Goal: Task Accomplishment & Management: Manage account settings

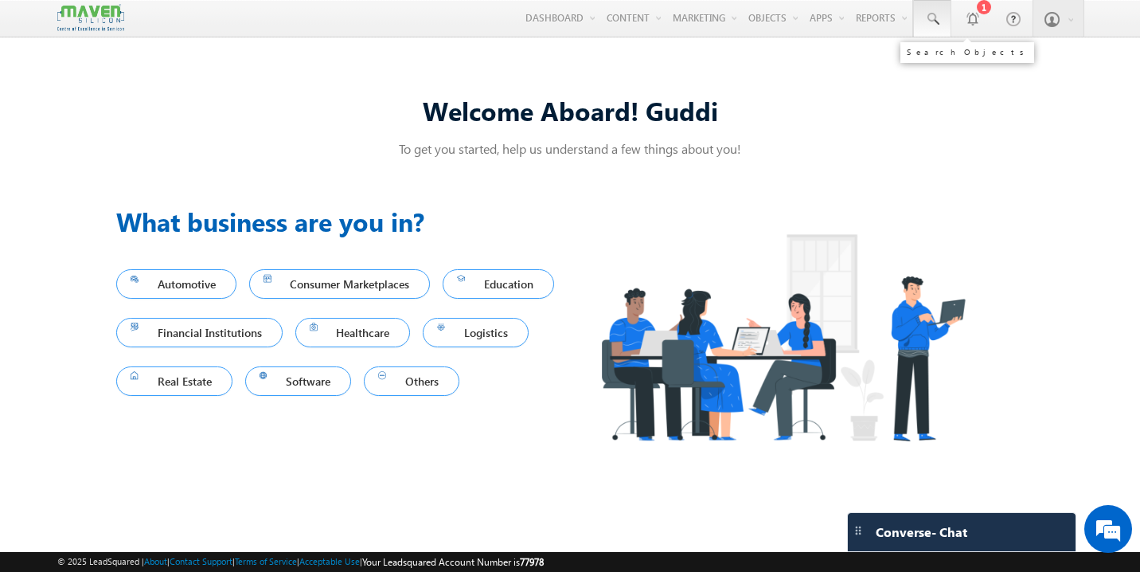
click at [928, 16] on span at bounding box center [932, 19] width 16 height 16
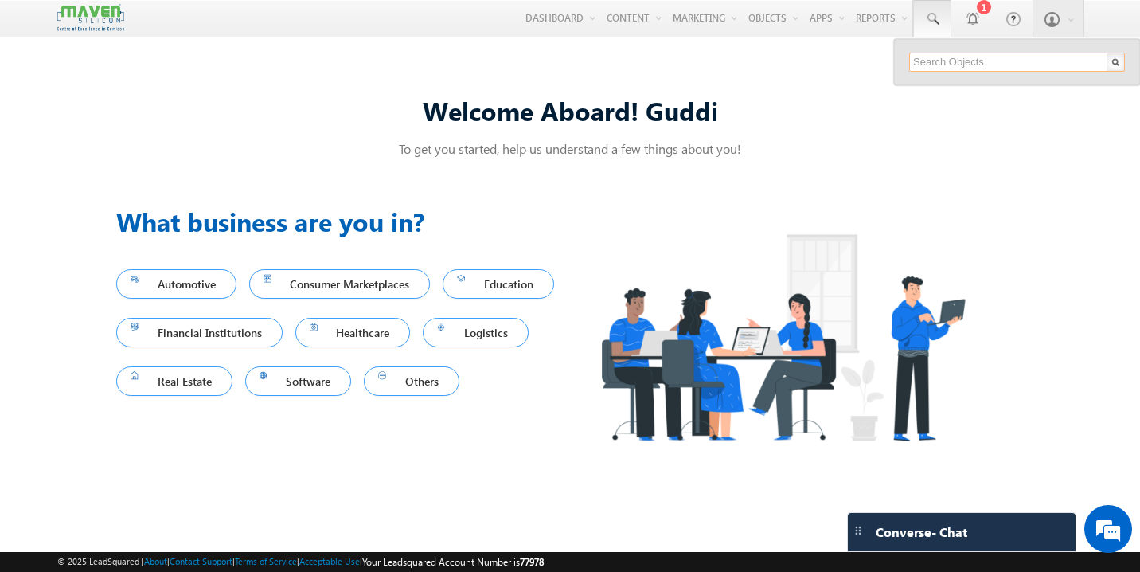
click at [959, 64] on input "text" at bounding box center [1017, 62] width 216 height 19
paste input "vinayaknaik1104@gmail.com"
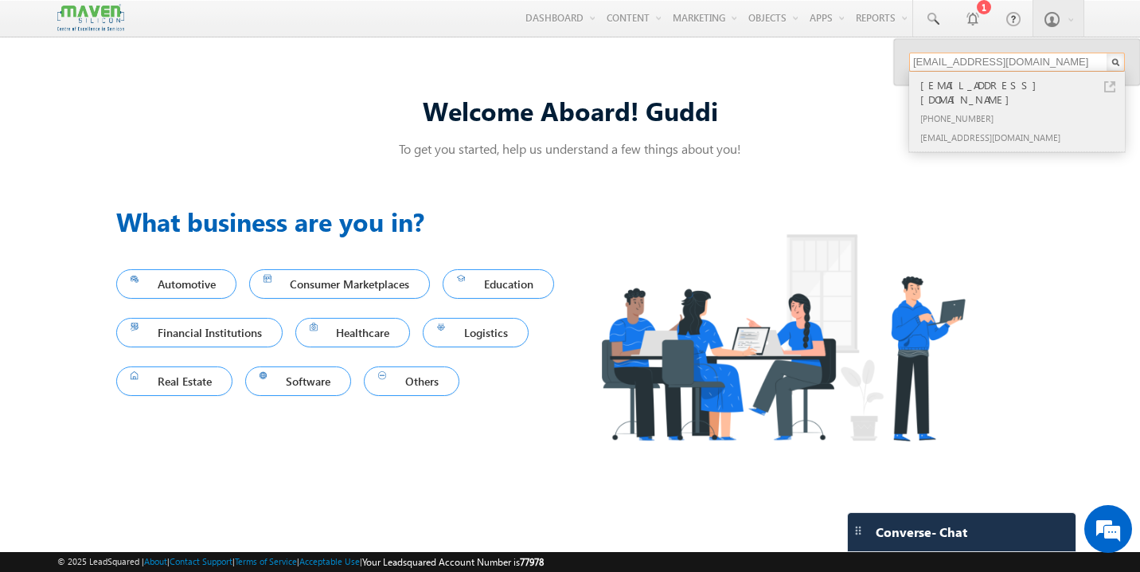
type input "vinayaknaik1104@gmail.com"
click at [962, 108] on div "+91-6363796258" at bounding box center [1023, 117] width 213 height 19
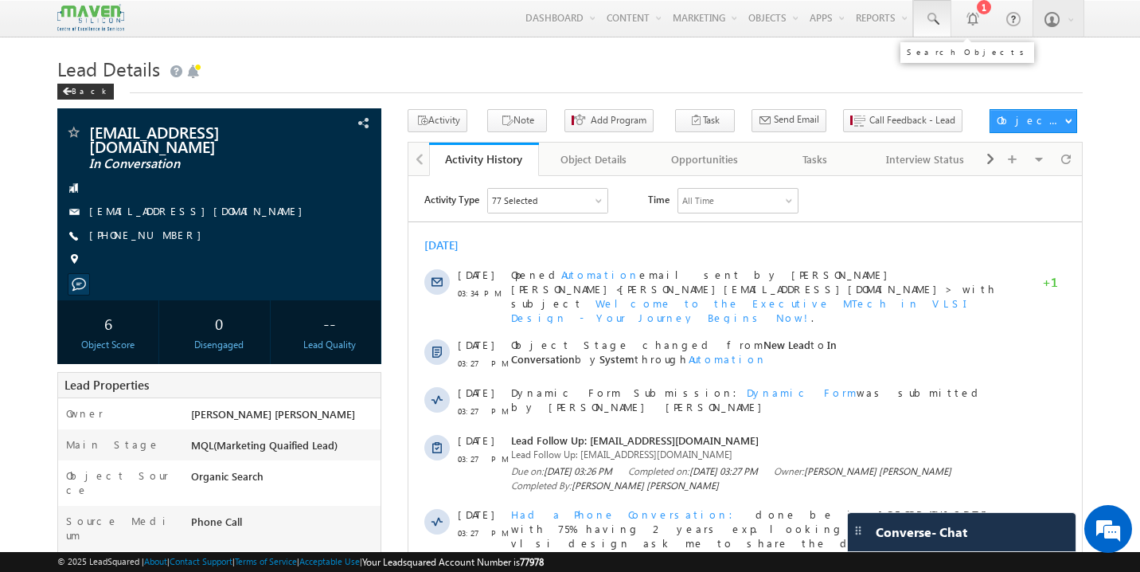
click at [932, 15] on span at bounding box center [932, 19] width 16 height 16
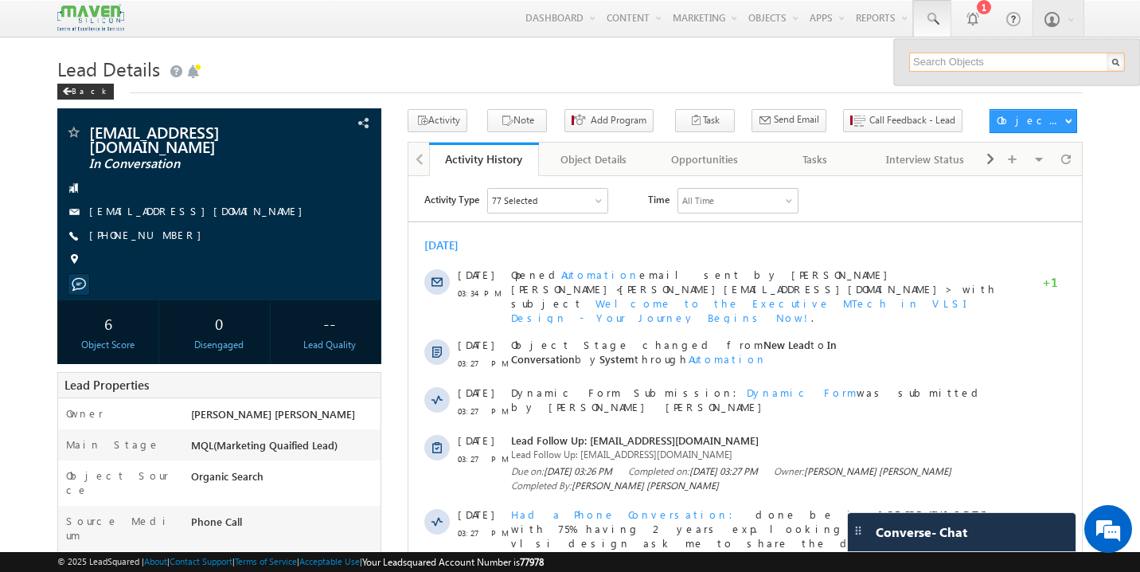
paste input "[PERSON_NAME][EMAIL_ADDRESS][DOMAIN_NAME]"
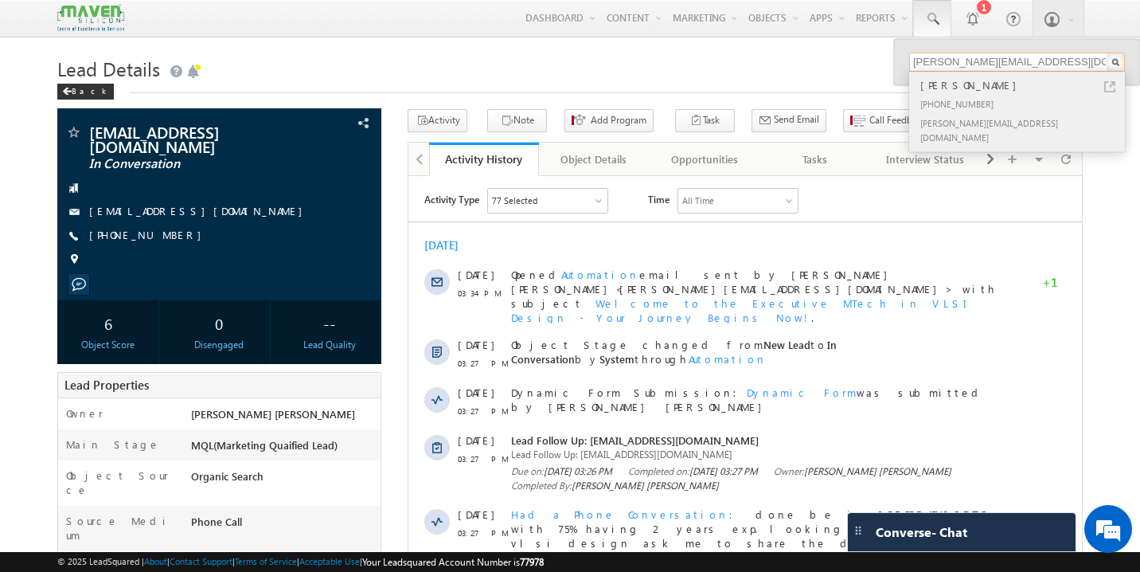
type input "[PERSON_NAME][EMAIL_ADDRESS][DOMAIN_NAME]"
click at [961, 100] on div "[PHONE_NUMBER]" at bounding box center [1023, 103] width 213 height 19
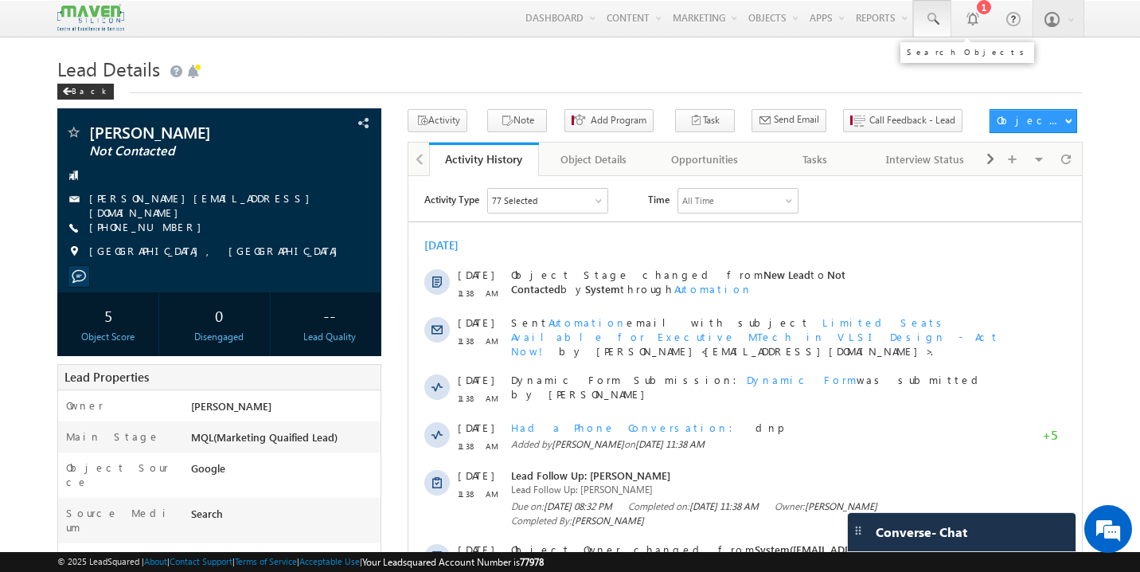
click at [936, 13] on span at bounding box center [932, 19] width 16 height 16
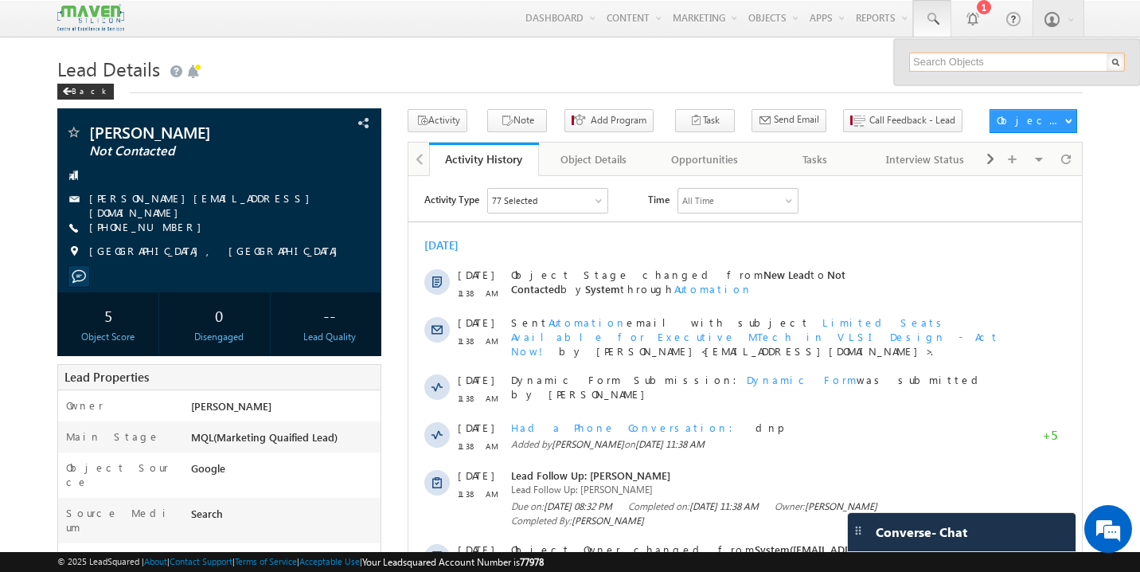
paste input "parelkarsanjay@gmail.com"
type input "parelkarsanjay@gmail.com"
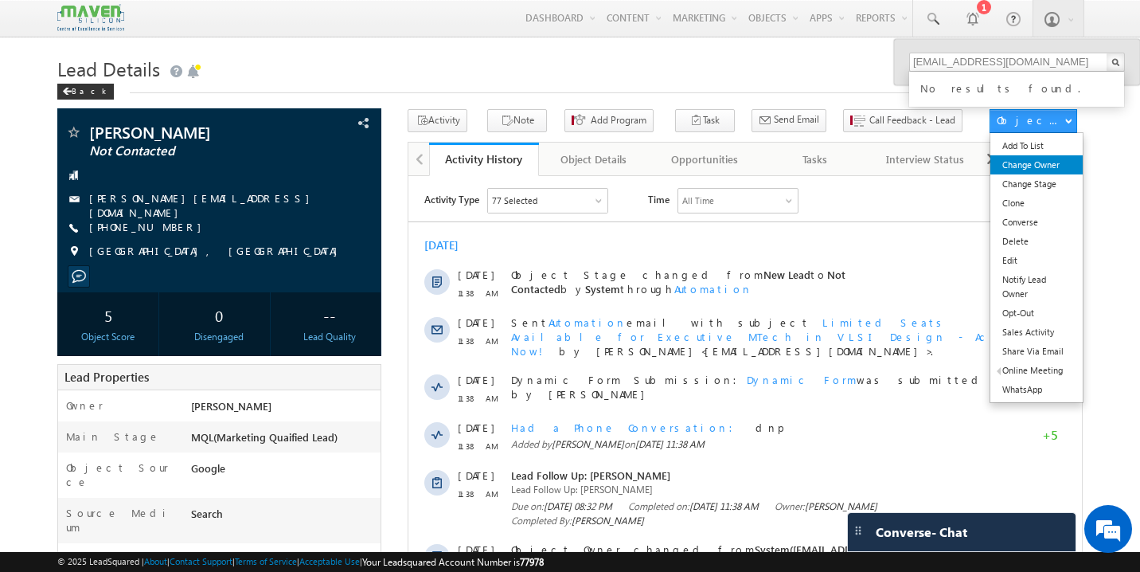
click at [1039, 170] on link "Change Owner" at bounding box center [1037, 164] width 92 height 19
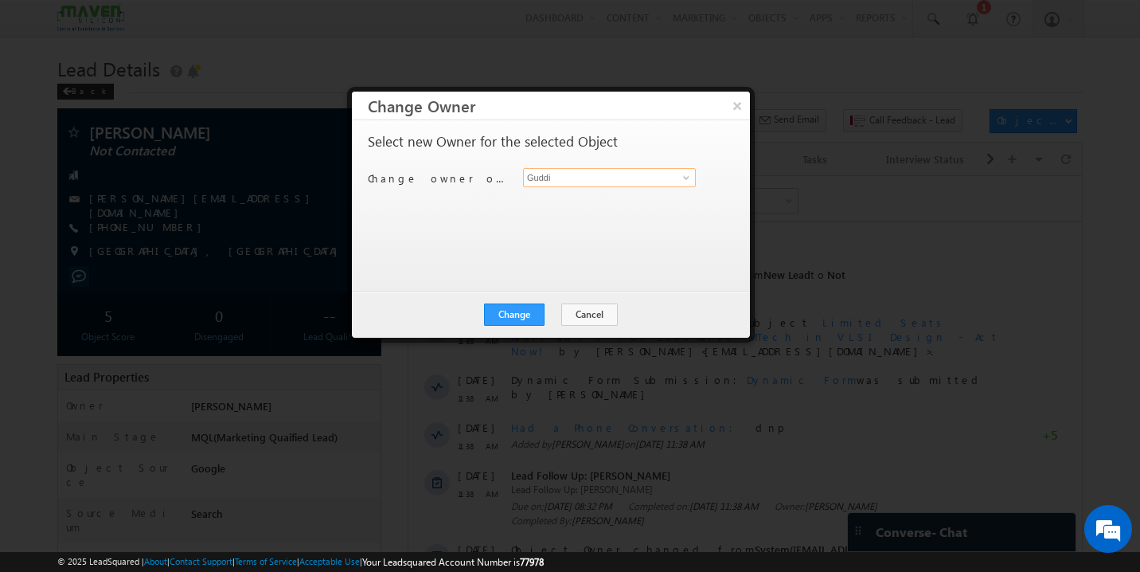
click at [546, 176] on input "Guddi" at bounding box center [609, 177] width 173 height 19
click at [554, 200] on link "Gagandip Singh Saini gagandip@maven-silicon.com" at bounding box center [609, 202] width 173 height 30
type input "Gagandip Singh Saini"
click at [528, 315] on button "Change" at bounding box center [514, 314] width 61 height 22
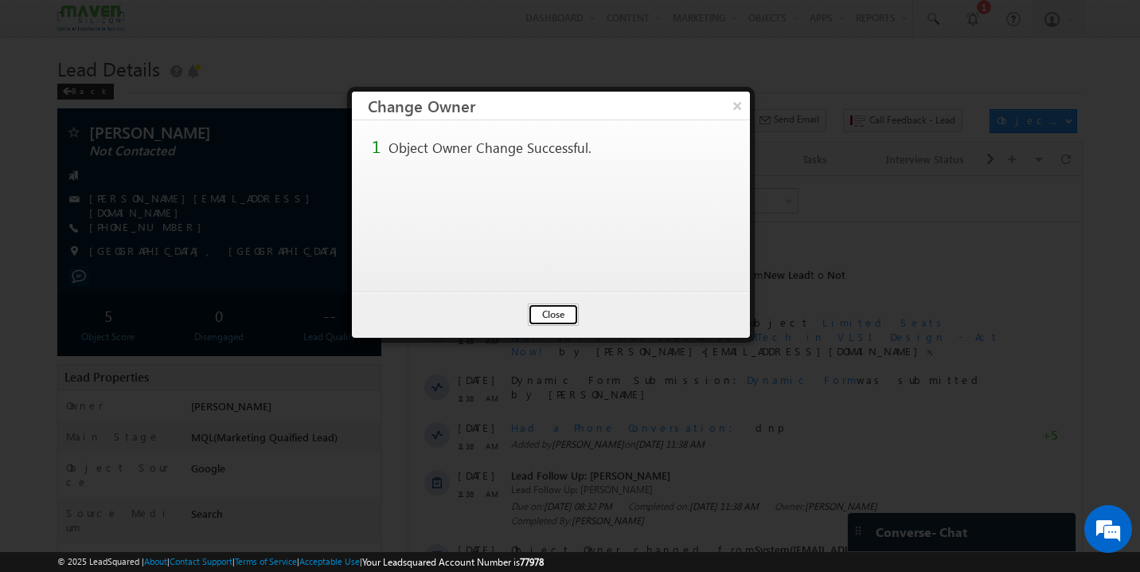
click at [552, 318] on button "Close" at bounding box center [553, 314] width 51 height 22
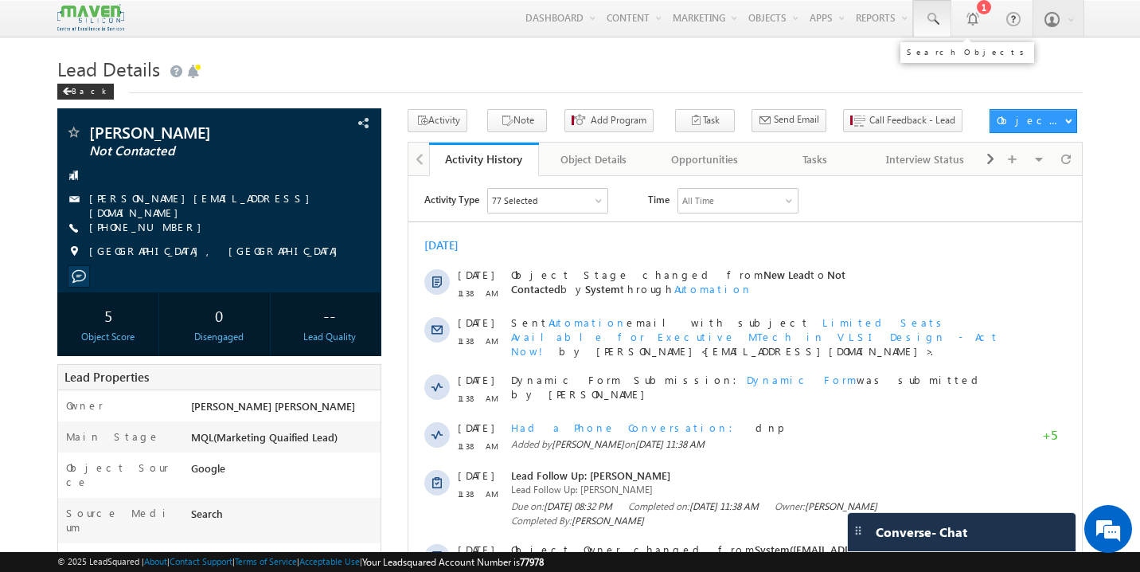
click at [926, 15] on span at bounding box center [932, 19] width 16 height 16
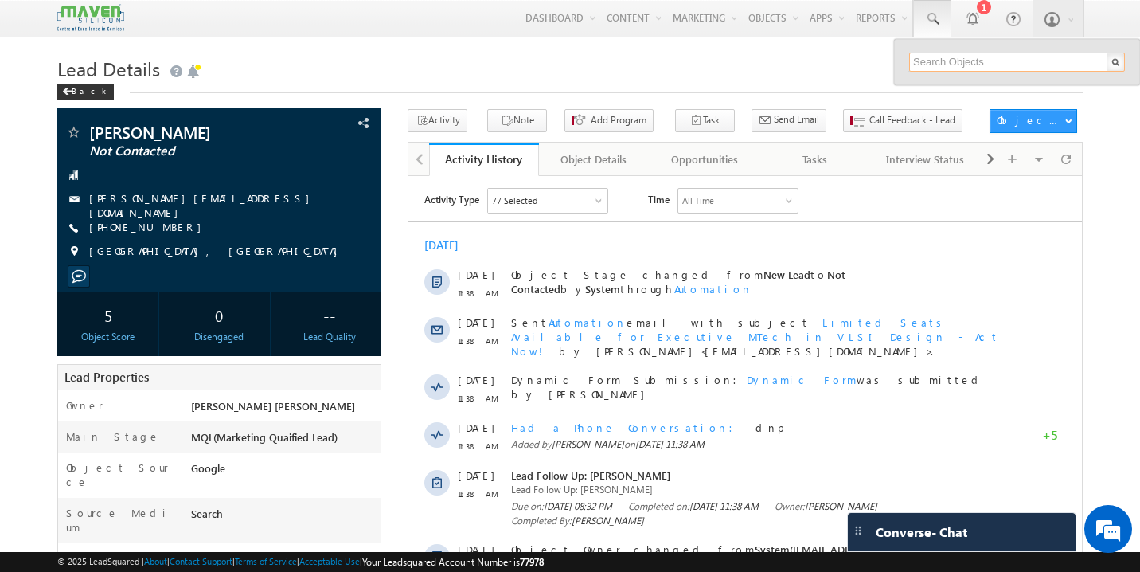
paste input "rajeshwarisuranagi231@gmail.com"
click at [1000, 64] on input "rajeshwarisuranagi231@gmail.com" at bounding box center [1017, 62] width 216 height 19
paste input "vivekjamwal28"
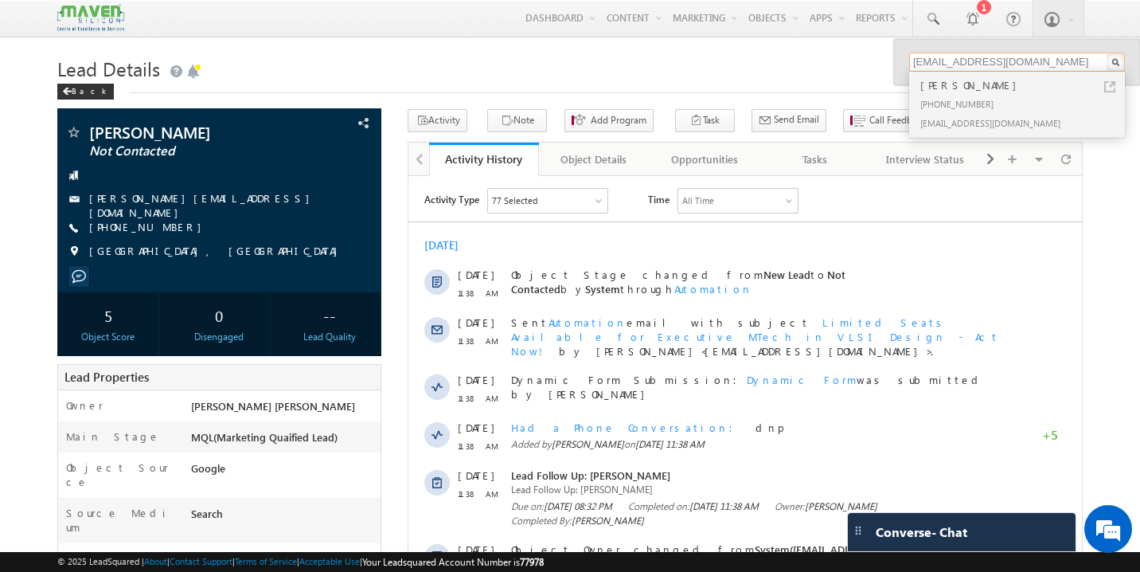
type input "vivekjamwal28@gmail.com"
click at [967, 96] on div "+91-8800655164" at bounding box center [1023, 103] width 213 height 19
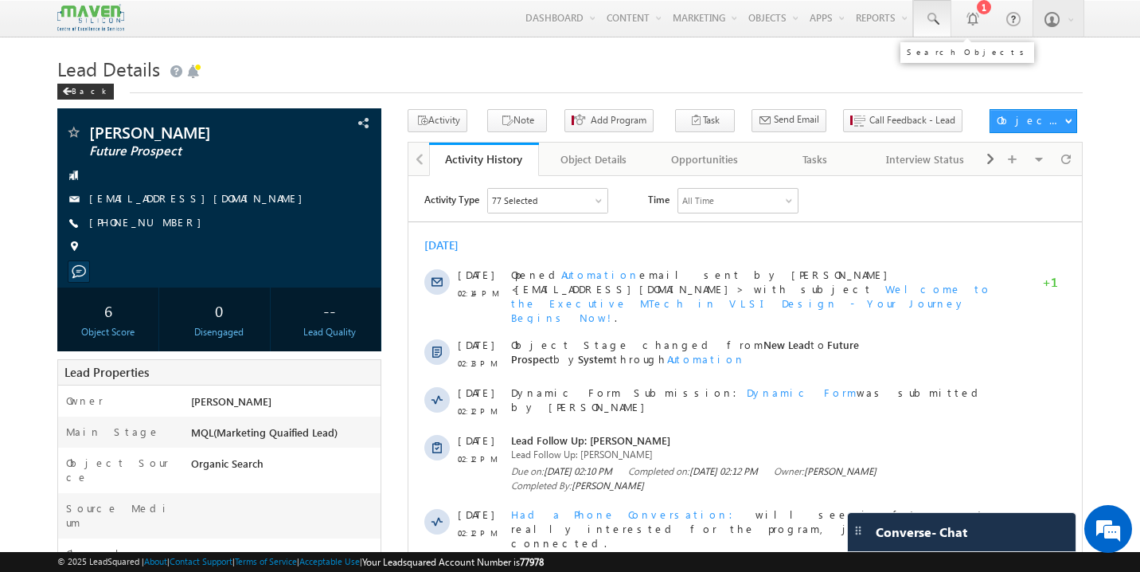
click at [936, 20] on span at bounding box center [932, 19] width 16 height 16
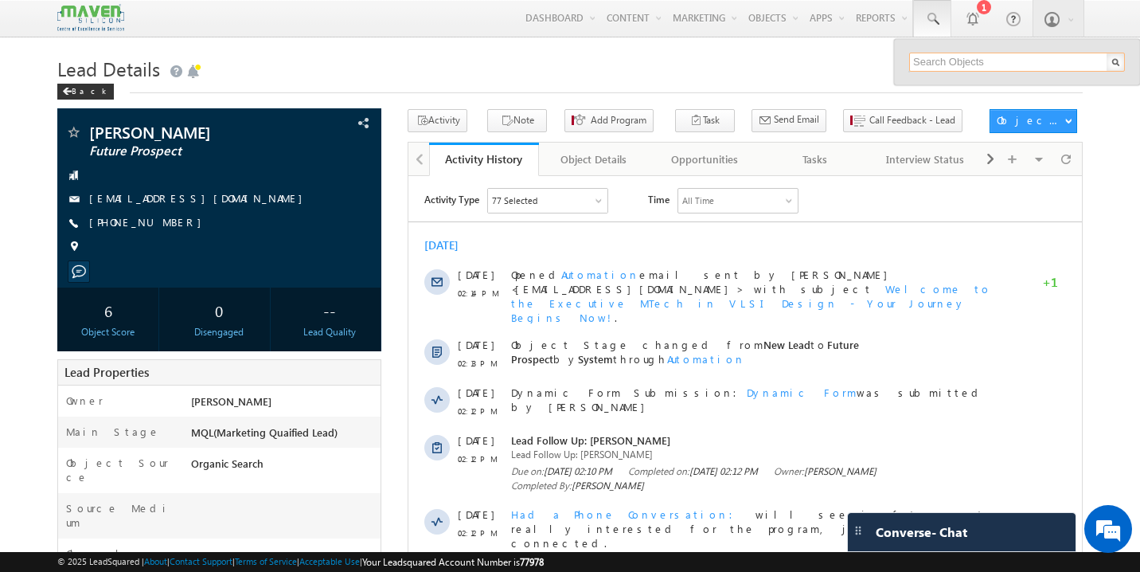
paste input "[DOMAIN_NAME][EMAIL_ADDRESS][DOMAIN_NAME]"
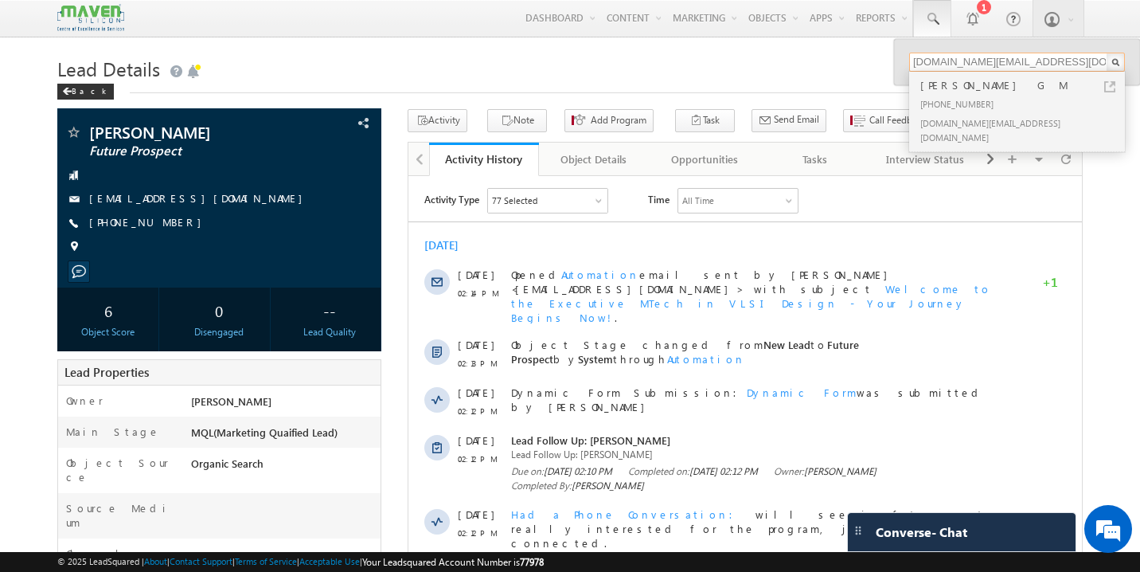
type input "[DOMAIN_NAME][EMAIL_ADDRESS][DOMAIN_NAME]"
click at [965, 97] on div "[PHONE_NUMBER]" at bounding box center [1023, 103] width 213 height 19
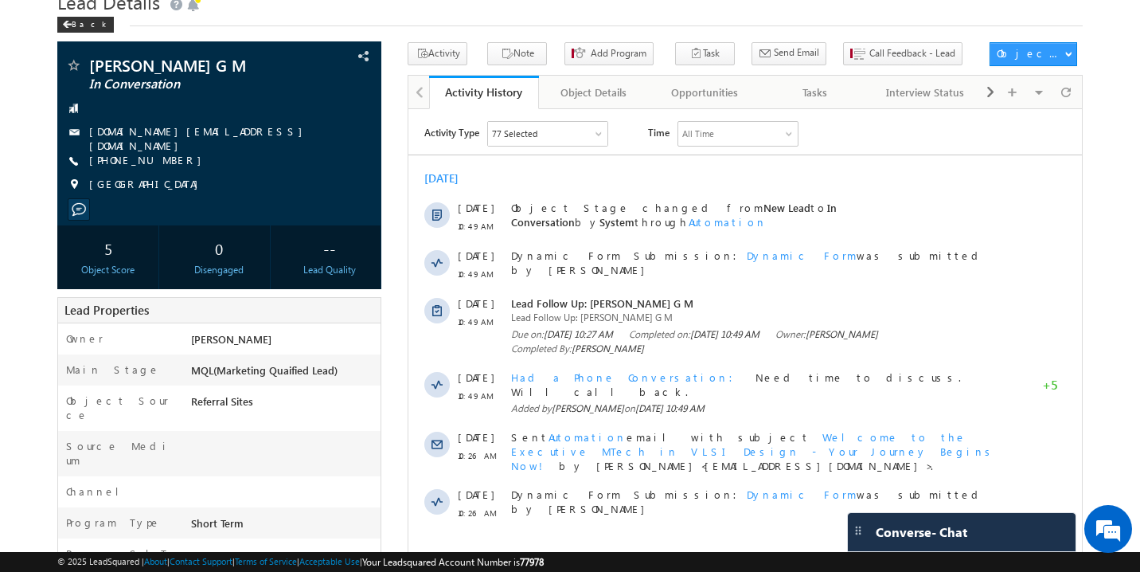
scroll to position [69, 0]
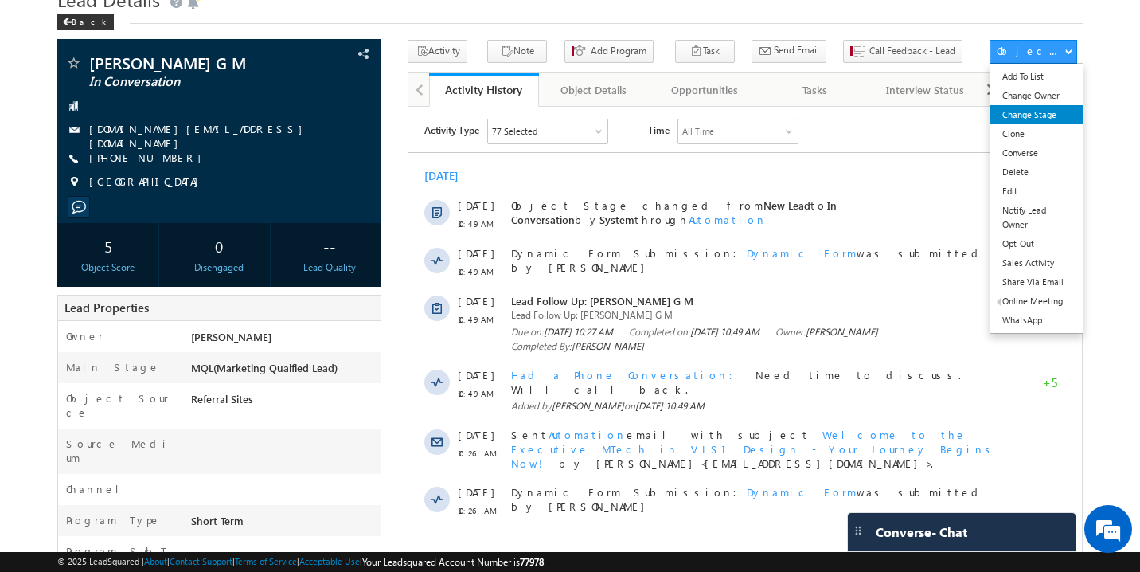
click at [1051, 118] on link "Change Stage" at bounding box center [1037, 114] width 92 height 19
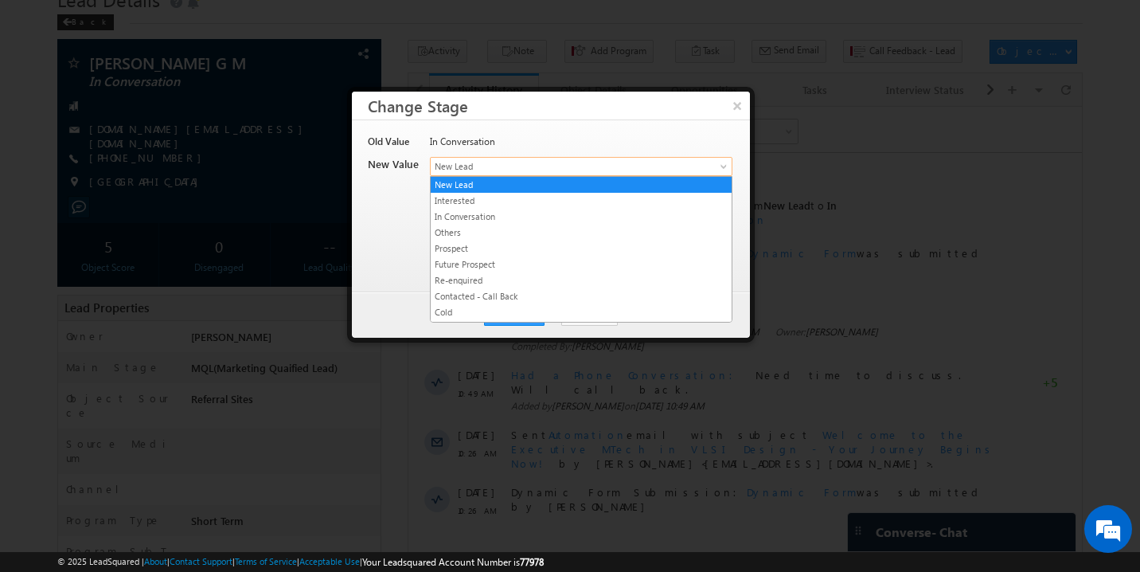
click at [511, 164] on span "New Lead" at bounding box center [555, 166] width 248 height 14
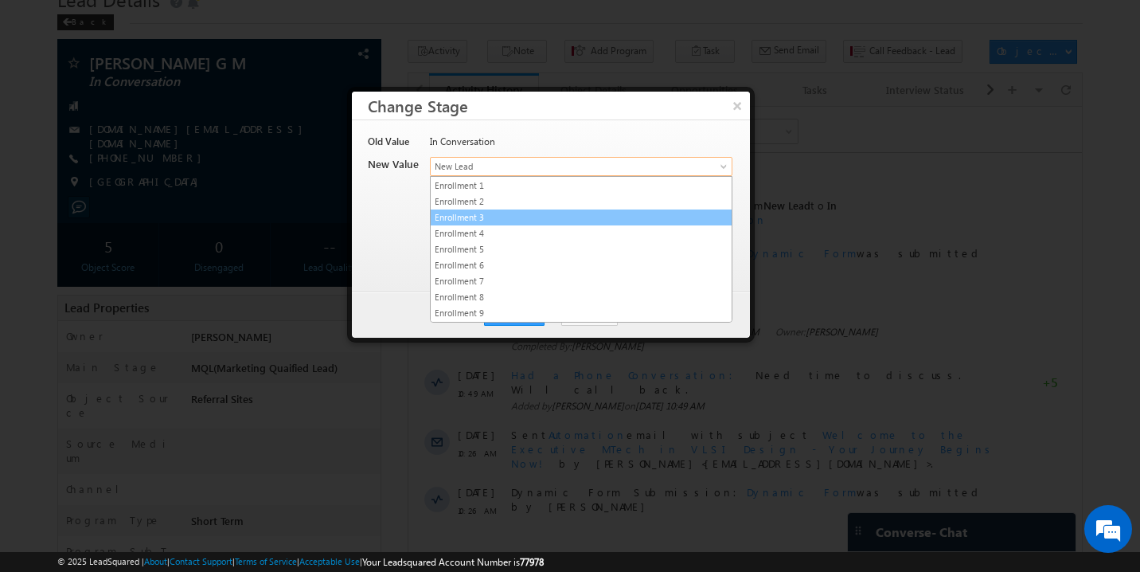
scroll to position [301, 0]
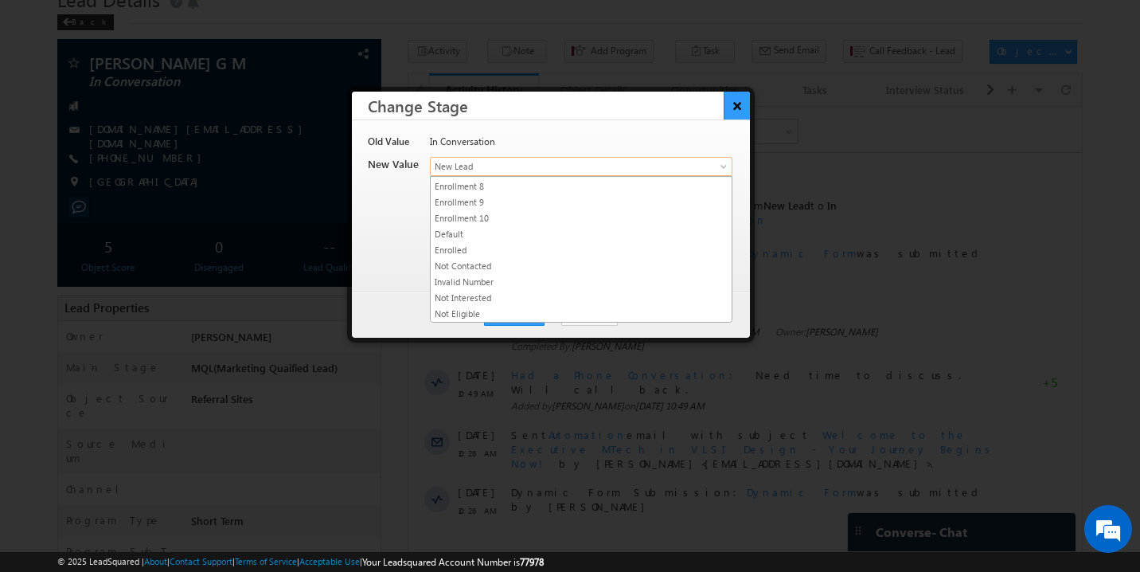
click at [743, 100] on button "×" at bounding box center [737, 106] width 26 height 28
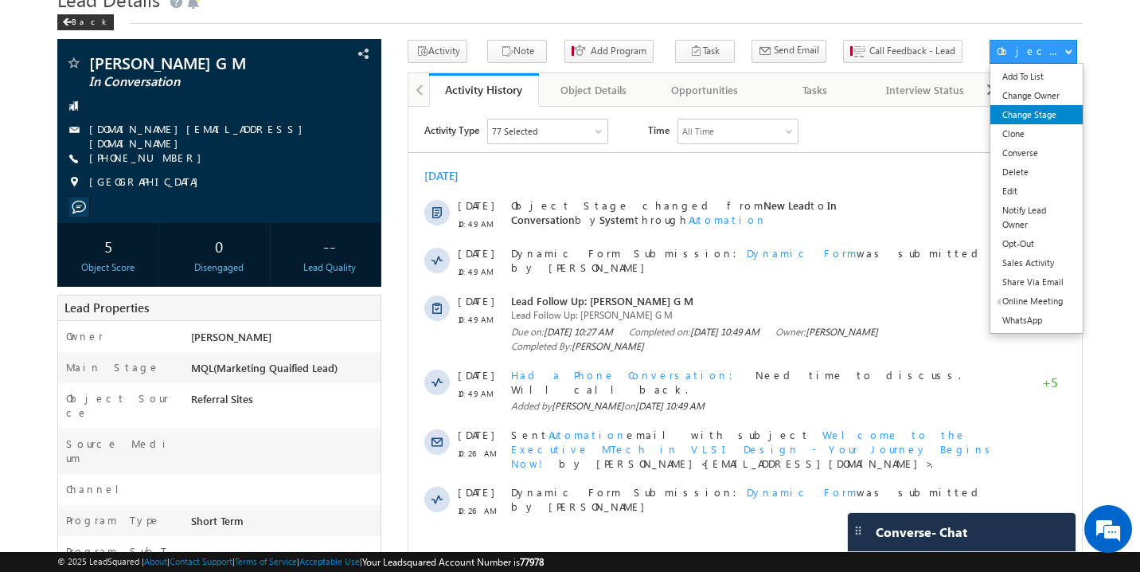
click at [1041, 122] on link "Change Stage" at bounding box center [1037, 114] width 92 height 19
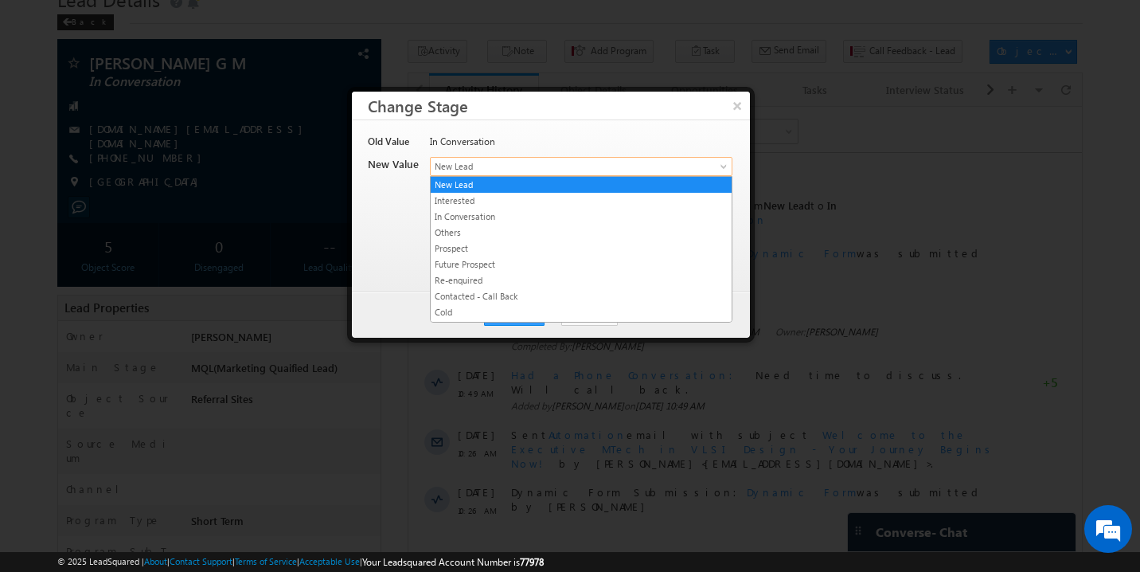
click at [459, 166] on span "New Lead" at bounding box center [555, 166] width 248 height 14
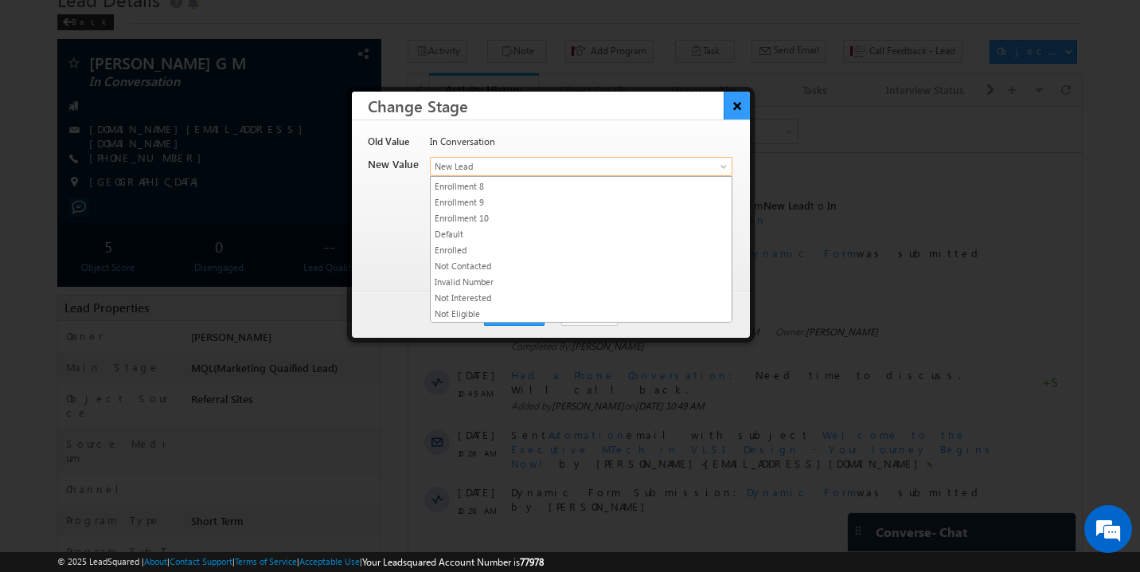
click at [735, 105] on button "×" at bounding box center [737, 106] width 26 height 28
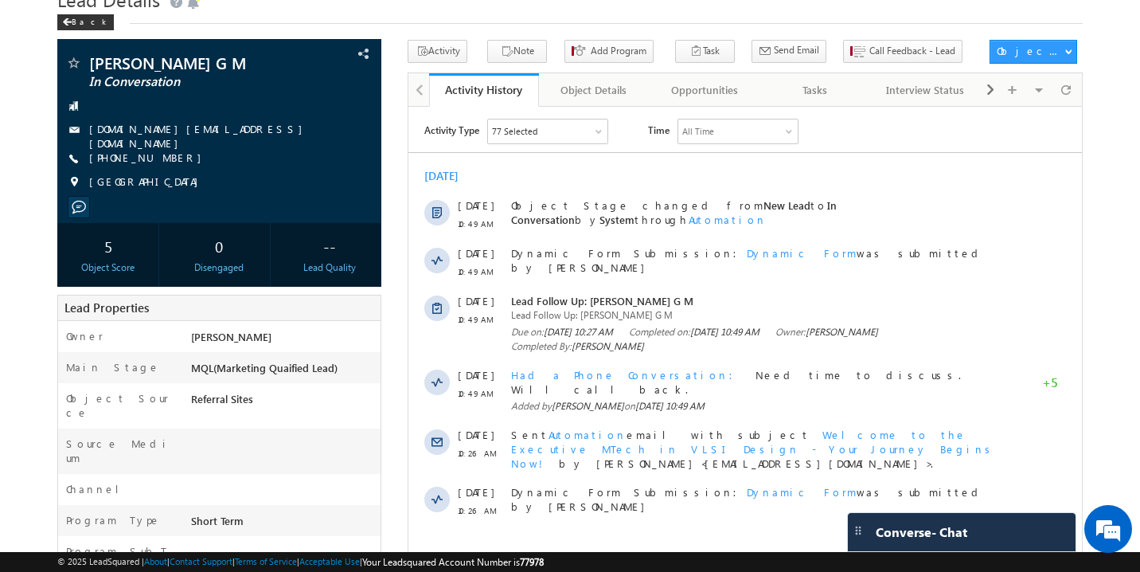
scroll to position [0, 0]
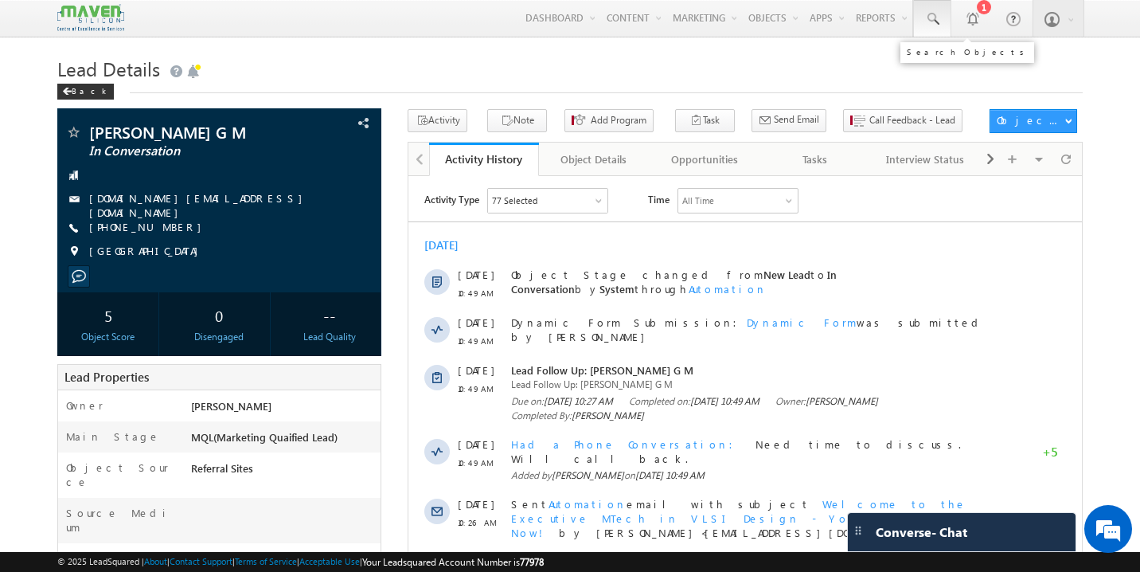
click at [926, 21] on span at bounding box center [932, 19] width 16 height 16
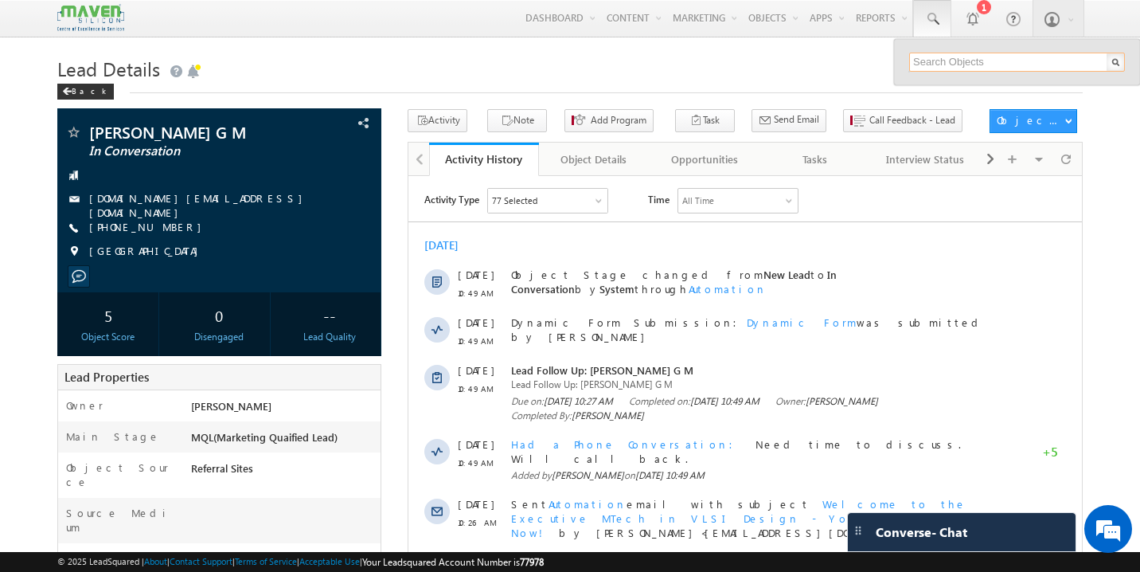
paste input ""gverma258@gmail.com ""
click at [1006, 57] on input "gverma258@gmail.com" at bounding box center [1017, 62] width 216 height 19
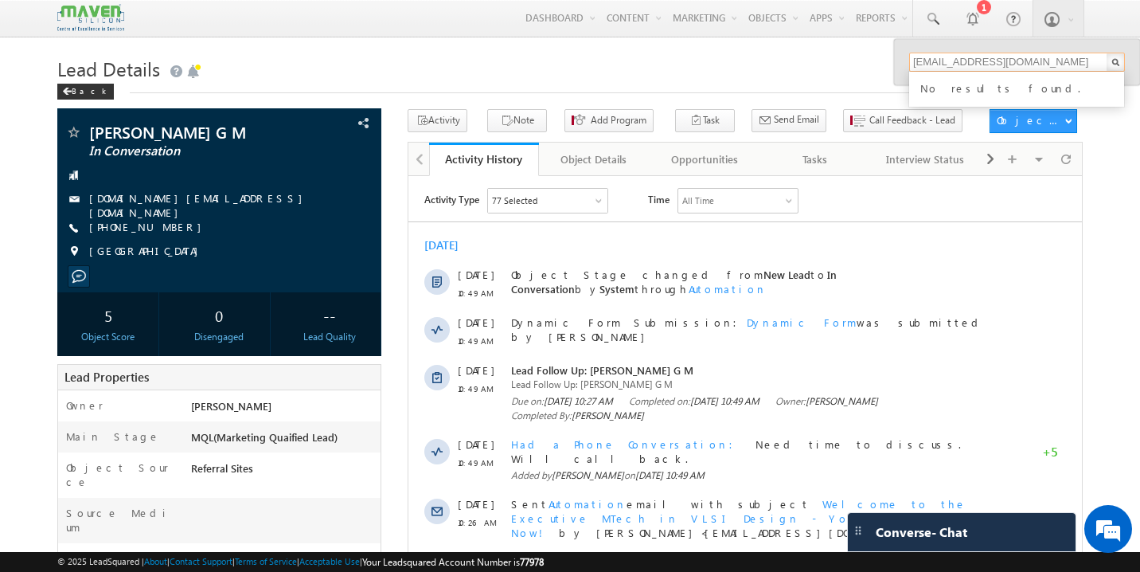
paste input "nazreenjabeen46"
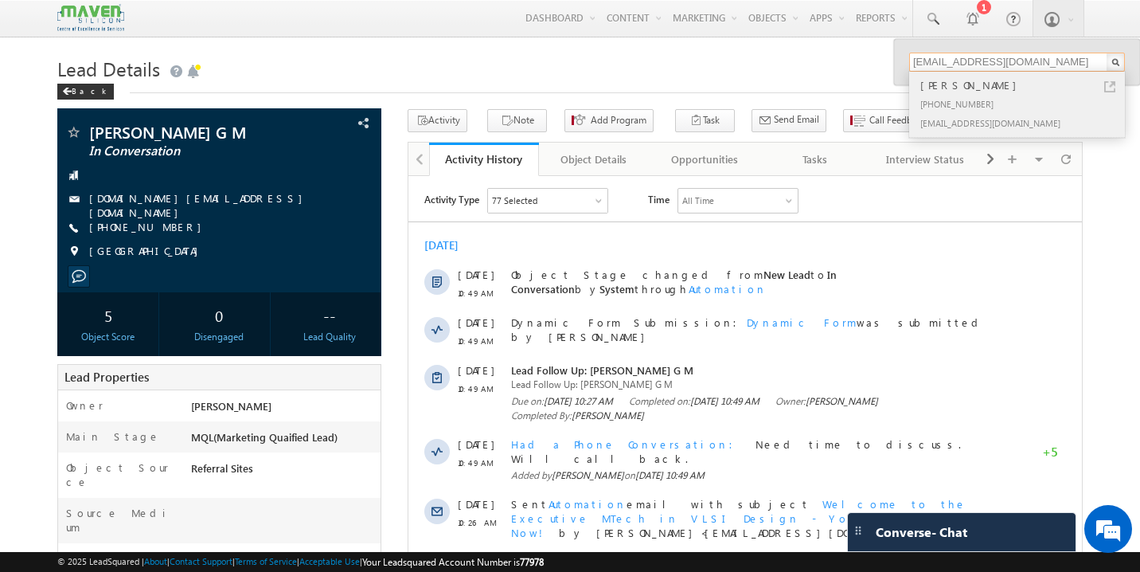
type input "nazreenjabeen46@gmail.com"
click at [990, 96] on div "+91-6360851314" at bounding box center [1023, 103] width 213 height 19
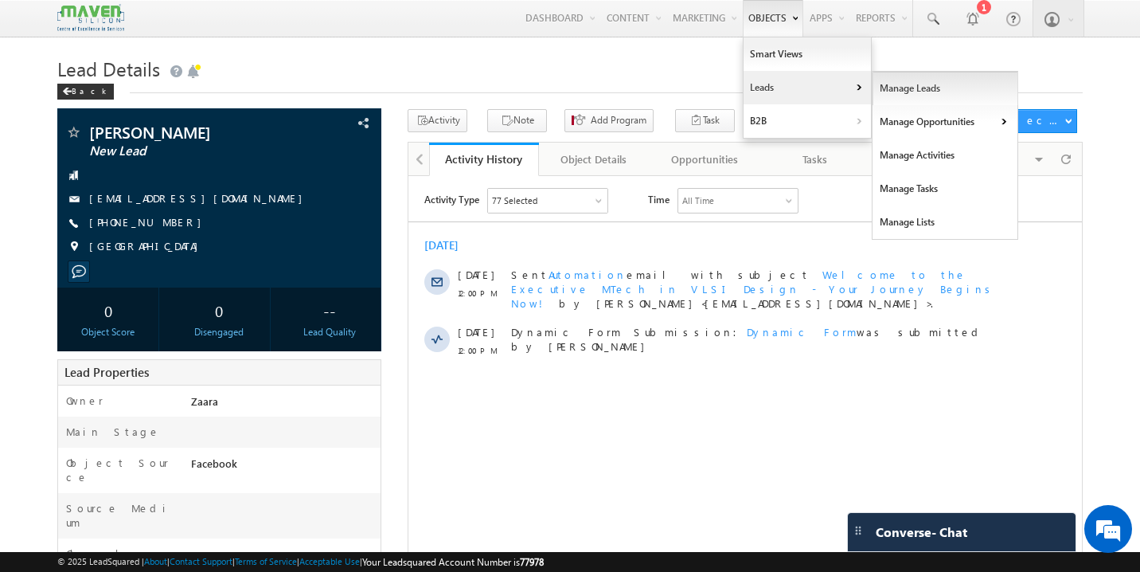
click at [897, 91] on link "Manage Leads" at bounding box center [946, 88] width 146 height 33
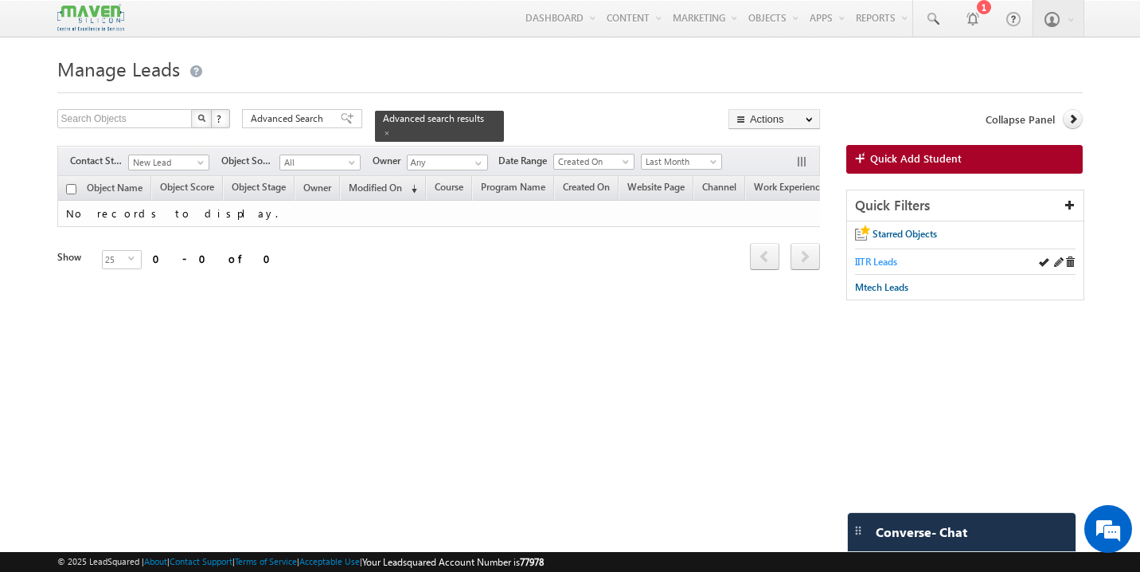
click at [875, 261] on span "IITR Leads" at bounding box center [876, 262] width 42 height 12
click at [468, 156] on link at bounding box center [477, 163] width 20 height 16
click at [476, 186] on span "lsq3@maven-silicon.com" at bounding box center [484, 192] width 143 height 12
type input "[PERSON_NAME]"
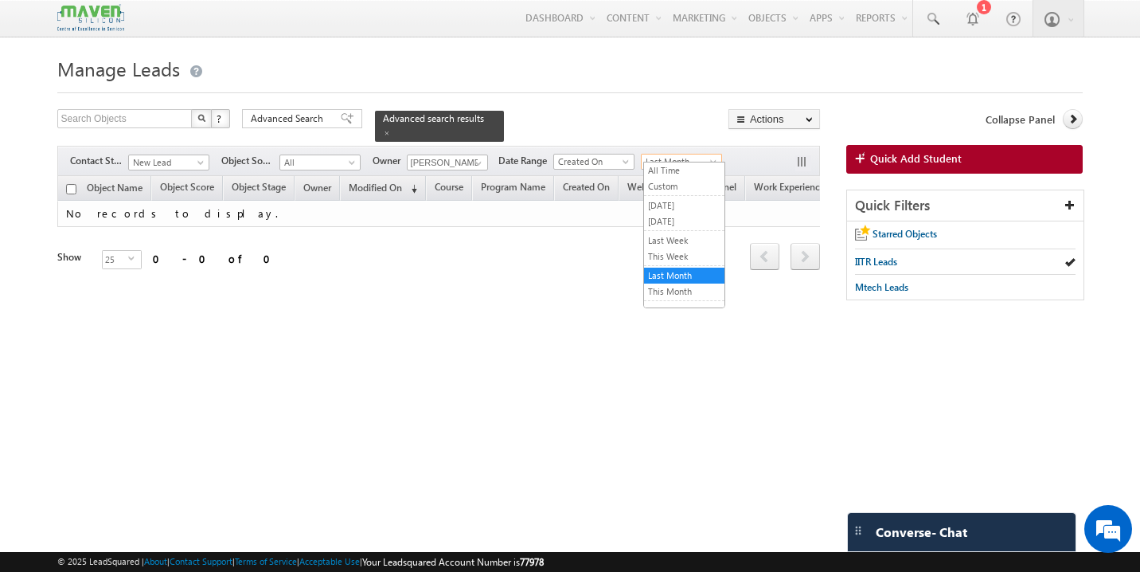
click at [670, 154] on span "Last Month" at bounding box center [680, 161] width 76 height 14
click at [678, 291] on link "This Month" at bounding box center [684, 291] width 80 height 14
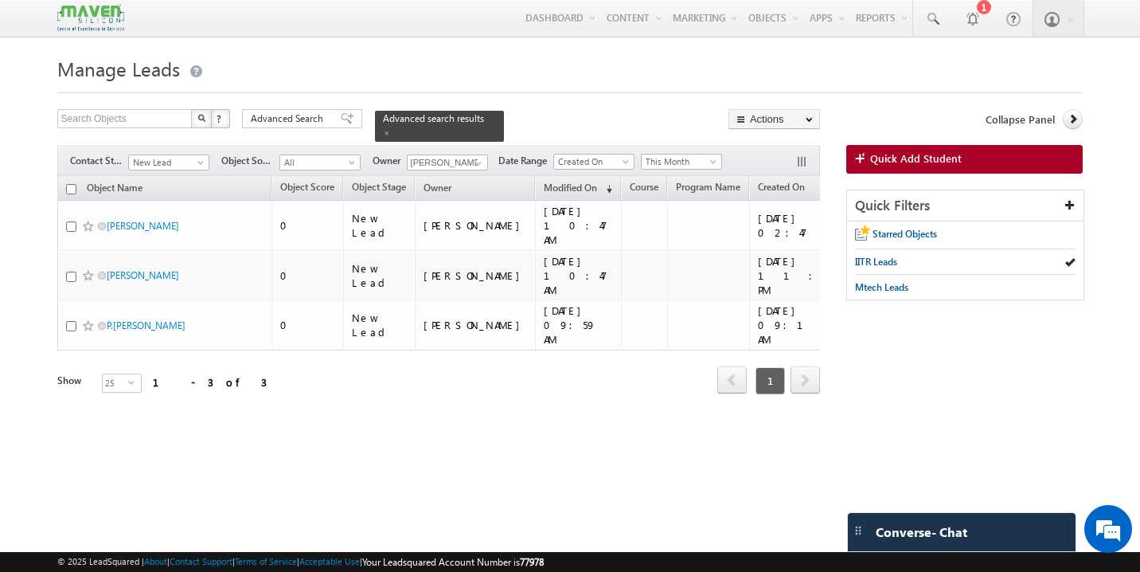
click at [69, 184] on input "checkbox" at bounding box center [71, 189] width 10 height 10
checkbox input "true"
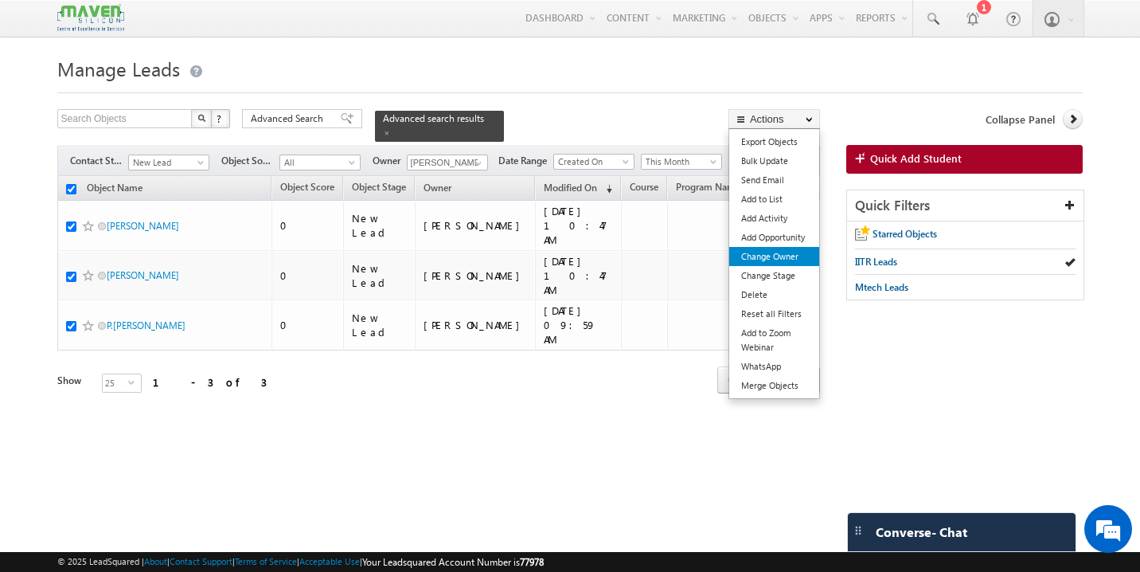
click at [787, 265] on link "Change Owner" at bounding box center [774, 256] width 90 height 19
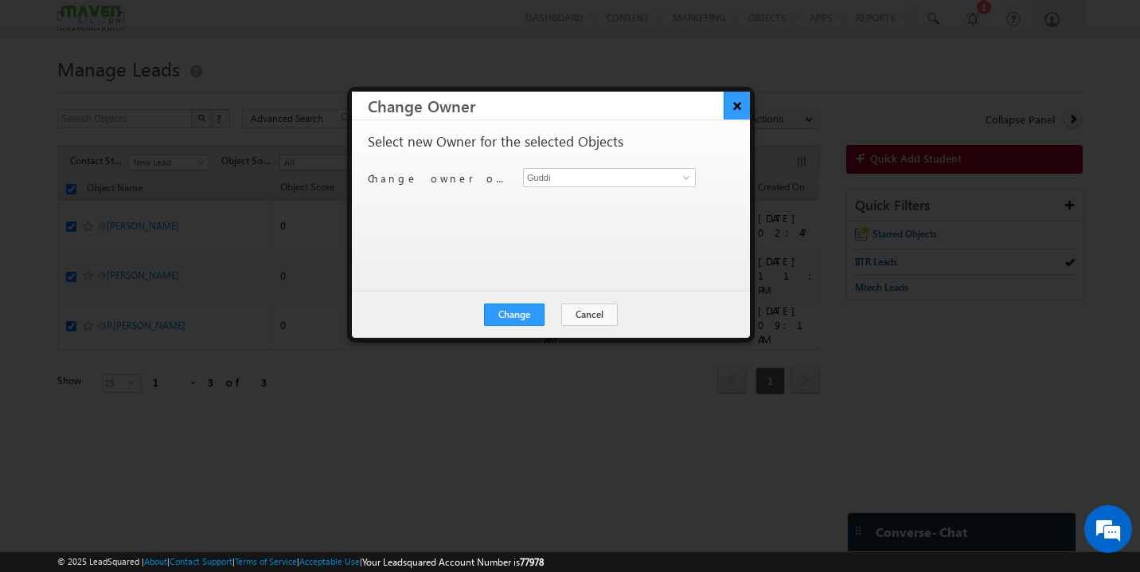
click at [737, 111] on button "×" at bounding box center [737, 106] width 26 height 28
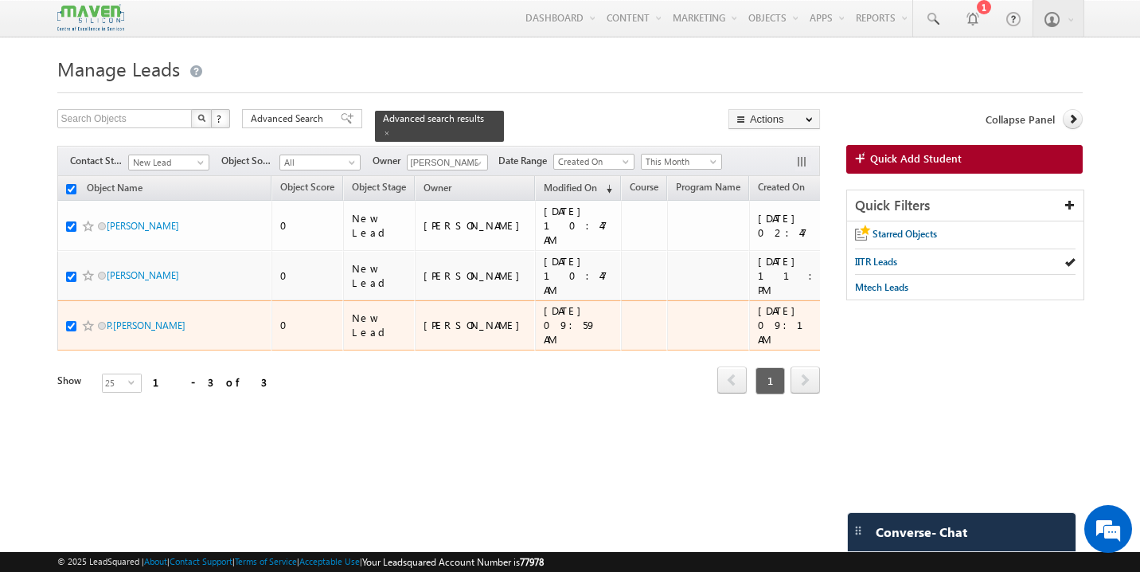
click at [72, 321] on input "checkbox" at bounding box center [71, 326] width 10 height 10
checkbox input "false"
click at [72, 321] on input "checkbox" at bounding box center [71, 326] width 10 height 10
checkbox input "true"
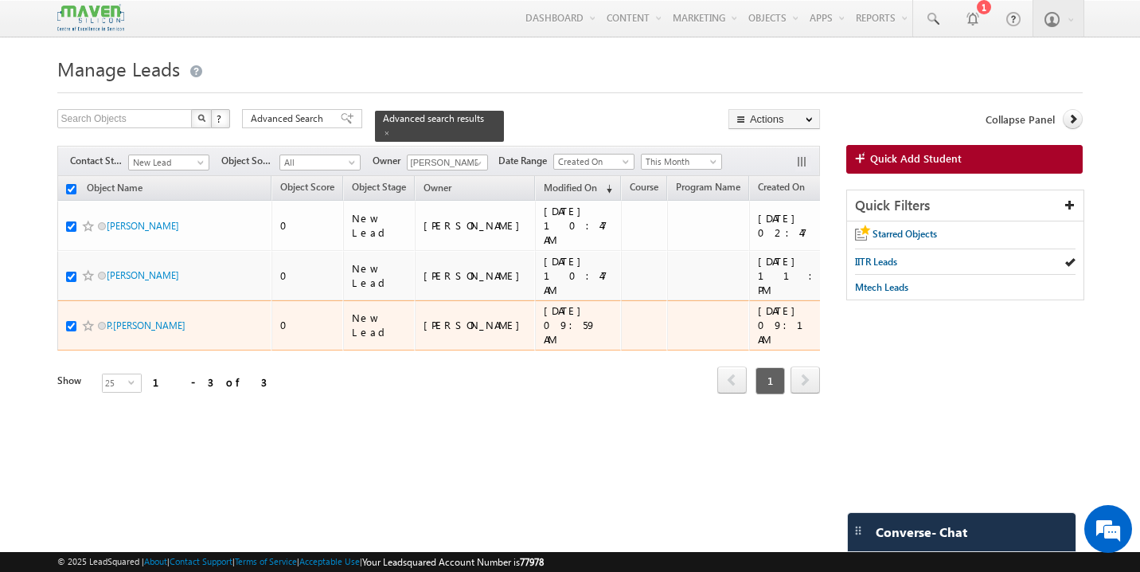
checkbox input "true"
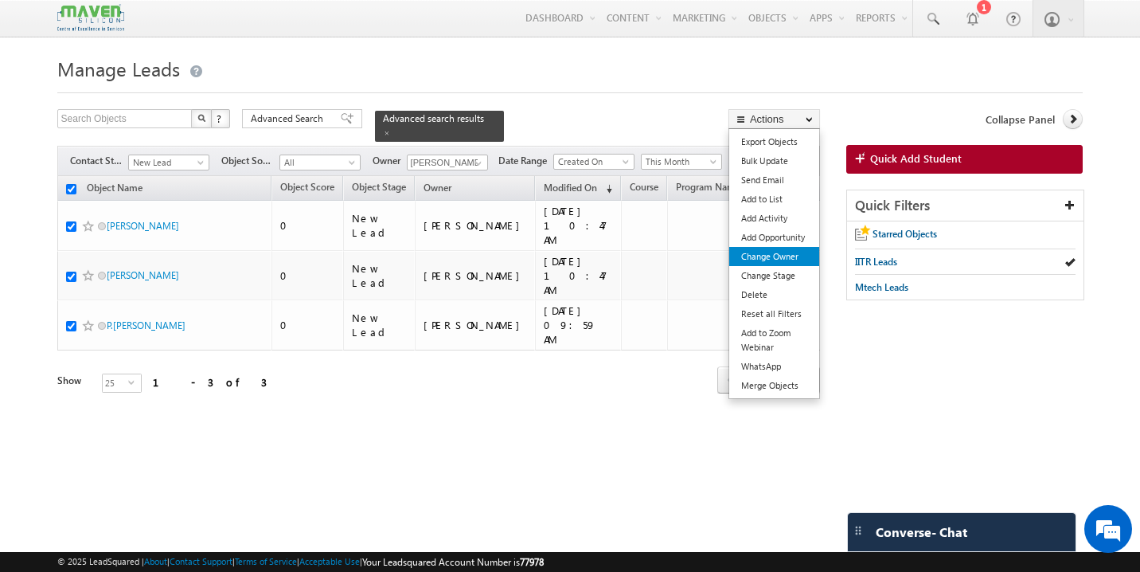
click at [790, 263] on link "Change Owner" at bounding box center [774, 256] width 90 height 19
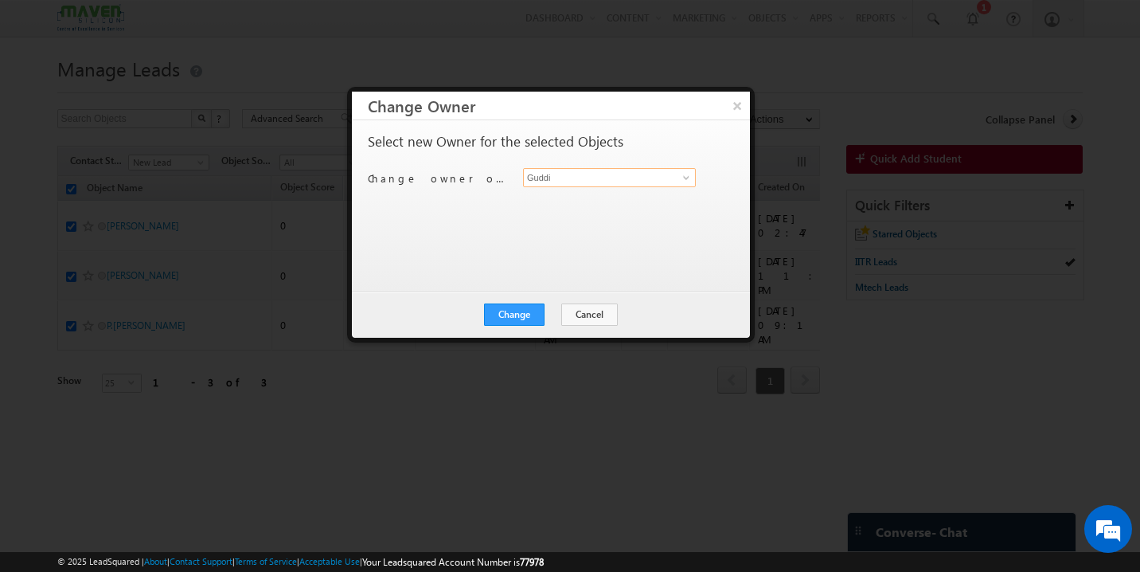
click at [604, 179] on input "Guddi" at bounding box center [609, 177] width 173 height 19
click at [588, 206] on span "lsq5@maven-silicon.com" at bounding box center [601, 209] width 143 height 12
type input "Aukasha"
click at [527, 311] on button "Change" at bounding box center [514, 314] width 61 height 22
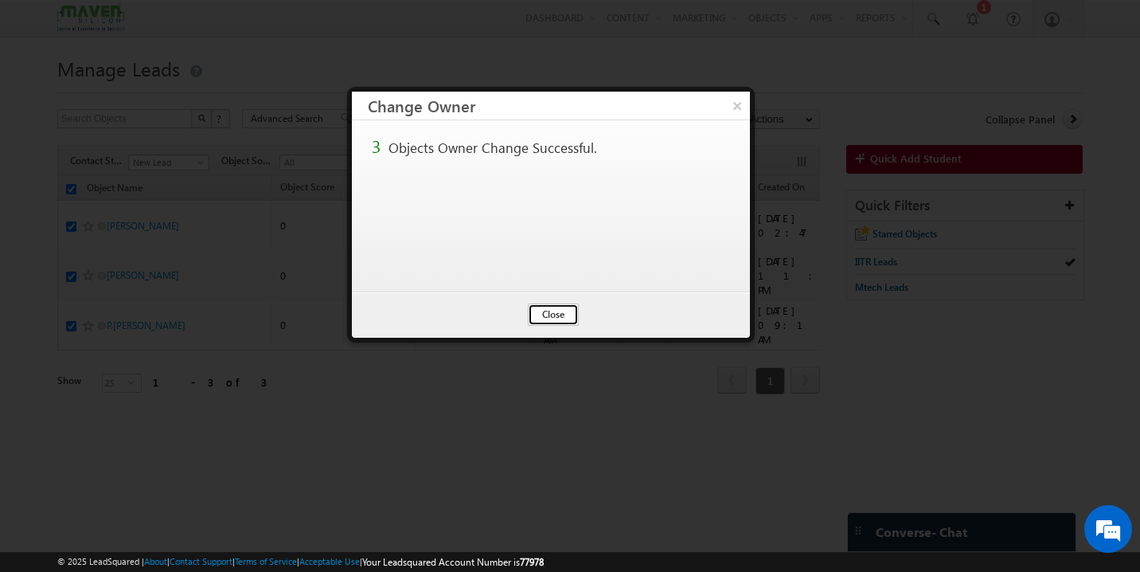
click at [549, 308] on button "Close" at bounding box center [553, 314] width 51 height 22
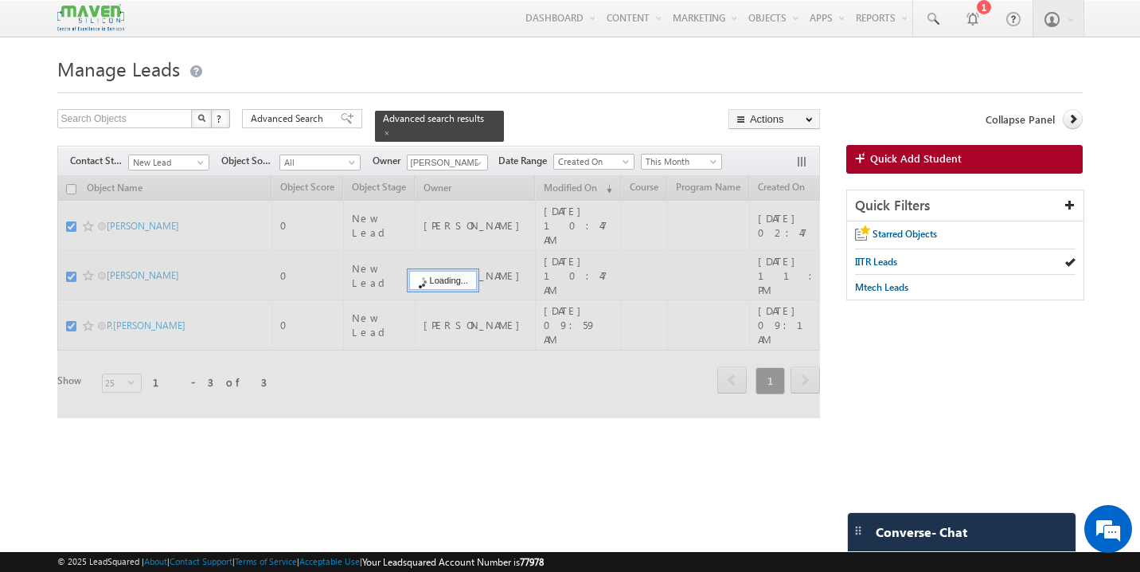
checkbox input "false"
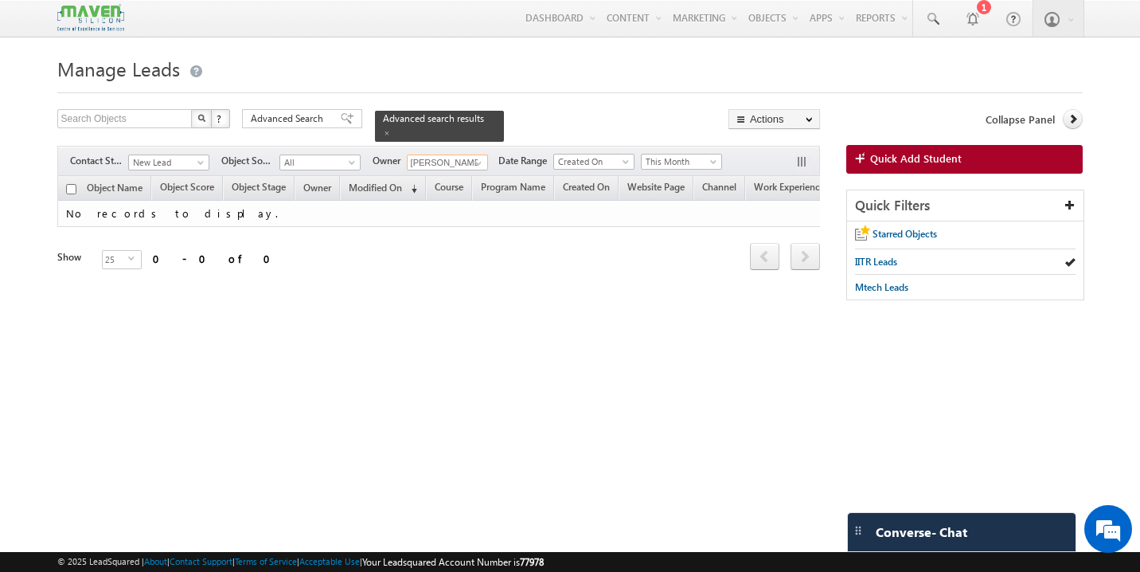
click at [447, 156] on input "Sovan" at bounding box center [447, 162] width 81 height 16
click at [444, 186] on span "lsq5@maven-silicon.com" at bounding box center [484, 192] width 143 height 12
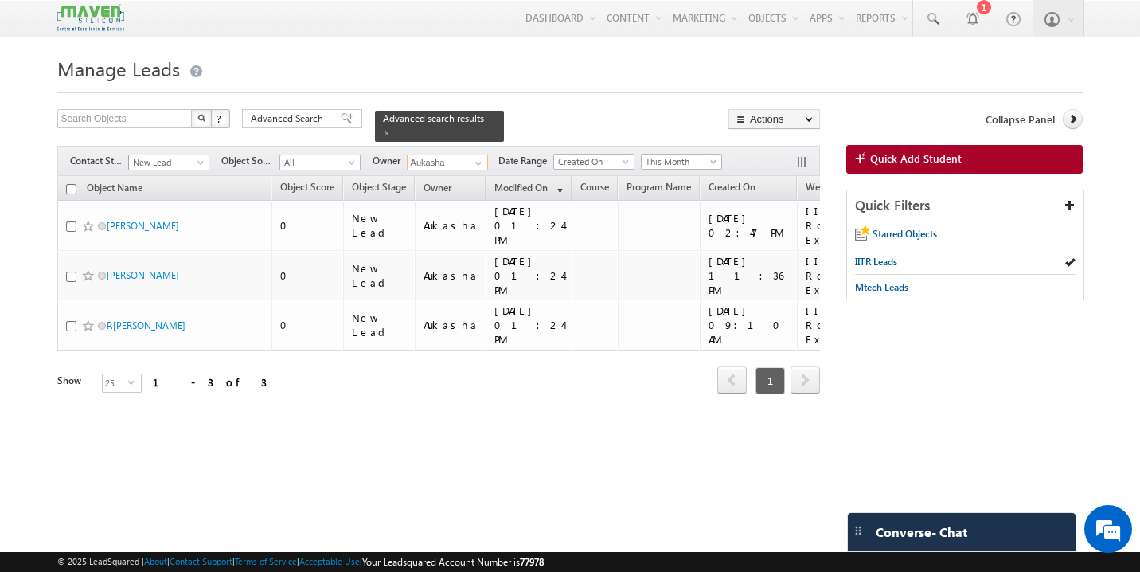
type input "Aukasha"
click at [194, 158] on span "New Lead" at bounding box center [167, 162] width 76 height 14
click at [168, 166] on link "All" at bounding box center [169, 171] width 80 height 14
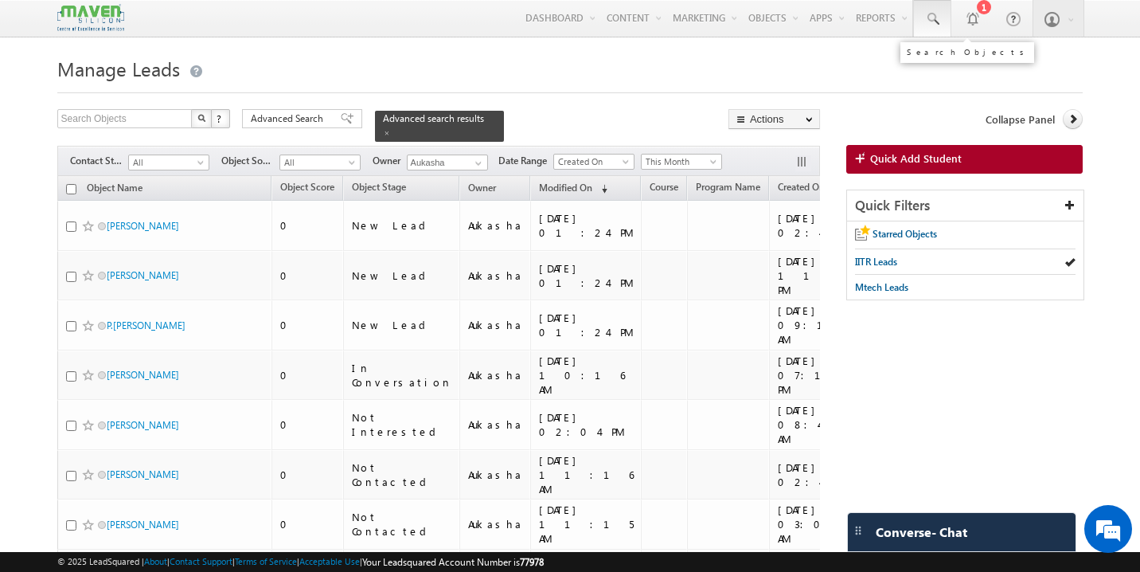
click at [932, 12] on span at bounding box center [932, 19] width 16 height 16
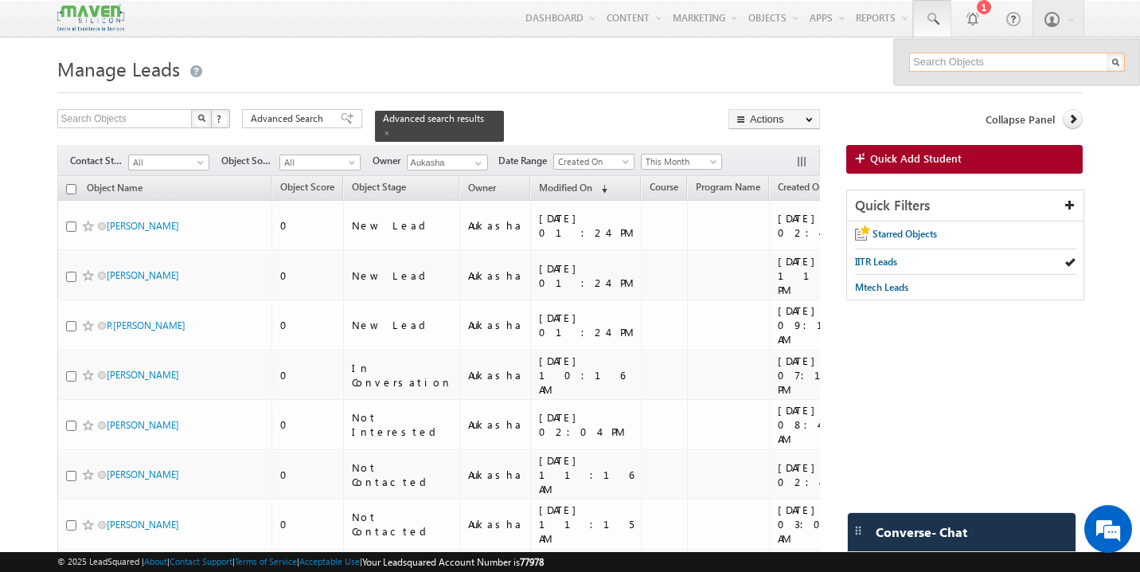
click at [956, 61] on input "text" at bounding box center [1017, 62] width 216 height 19
paste input "shankargowris91@gmail.com"
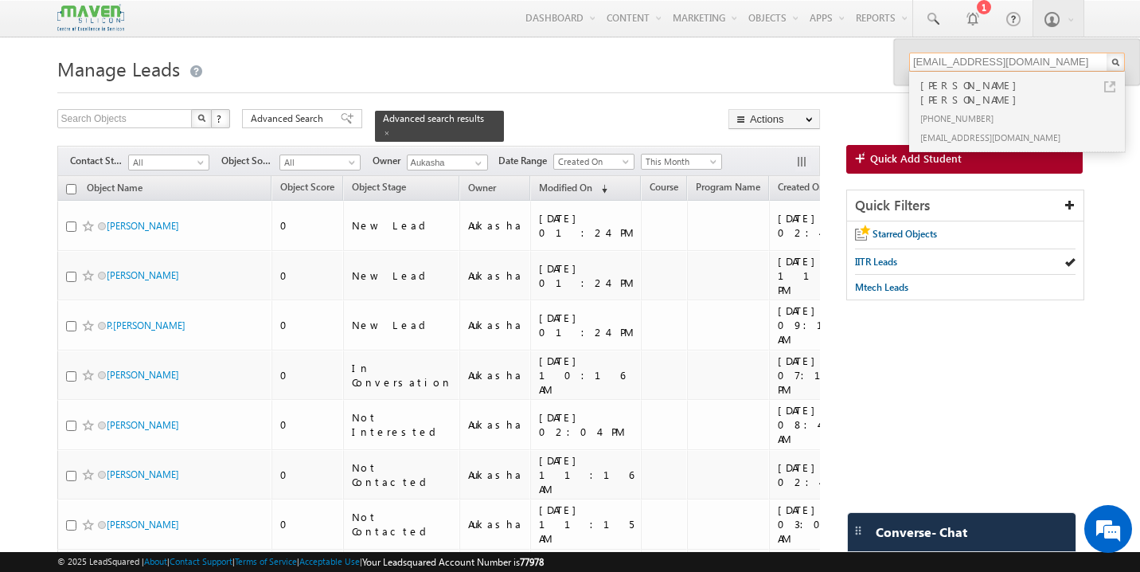
type input "shankargowris91@gmail.com"
click at [976, 108] on div "+91-8885264608" at bounding box center [1023, 117] width 213 height 19
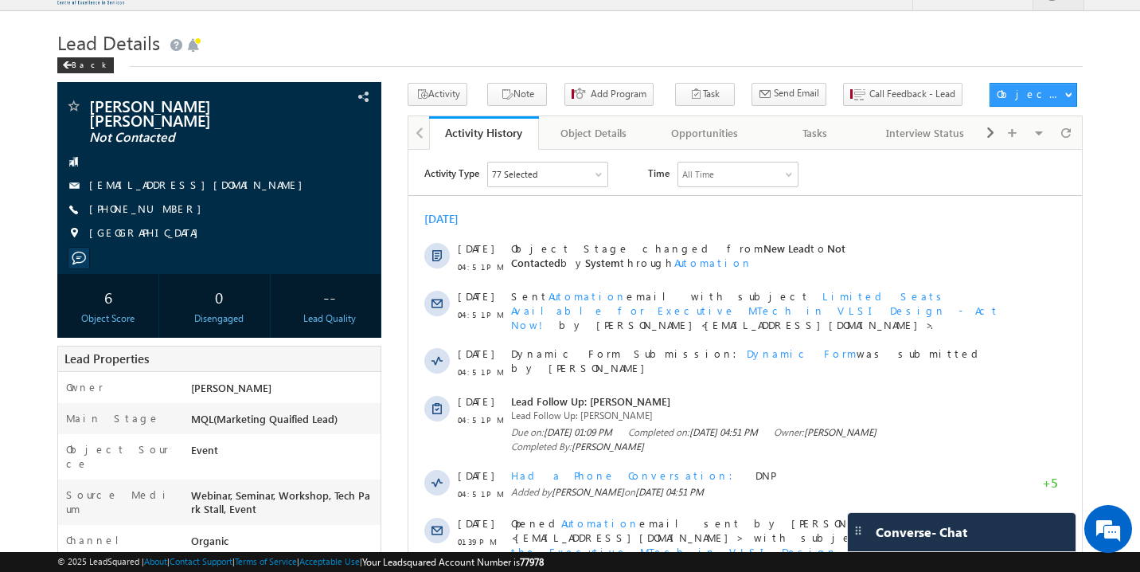
scroll to position [48, 0]
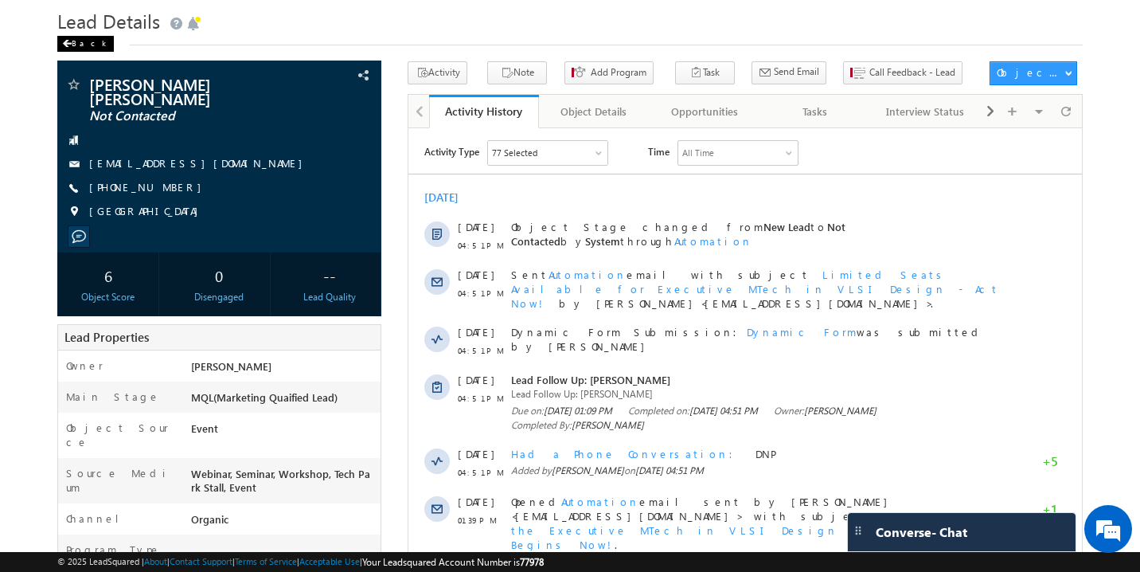
click at [80, 42] on div "Back" at bounding box center [85, 44] width 57 height 16
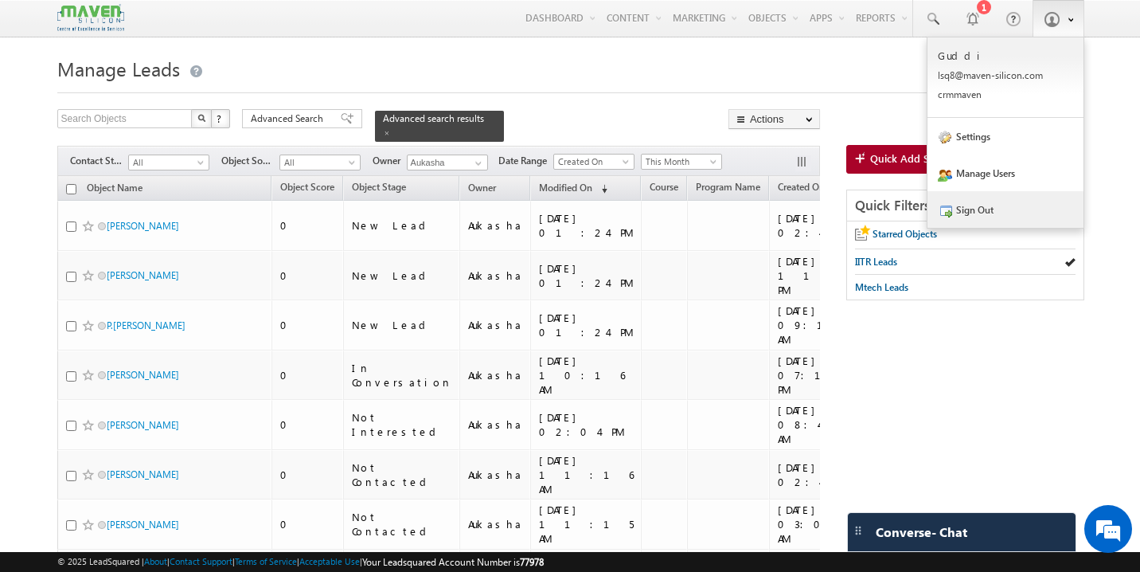
click at [982, 205] on link "Sign Out" at bounding box center [1006, 209] width 156 height 37
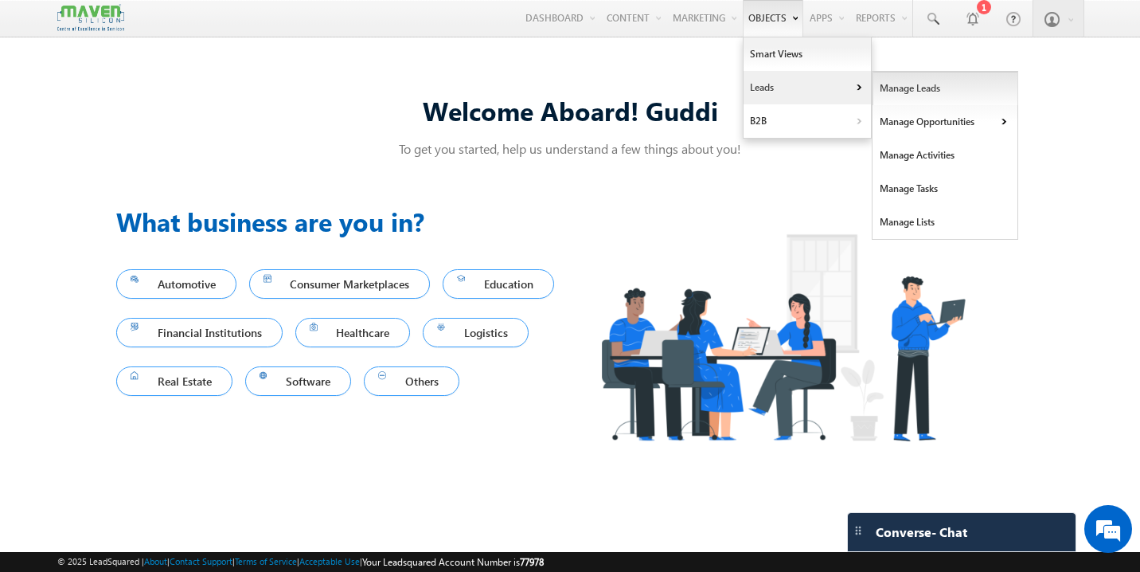
click at [877, 96] on link "Manage Leads" at bounding box center [946, 88] width 146 height 33
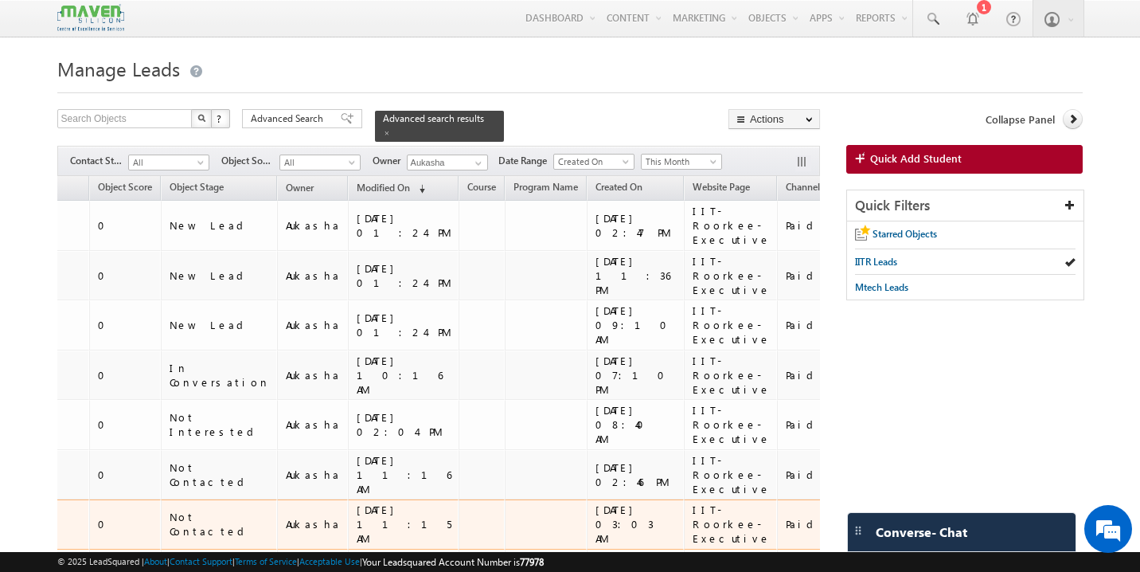
scroll to position [0, 295]
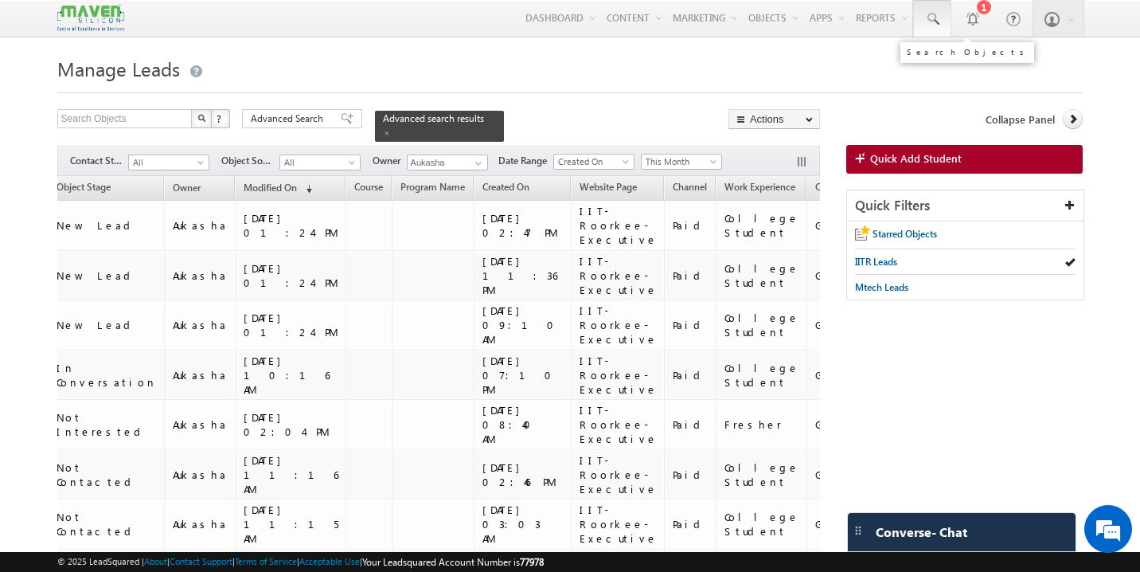
click at [942, 28] on link at bounding box center [932, 18] width 38 height 37
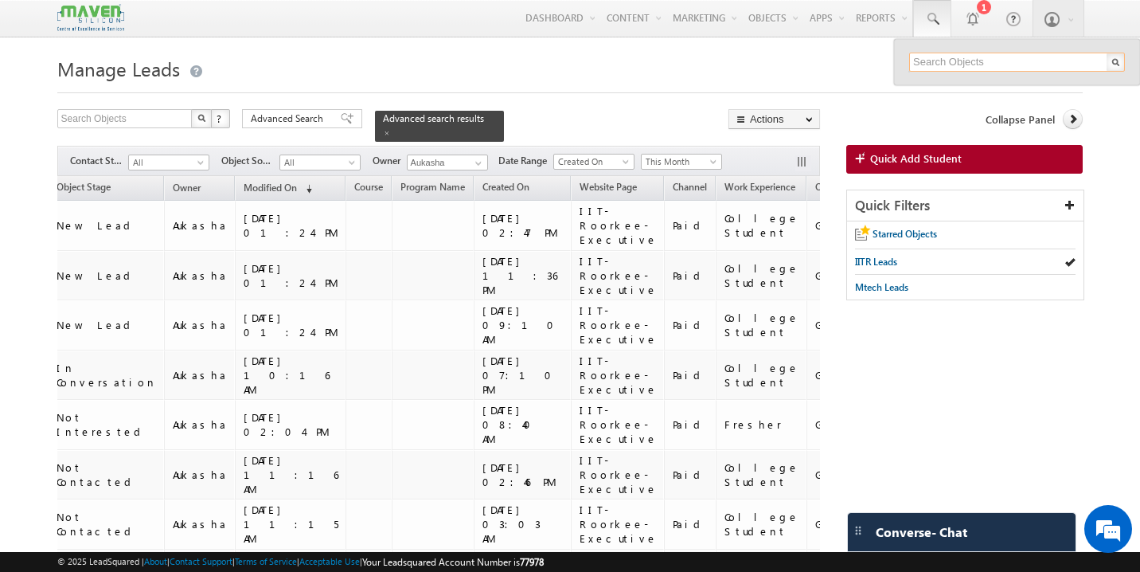
click at [959, 63] on input "text" at bounding box center [1017, 62] width 216 height 19
paste input "soumanbarie@gmail.com"
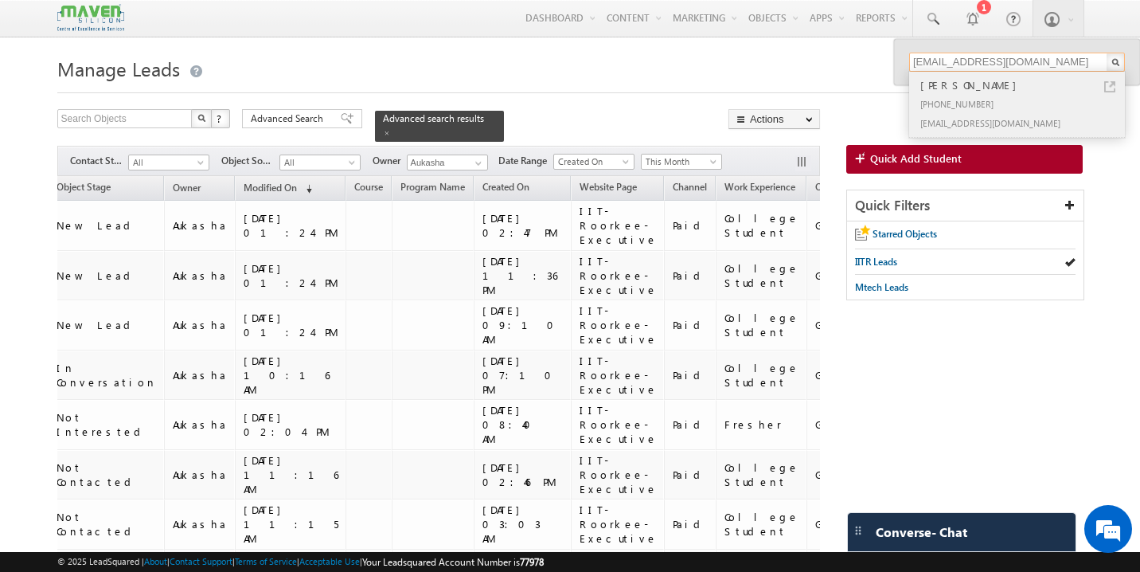
type input "soumanbarie@gmail.com"
click at [961, 96] on div "+91-9469235054" at bounding box center [1023, 103] width 213 height 19
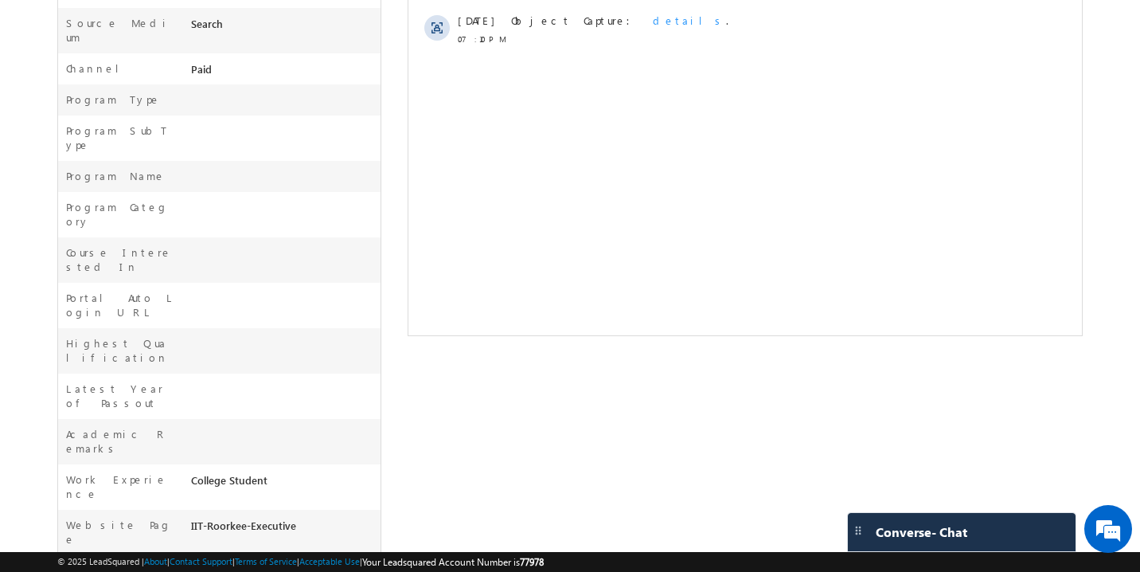
drag, startPoint x: 300, startPoint y: 385, endPoint x: 190, endPoint y: 389, distance: 110.0
click at [190, 518] on div "IIT-Roorkee-Executive" at bounding box center [283, 529] width 193 height 22
copy div "IIT-Roorkee-Executive"
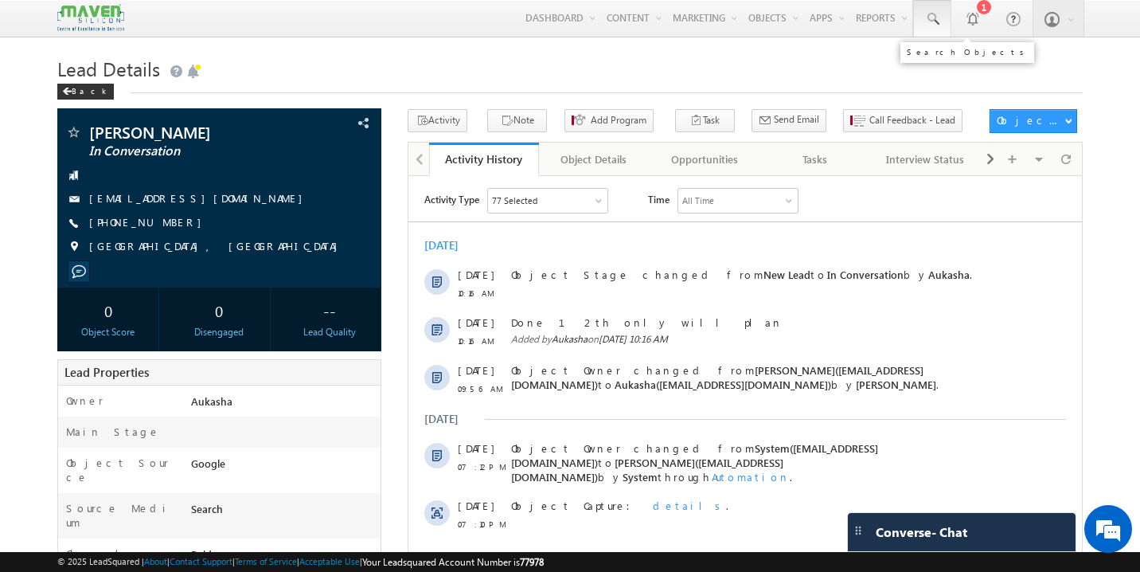
click at [932, 19] on span at bounding box center [932, 19] width 16 height 16
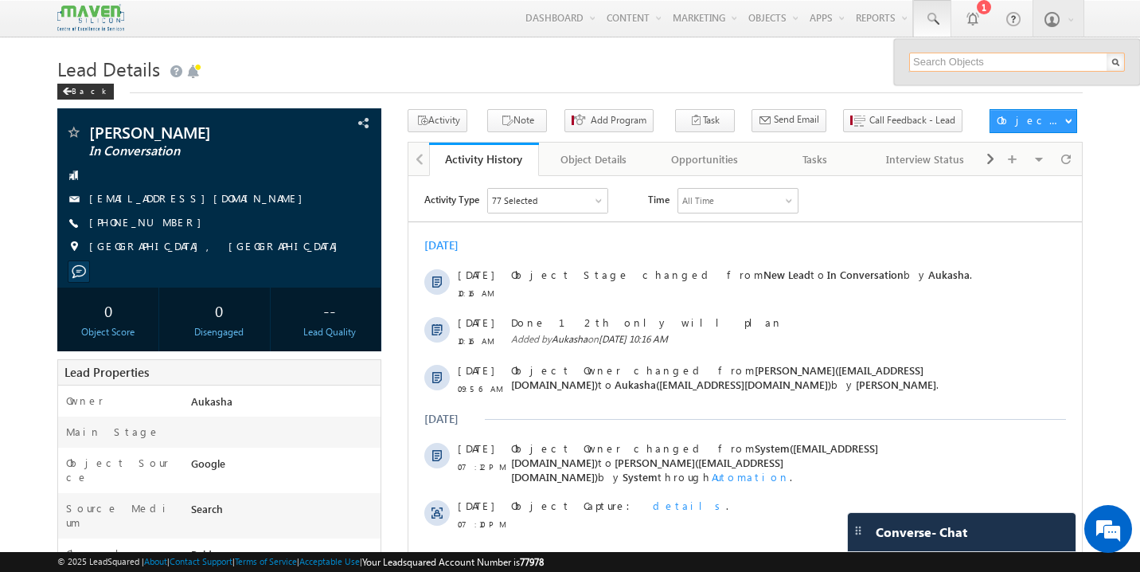
paste input "Yogeshraj8877@gmail.com-"
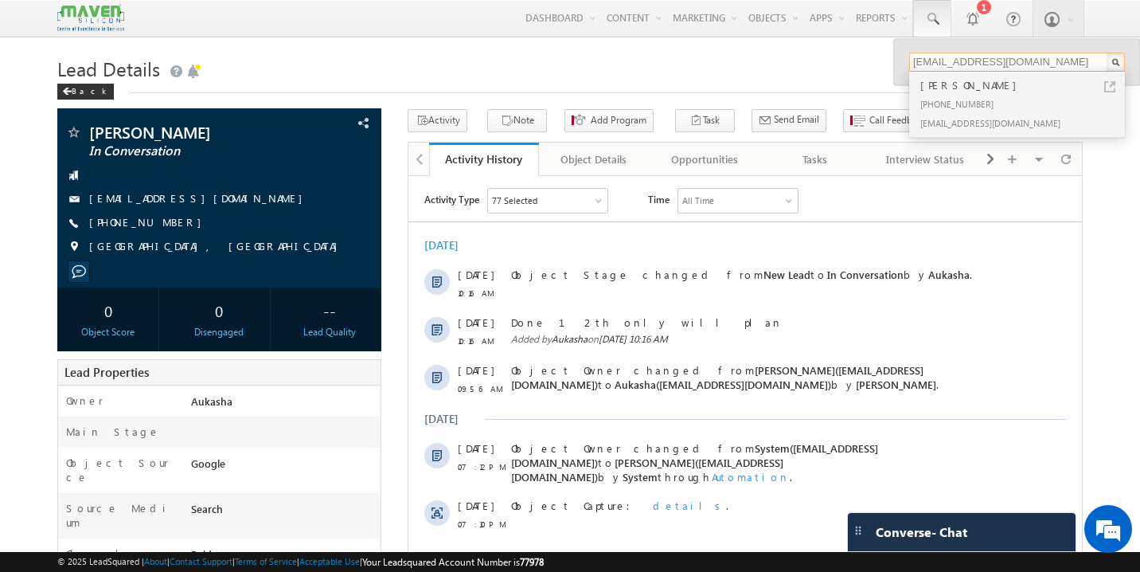
type input "[EMAIL_ADDRESS][DOMAIN_NAME]"
click at [980, 93] on div "[PERSON_NAME]" at bounding box center [1023, 85] width 213 height 18
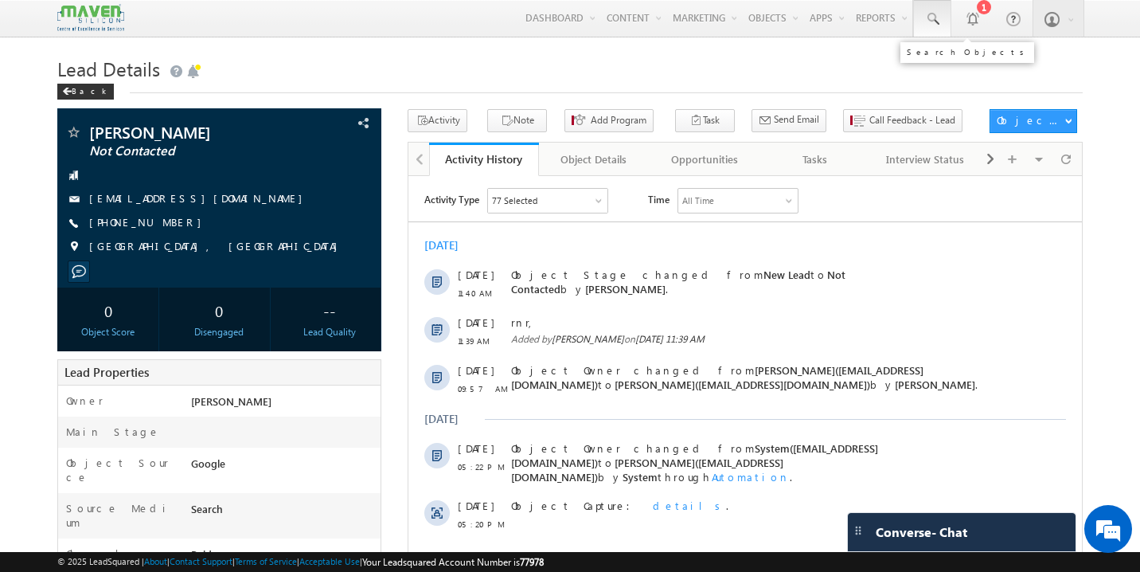
click at [932, 18] on span at bounding box center [932, 19] width 16 height 16
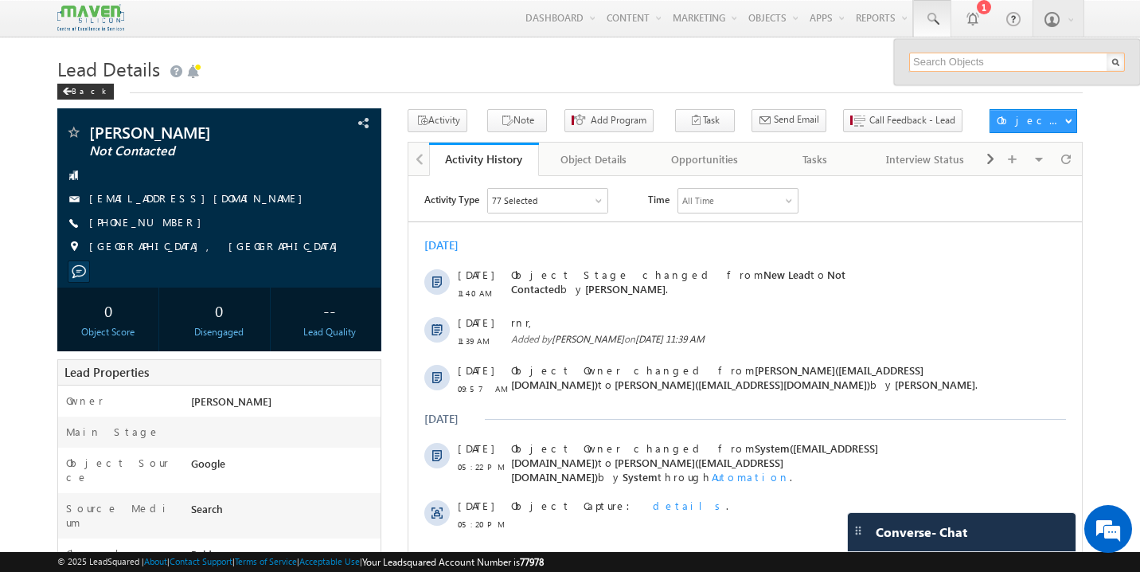
paste input "umashankarengineering@yahoo.com"
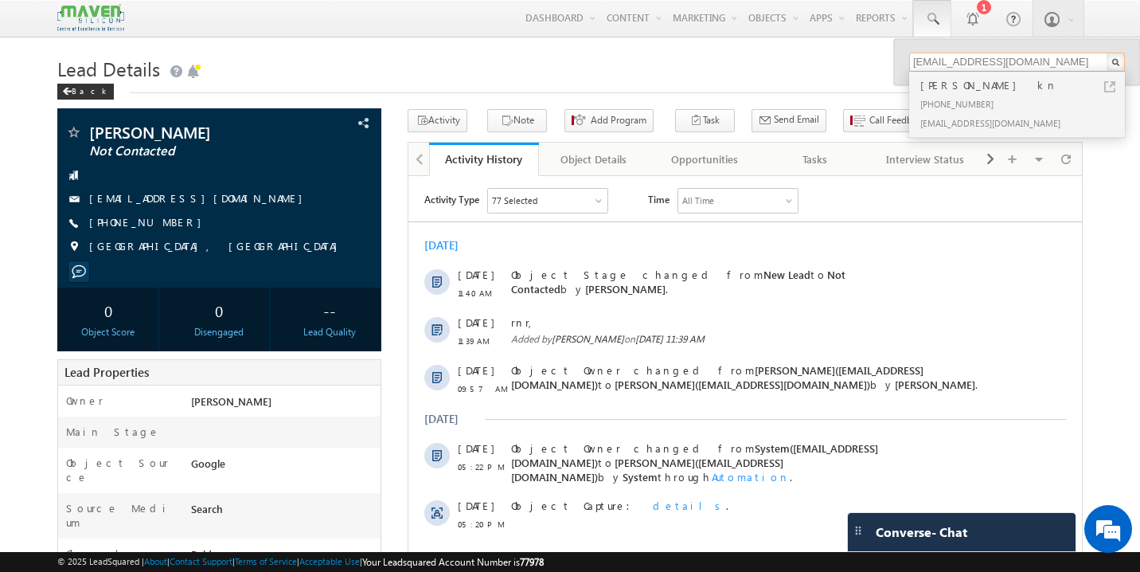
type input "umashankarengineering@yahoo.com"
click at [971, 90] on div "nithin kn" at bounding box center [1023, 85] width 213 height 18
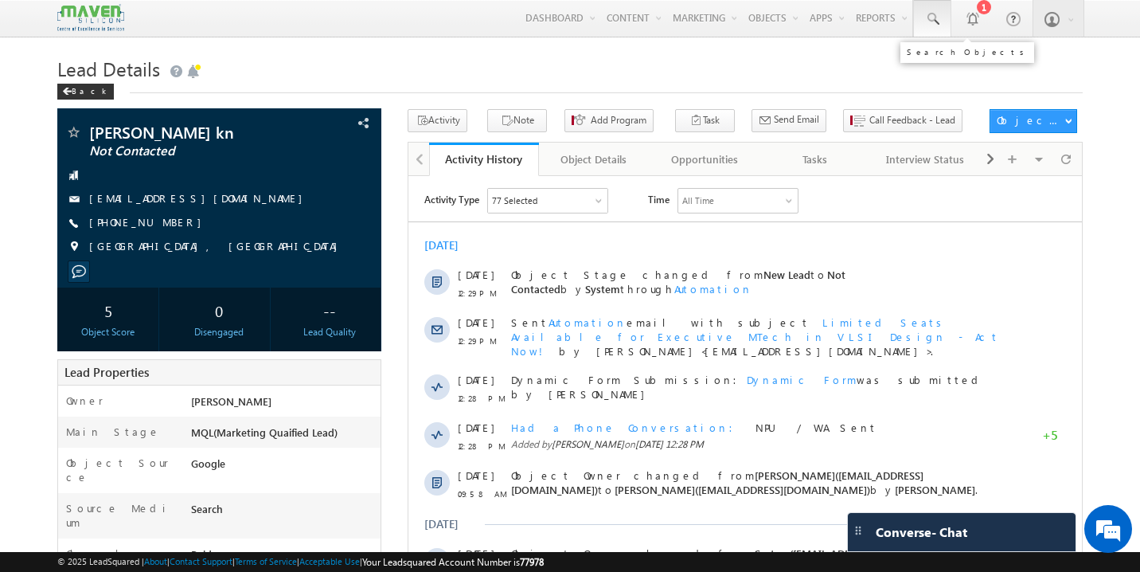
click at [938, 21] on span at bounding box center [932, 19] width 16 height 16
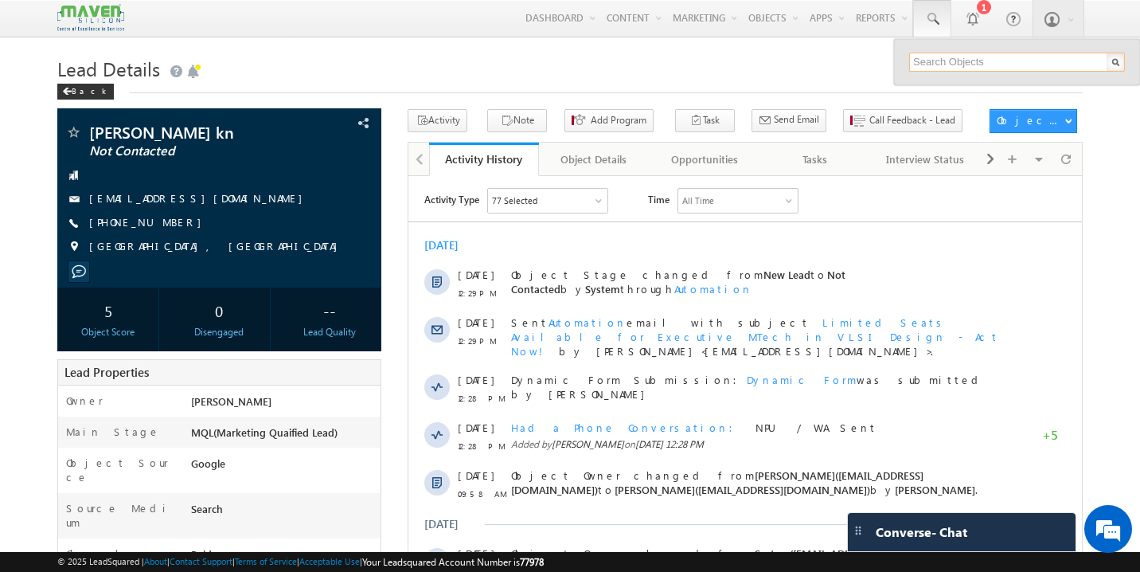
click at [939, 61] on input "text" at bounding box center [1017, 62] width 216 height 19
paste input "mounikaprk05@gmail.com"
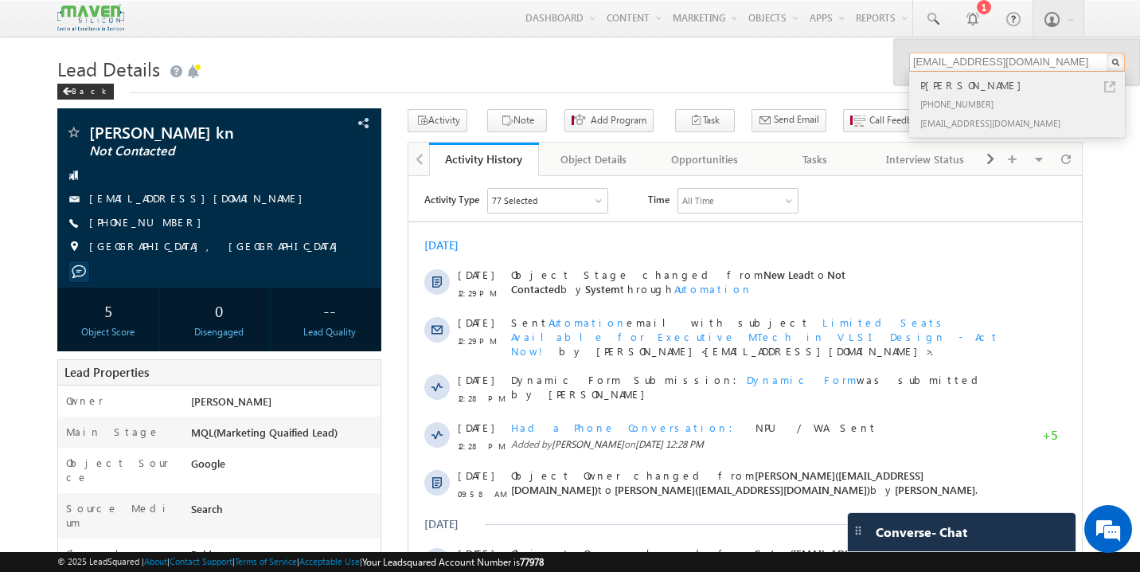
type input "mounikaprk05@gmail.com"
click at [952, 96] on div "+91-7013084842" at bounding box center [1023, 103] width 213 height 19
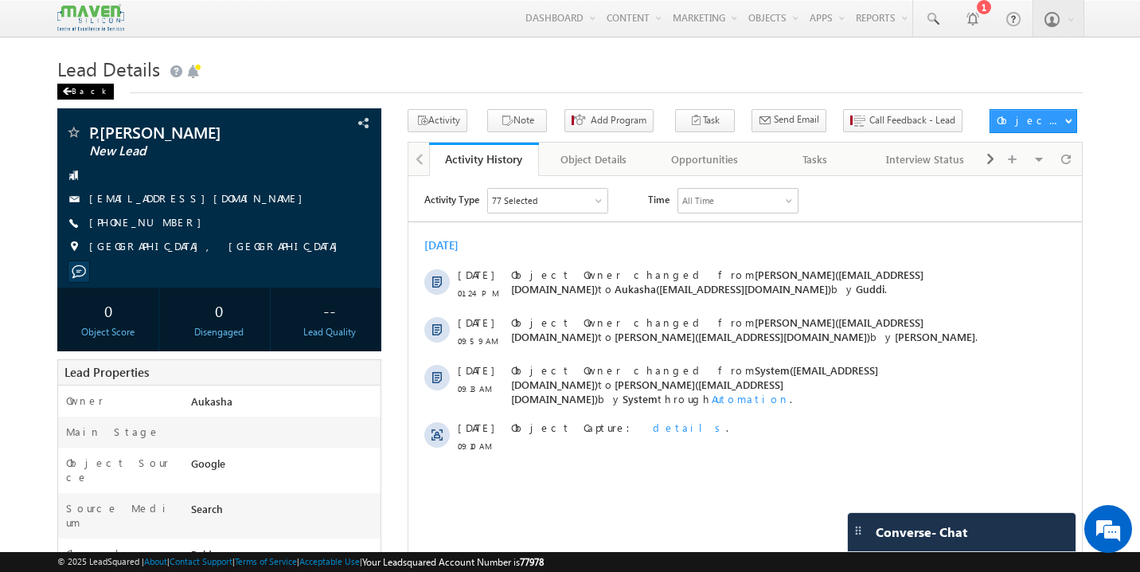
click at [77, 93] on div "Back" at bounding box center [85, 92] width 57 height 16
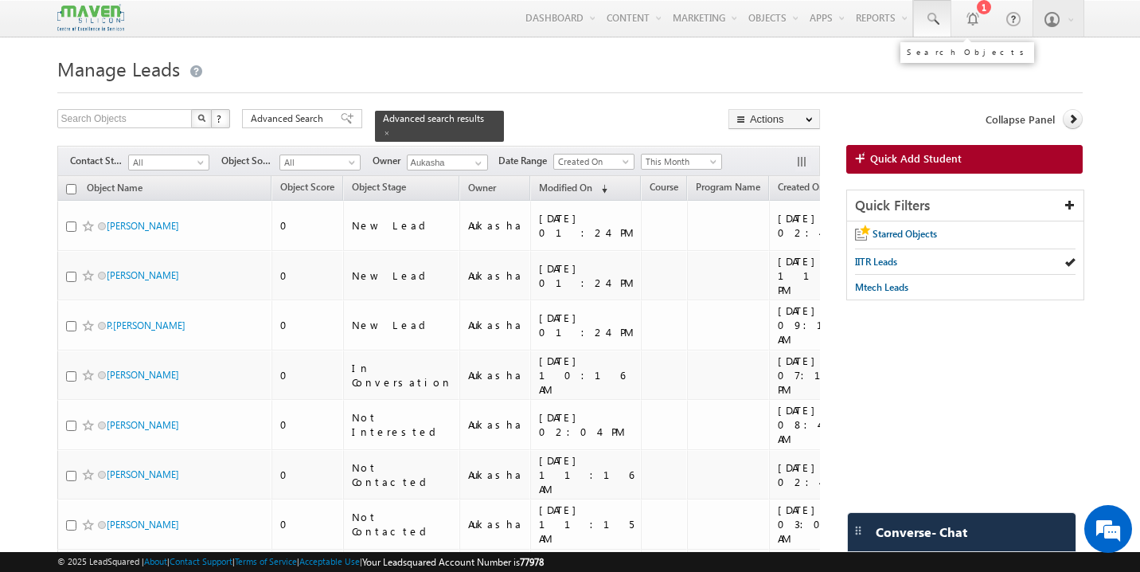
click at [937, 15] on span at bounding box center [932, 19] width 16 height 16
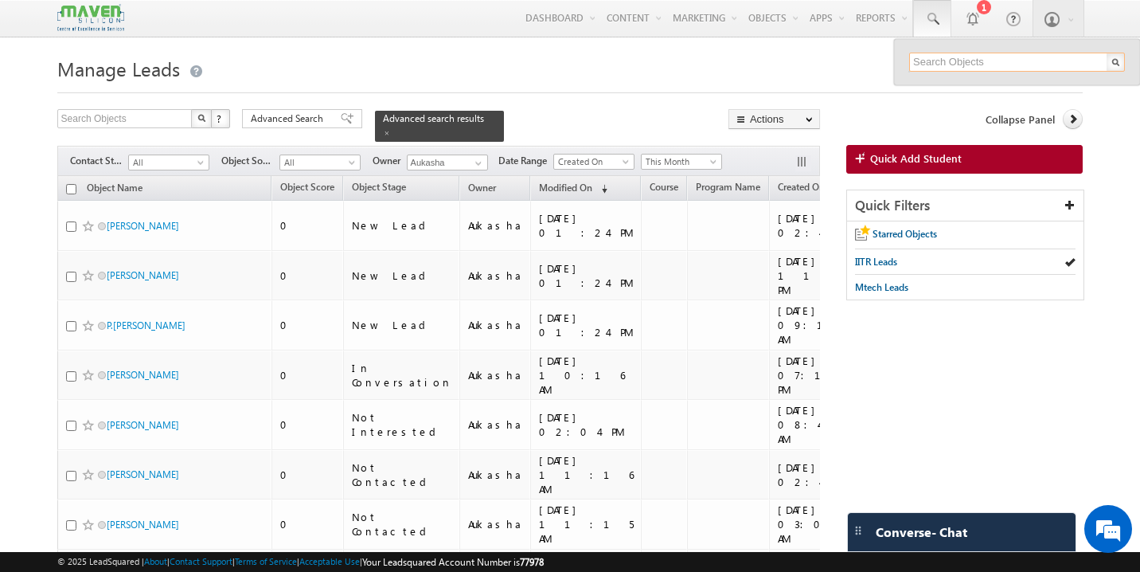
paste input "[EMAIL_ADDRESS][DOMAIN_NAME]"
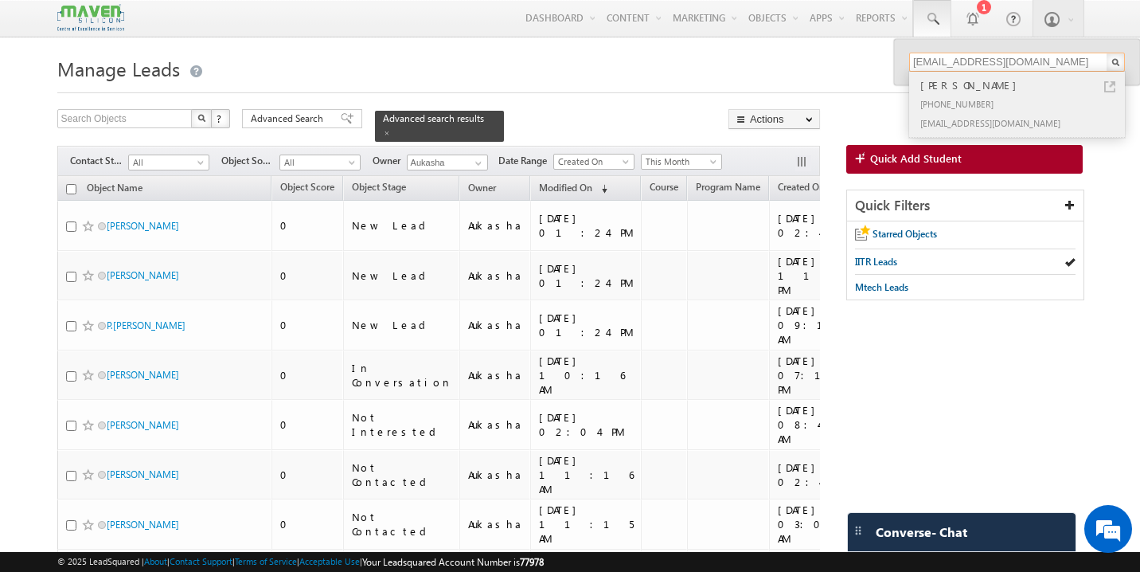
type input "[EMAIL_ADDRESS][DOMAIN_NAME]"
click at [944, 84] on div "[PERSON_NAME]" at bounding box center [1023, 85] width 213 height 18
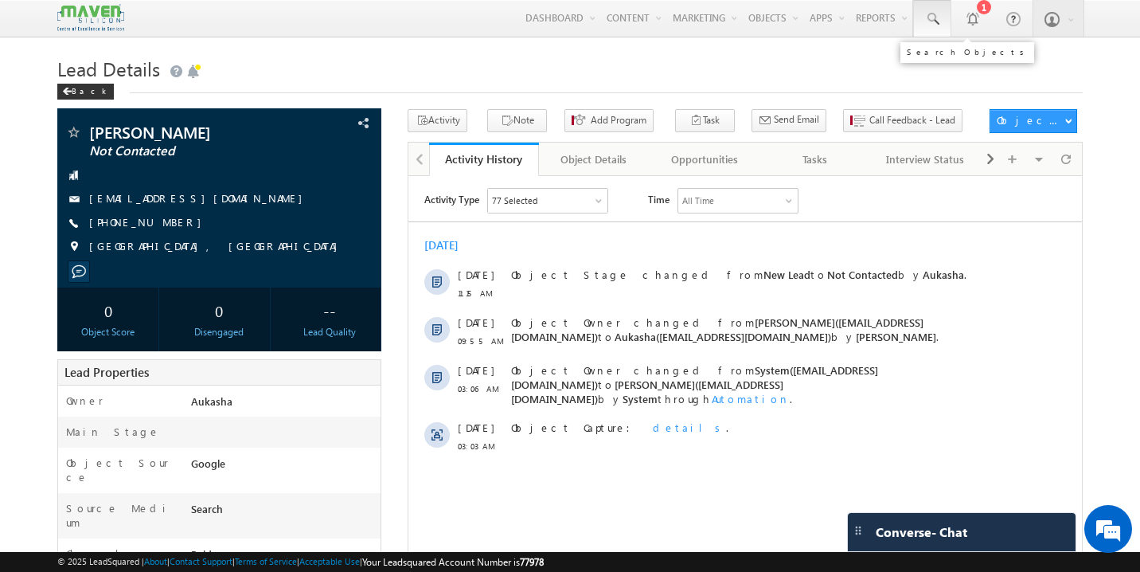
click at [932, 15] on span at bounding box center [932, 19] width 16 height 16
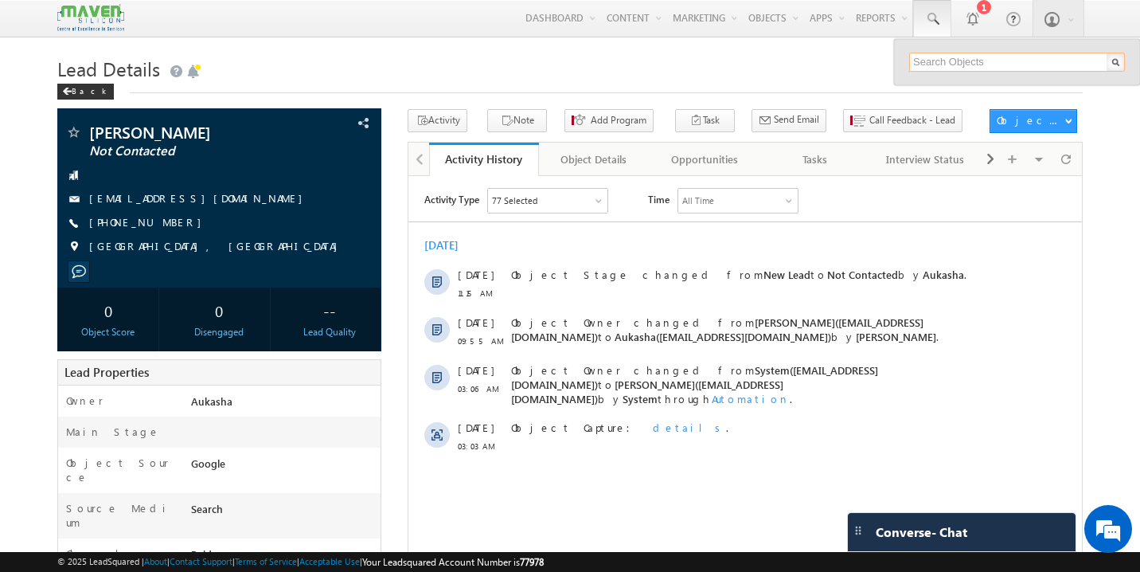
click at [938, 58] on input "text" at bounding box center [1017, 62] width 216 height 19
paste input "[EMAIL_ADDRESS][DOMAIN_NAME]"
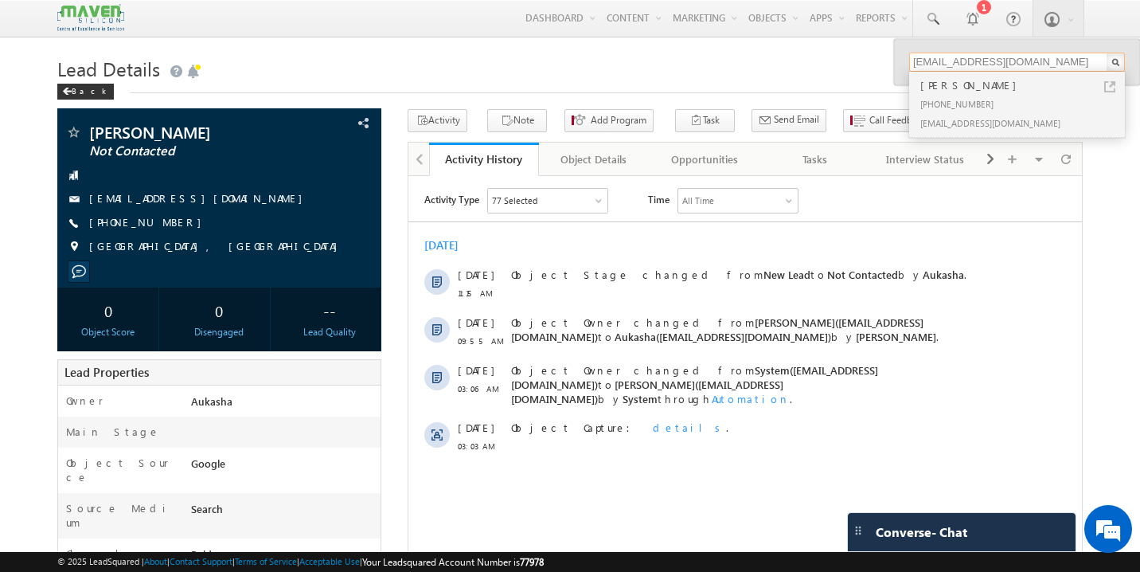
type input "[EMAIL_ADDRESS][DOMAIN_NAME]"
click at [955, 89] on div "[PERSON_NAME]" at bounding box center [1023, 85] width 213 height 18
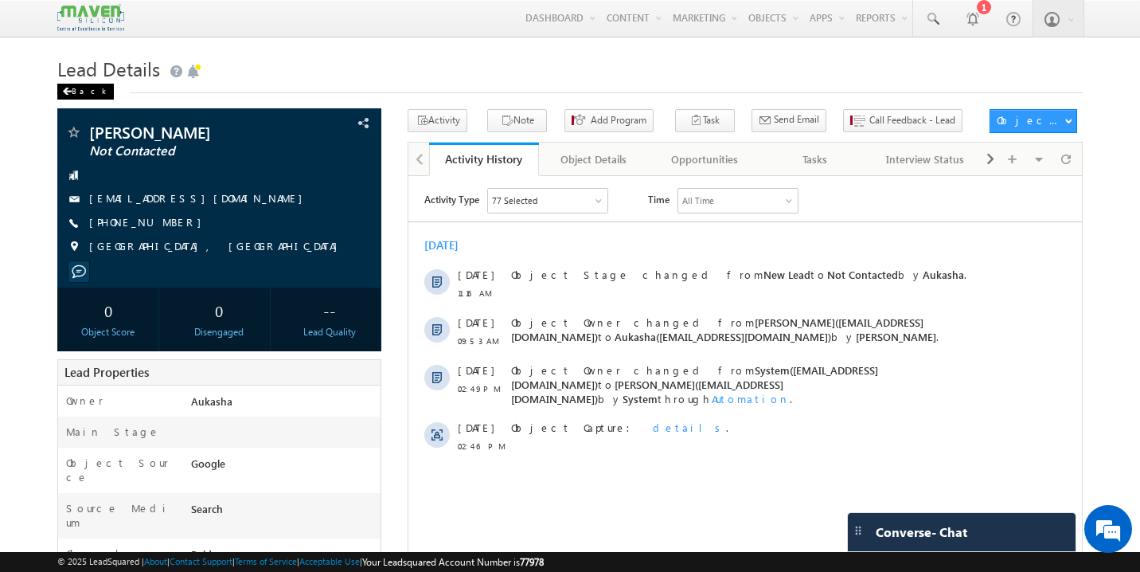
click at [86, 96] on div "Back" at bounding box center [85, 92] width 57 height 16
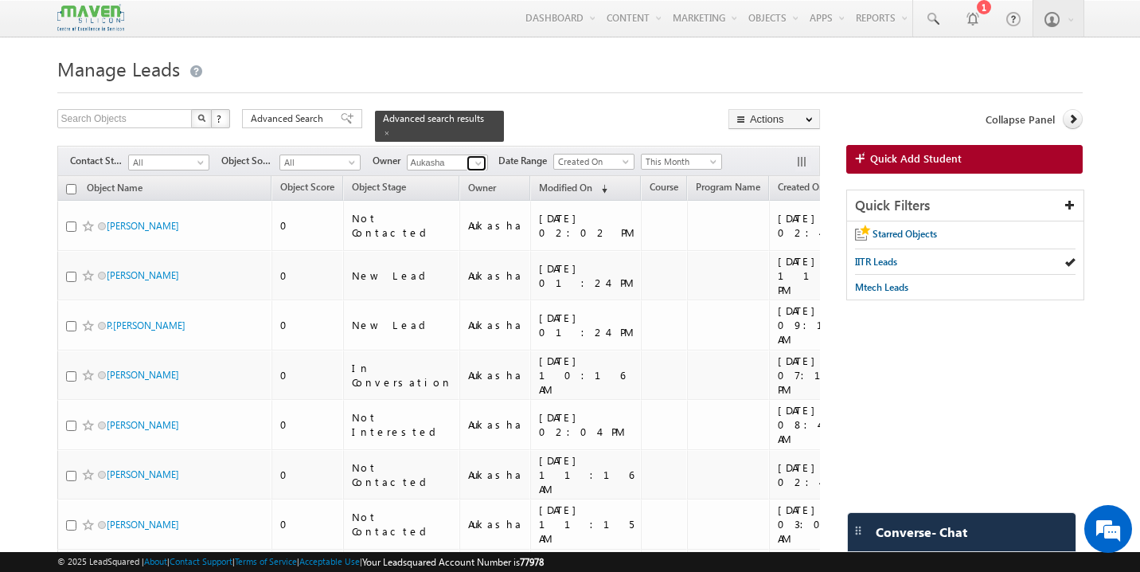
click at [479, 157] on span at bounding box center [478, 163] width 13 height 13
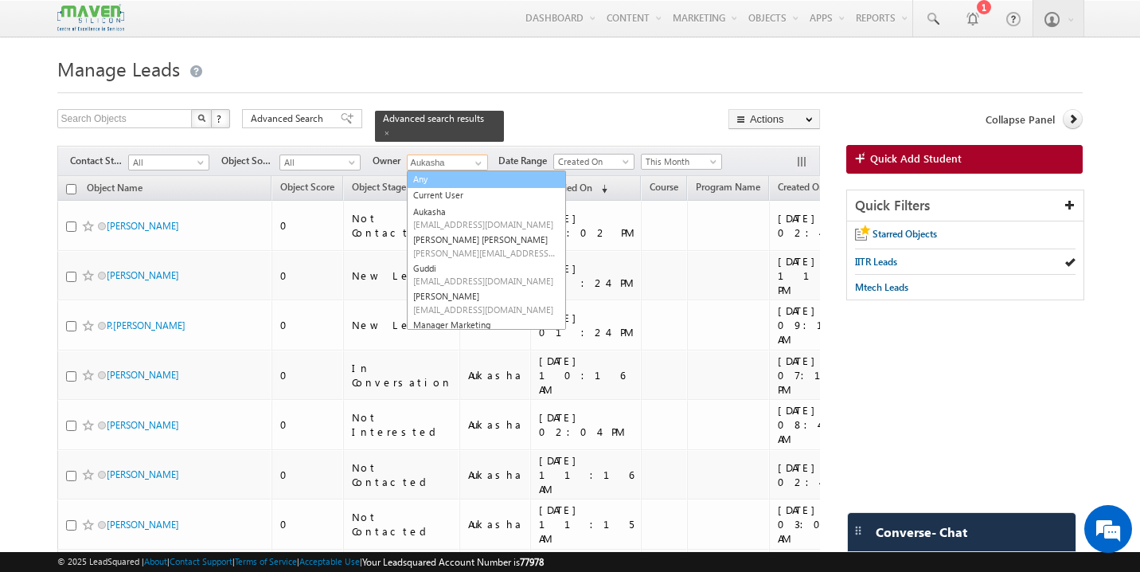
click at [439, 174] on link "Any" at bounding box center [486, 179] width 159 height 18
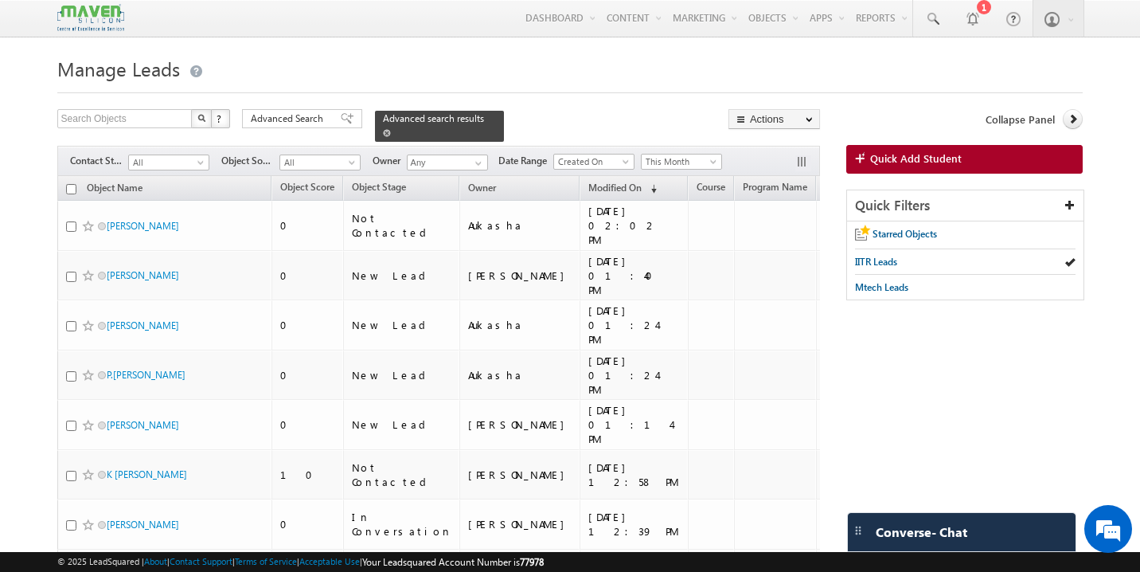
click at [391, 129] on span at bounding box center [387, 133] width 8 height 8
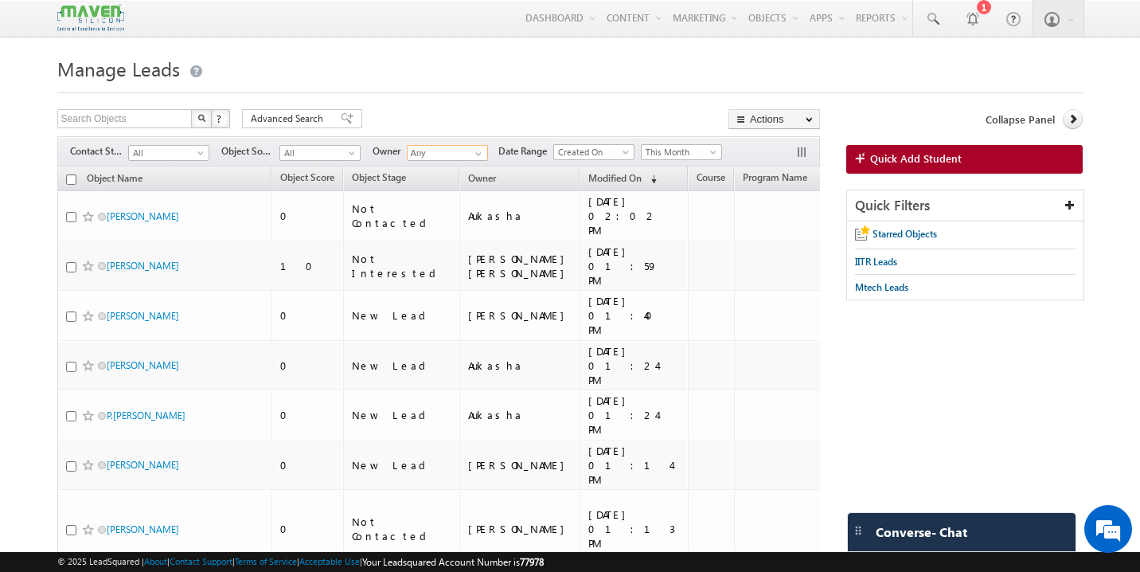
click at [462, 154] on input "Any" at bounding box center [447, 153] width 81 height 16
click at [459, 172] on link "Sovan lsq3@maven-silicon.com" at bounding box center [486, 176] width 159 height 30
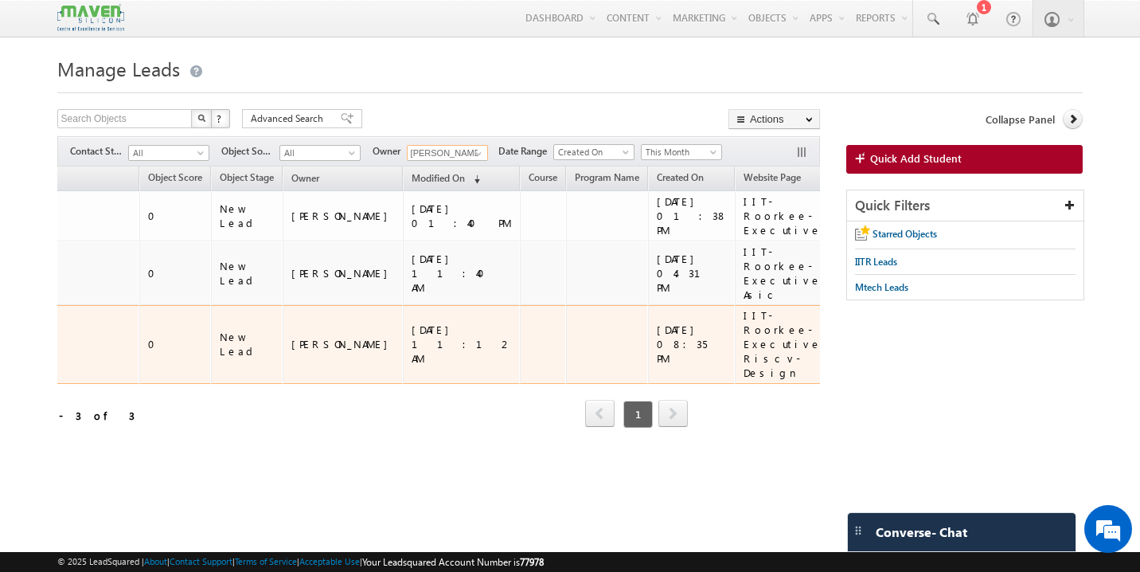
scroll to position [0, 136]
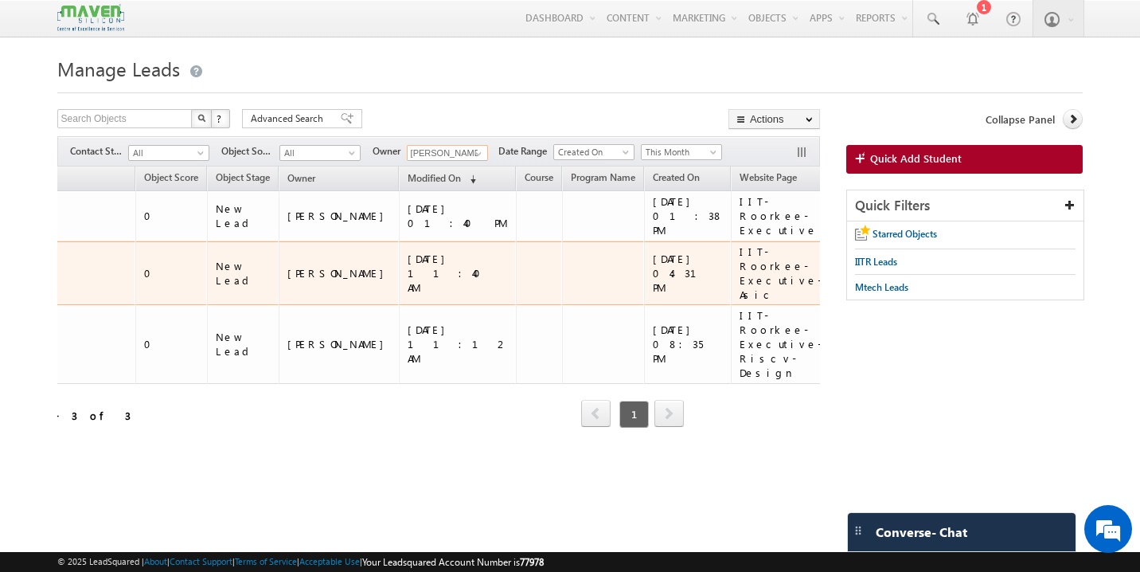
type input "Sovan"
drag, startPoint x: 643, startPoint y: 268, endPoint x: 624, endPoint y: 240, distance: 33.8
click at [740, 244] on div "IIT-Roorkee-Executive-Asic" at bounding box center [781, 272] width 82 height 57
copy div "IT-Roorkee-Executive-Asic"
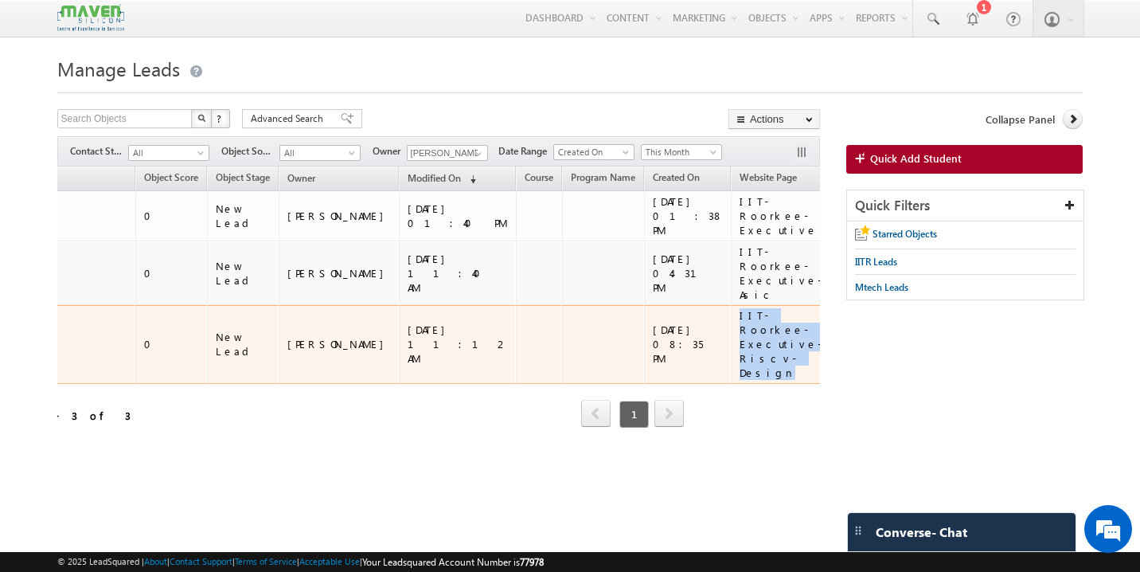
drag, startPoint x: 682, startPoint y: 321, endPoint x: 620, endPoint y: 293, distance: 67.3
click at [731, 305] on td "IIT-Roorkee-Executive-Riscv-Design" at bounding box center [780, 344] width 98 height 79
copy div "IIT-Roorkee-Executive-Riscv-Design"
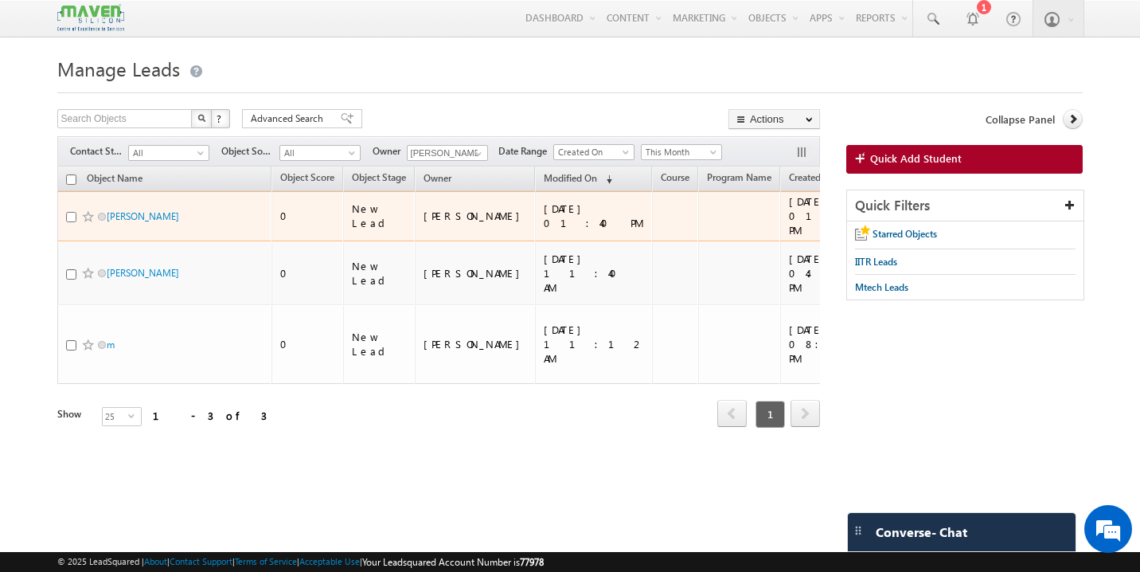
click at [70, 212] on input "checkbox" at bounding box center [71, 217] width 10 height 10
checkbox input "true"
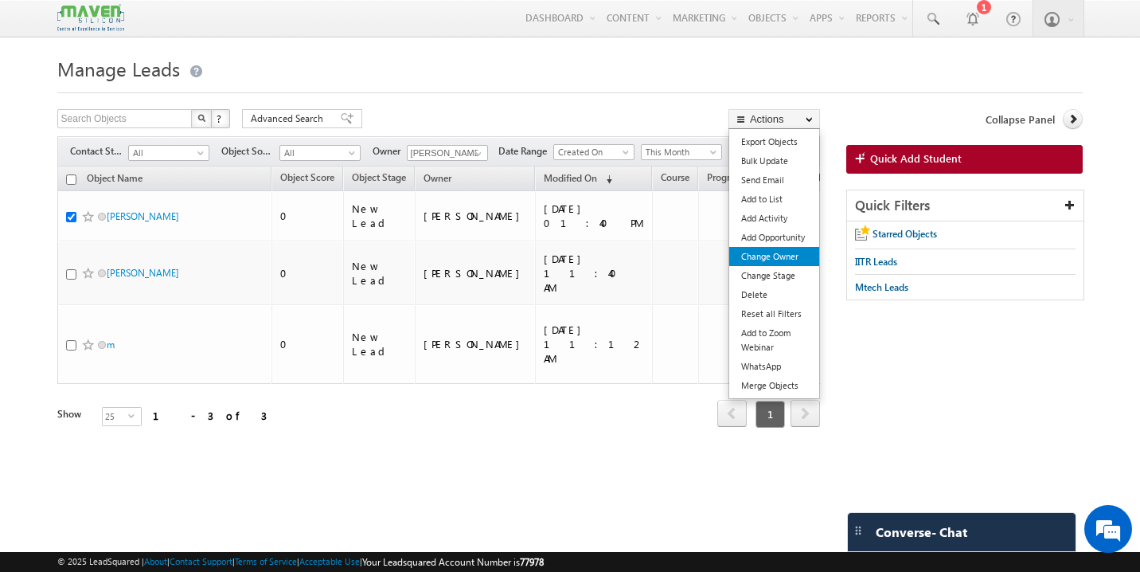
click at [789, 261] on link "Change Owner" at bounding box center [774, 256] width 90 height 19
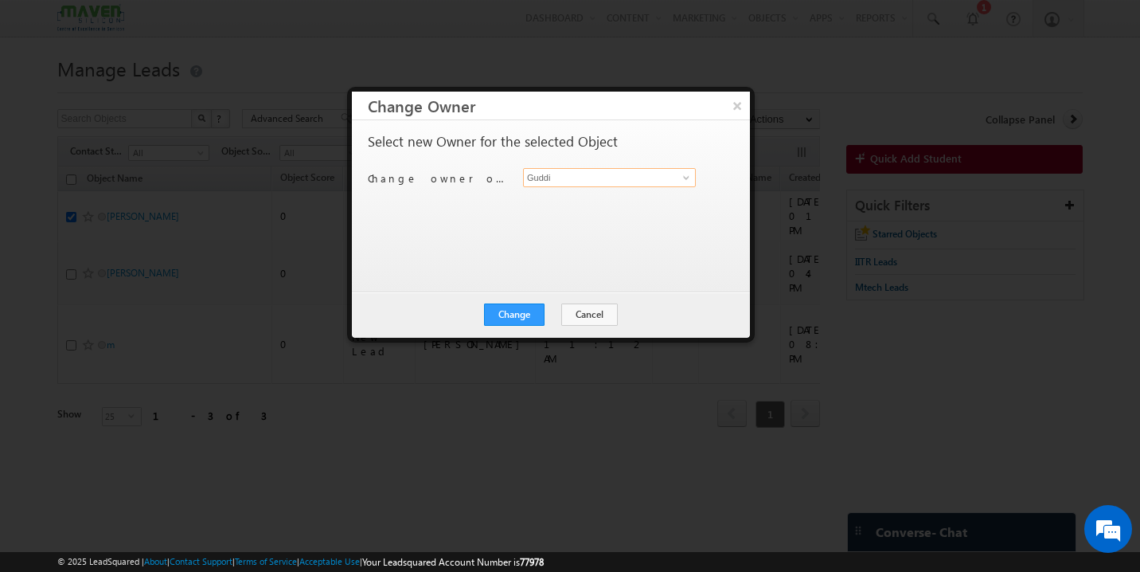
click at [587, 177] on input "Guddi" at bounding box center [609, 177] width 173 height 19
click at [580, 190] on link "Shubham lsq6@maven-silicon.com" at bounding box center [609, 202] width 173 height 30
type input "Shubham"
click at [518, 315] on button "Change" at bounding box center [514, 314] width 61 height 22
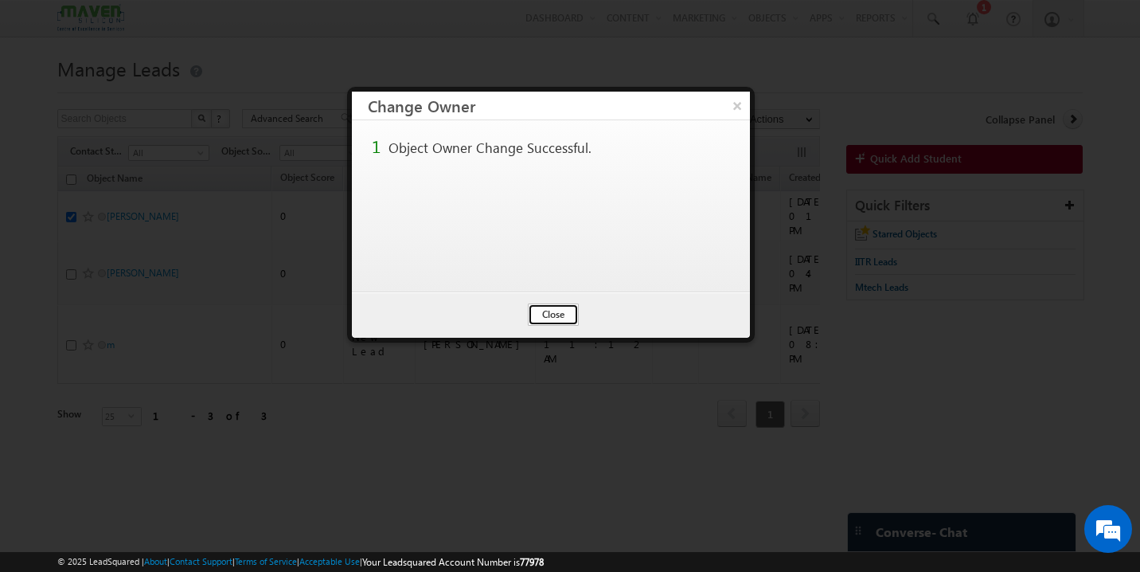
click at [555, 318] on button "Close" at bounding box center [553, 314] width 51 height 22
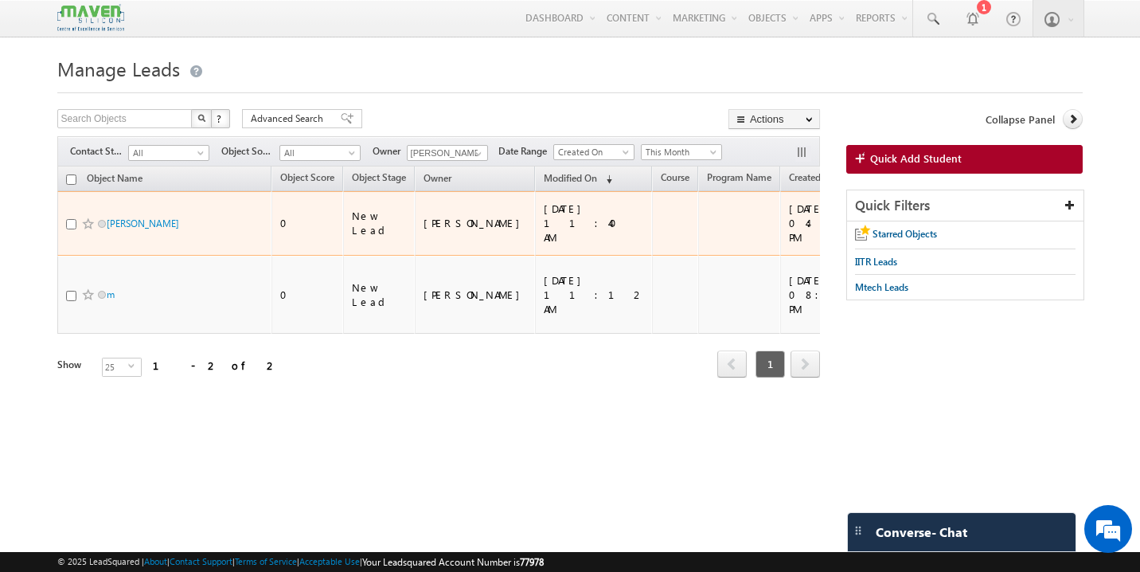
click at [70, 219] on input "checkbox" at bounding box center [71, 224] width 10 height 10
checkbox input "true"
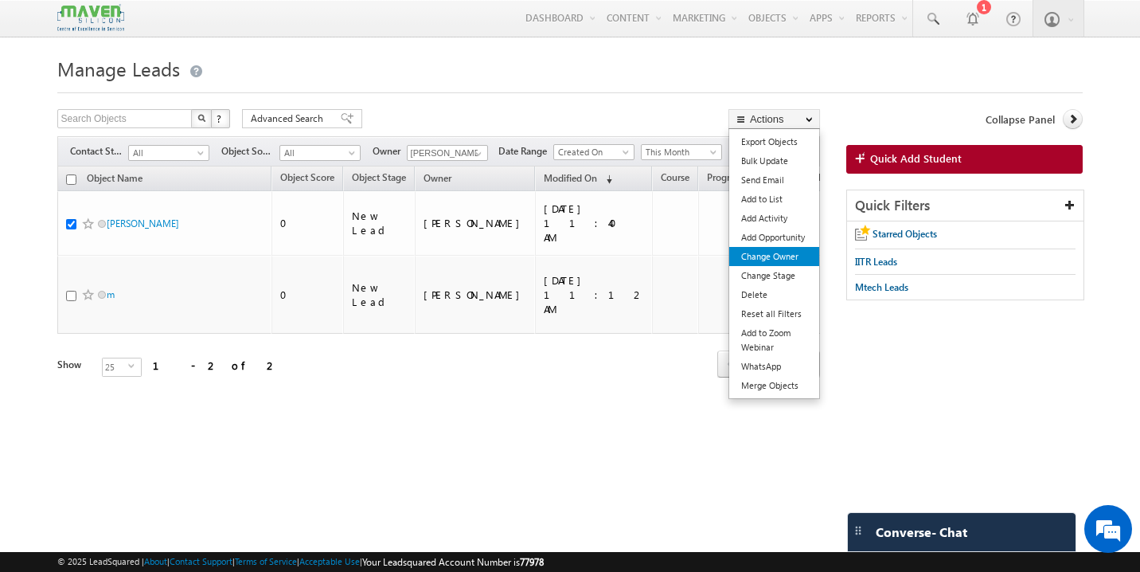
click at [787, 254] on link "Change Owner" at bounding box center [774, 256] width 90 height 19
click at [790, 256] on link "Change Owner" at bounding box center [774, 256] width 90 height 19
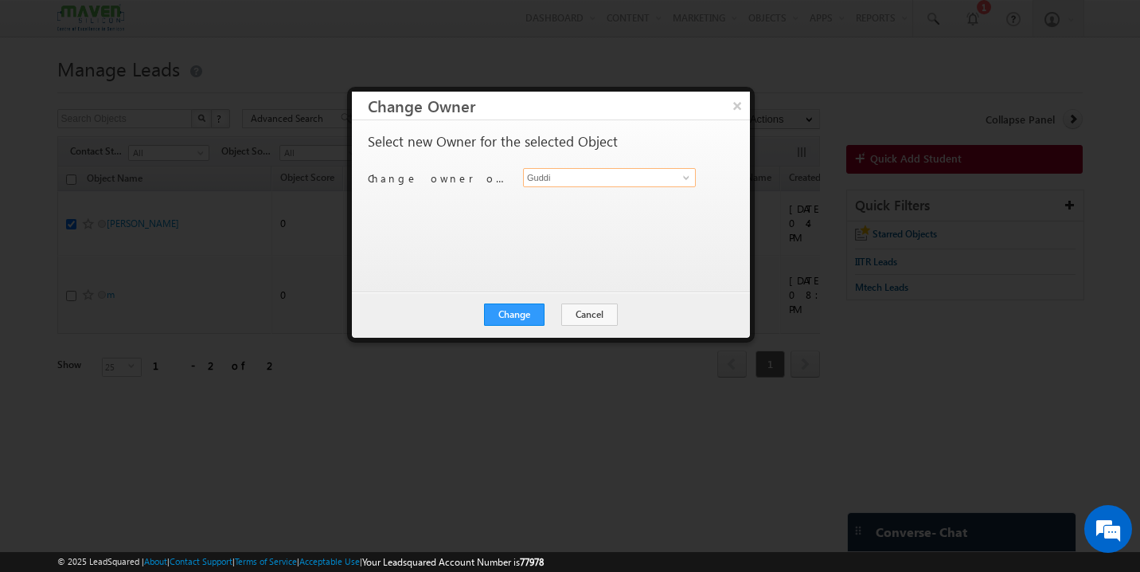
click at [569, 178] on input "Guddi" at bounding box center [609, 177] width 173 height 19
click at [586, 197] on link "Rohan lsq7@maven-silicon.com" at bounding box center [609, 202] width 173 height 30
type input "[PERSON_NAME]"
click at [535, 309] on button "Change" at bounding box center [514, 314] width 61 height 22
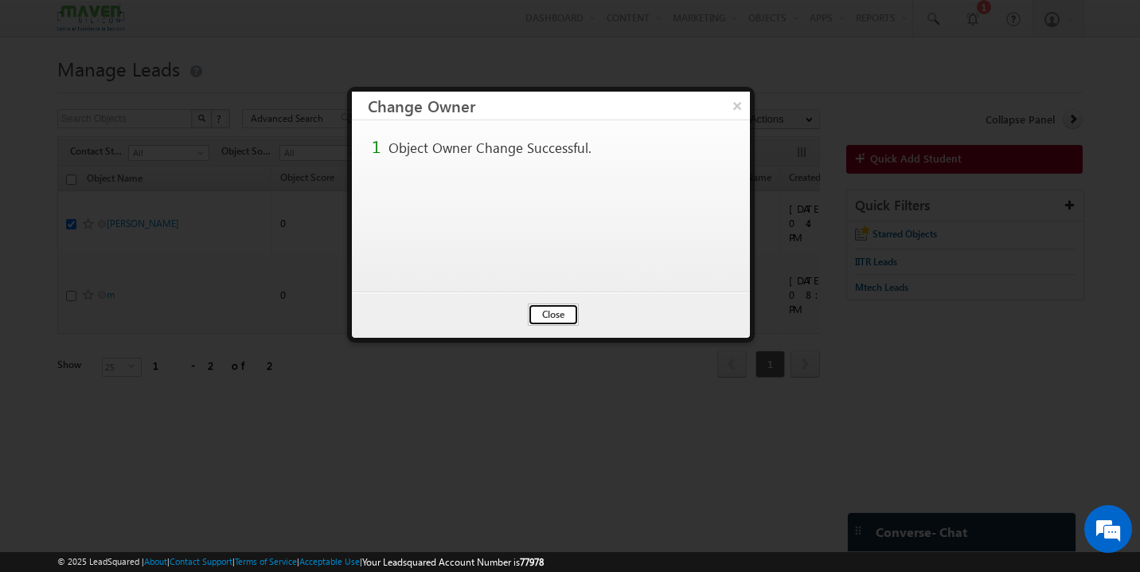
click at [553, 312] on button "Close" at bounding box center [553, 314] width 51 height 22
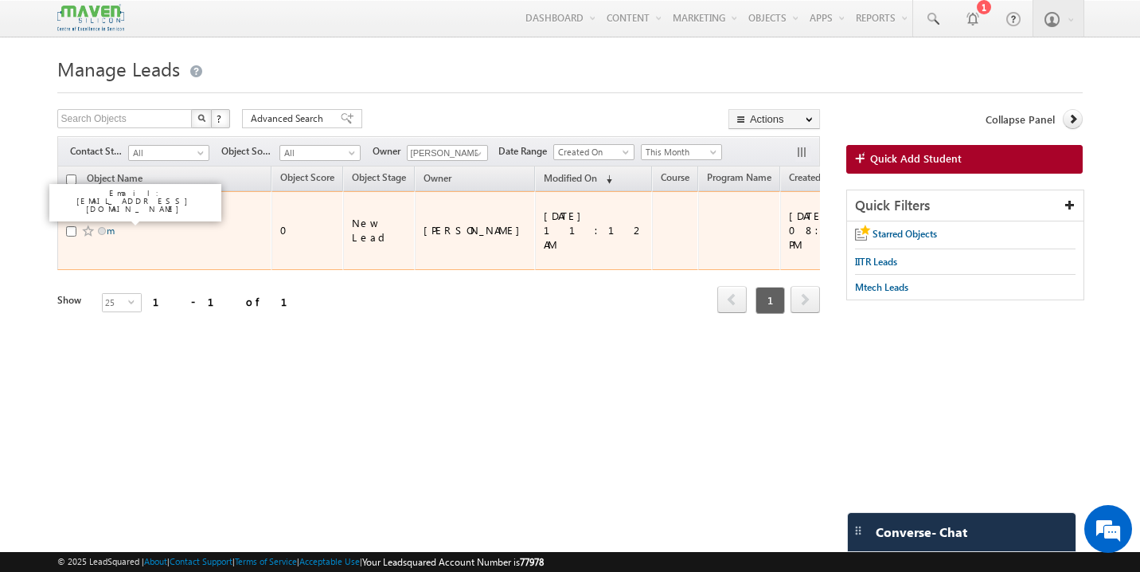
click at [111, 225] on link "m" at bounding box center [111, 231] width 8 height 12
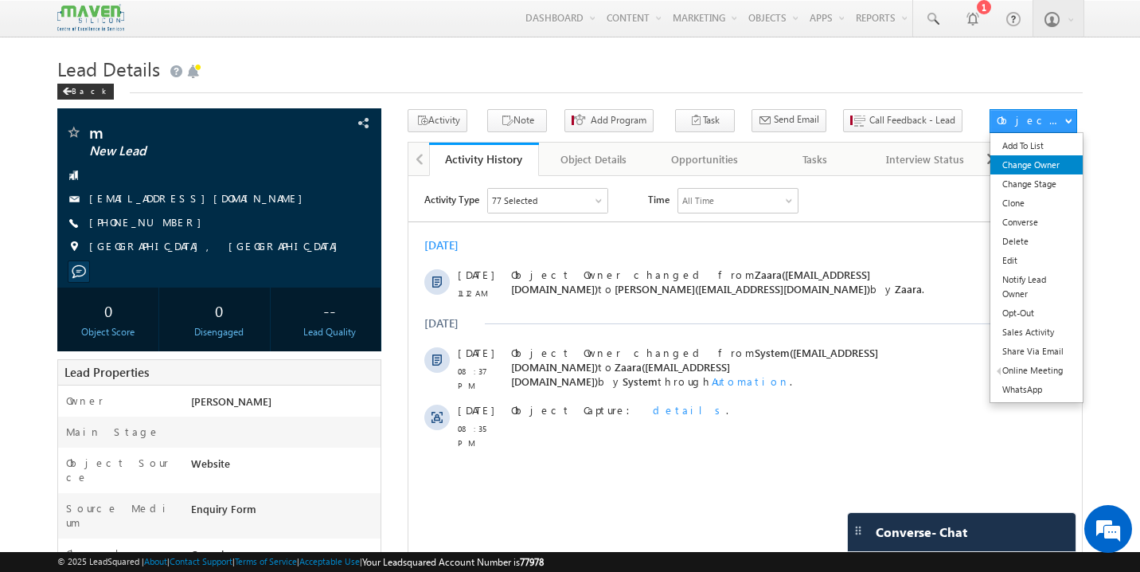
click at [1031, 167] on link "Change Owner" at bounding box center [1037, 164] width 92 height 19
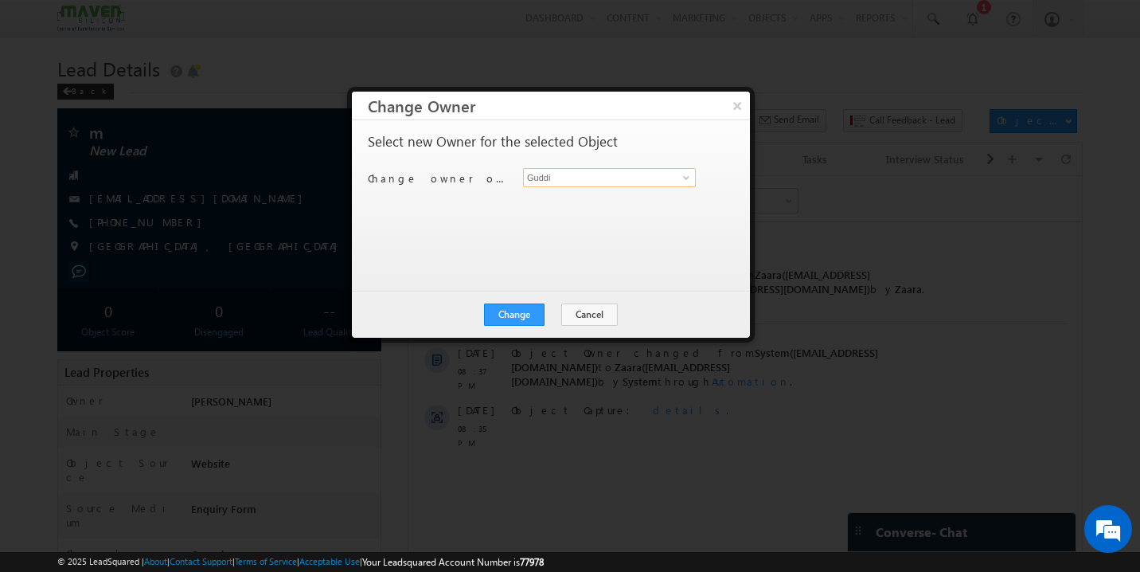
click at [588, 176] on input "Guddi" at bounding box center [609, 177] width 173 height 19
click at [575, 203] on span "lsq5@maven-silicon.com" at bounding box center [601, 209] width 143 height 12
type input "Aukasha"
click at [533, 314] on button "Change" at bounding box center [514, 314] width 61 height 22
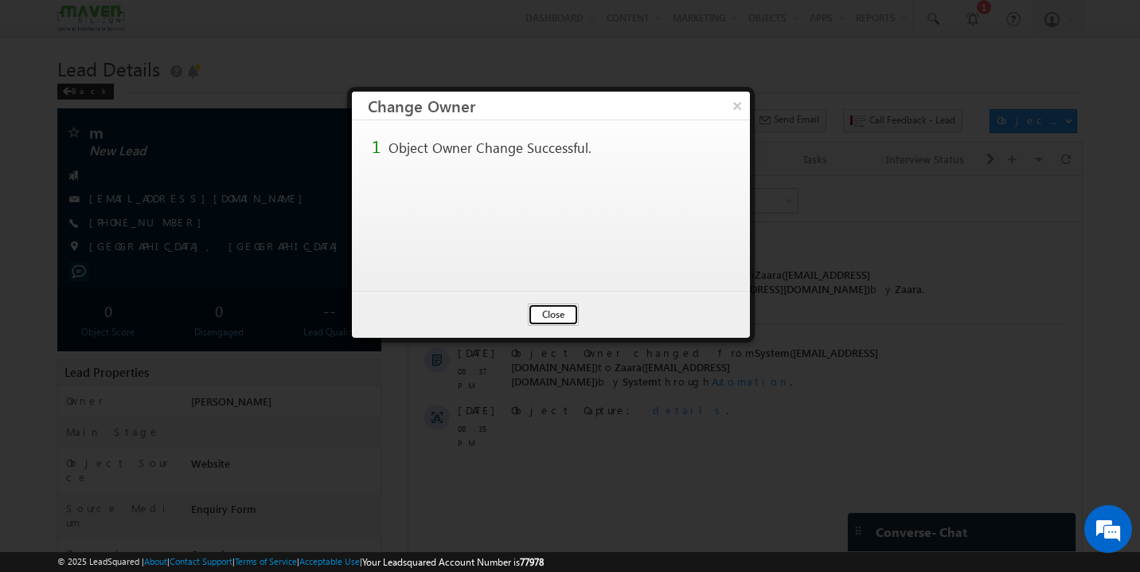
click at [558, 311] on button "Close" at bounding box center [553, 314] width 51 height 22
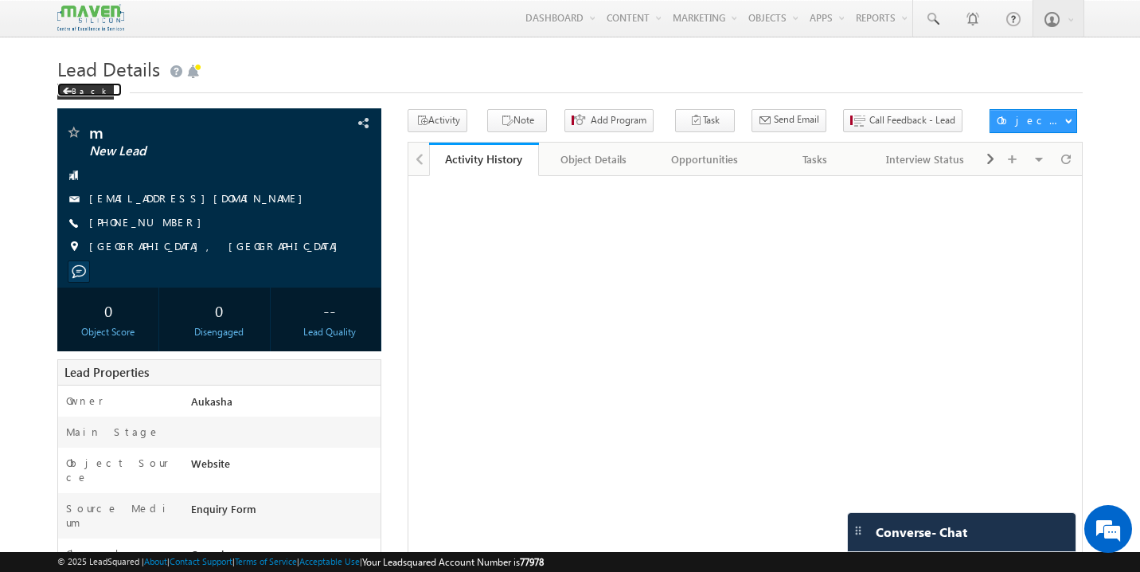
click at [78, 91] on div "Back" at bounding box center [85, 92] width 57 height 16
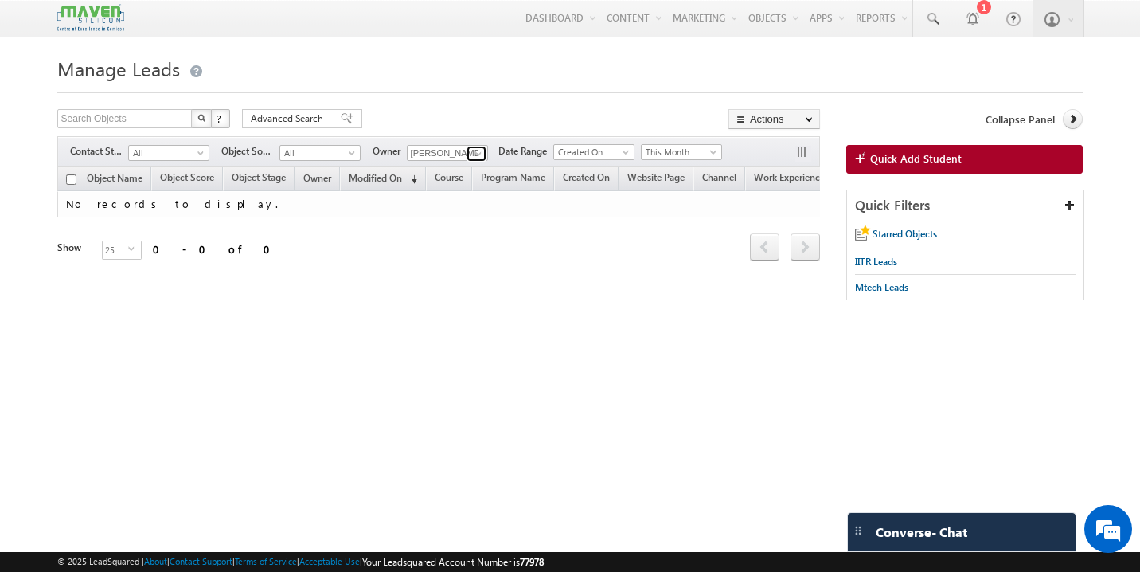
click at [469, 158] on link at bounding box center [477, 154] width 20 height 16
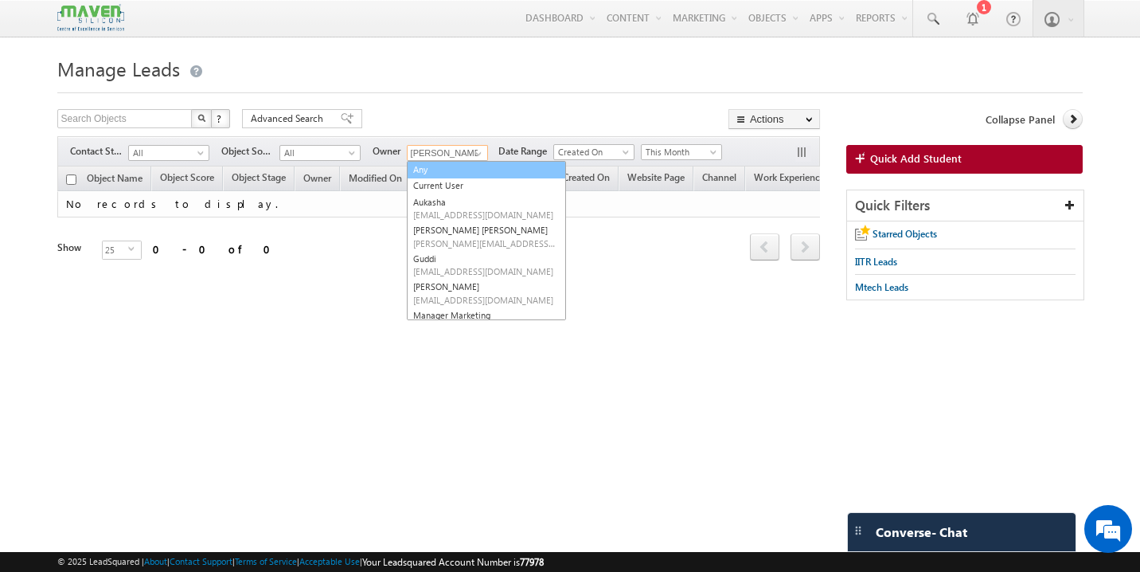
click at [450, 168] on link "Any" at bounding box center [486, 170] width 159 height 18
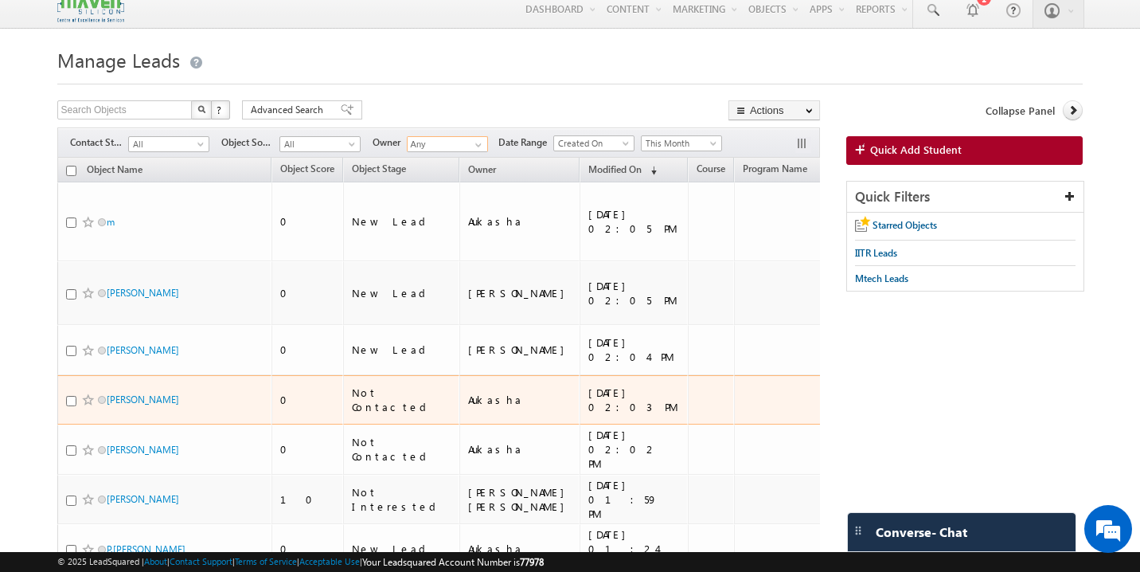
scroll to position [12, 0]
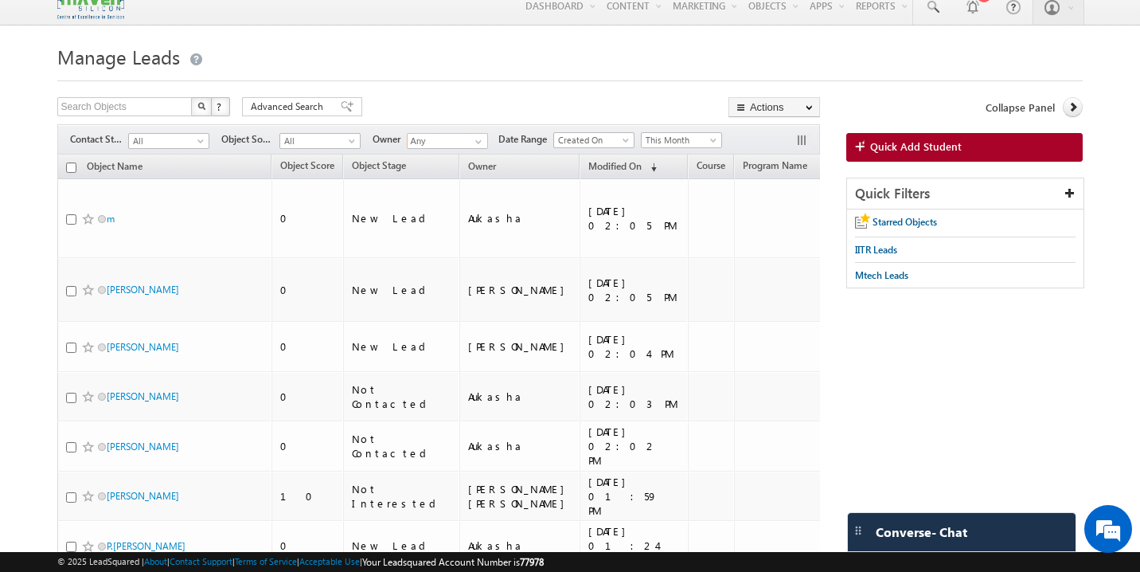
click at [432, 143] on input "Any" at bounding box center [447, 141] width 81 height 16
click at [449, 169] on span "lsq6@maven-silicon.com" at bounding box center [484, 170] width 143 height 12
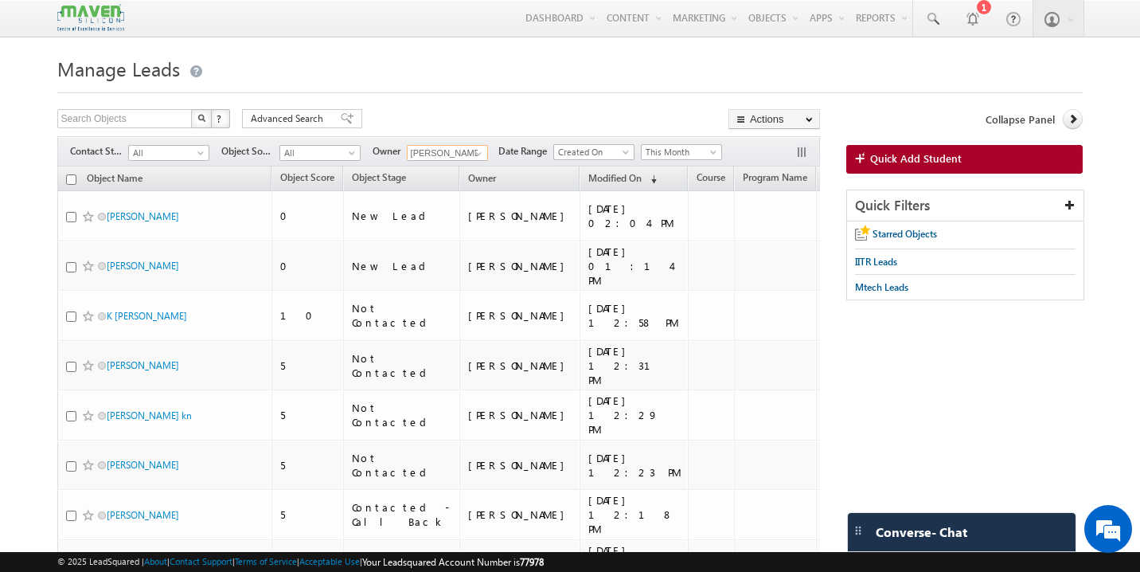
click at [451, 154] on input "[PERSON_NAME]" at bounding box center [447, 153] width 81 height 16
click at [470, 182] on span "lsq7@maven-silicon.com" at bounding box center [484, 182] width 143 height 12
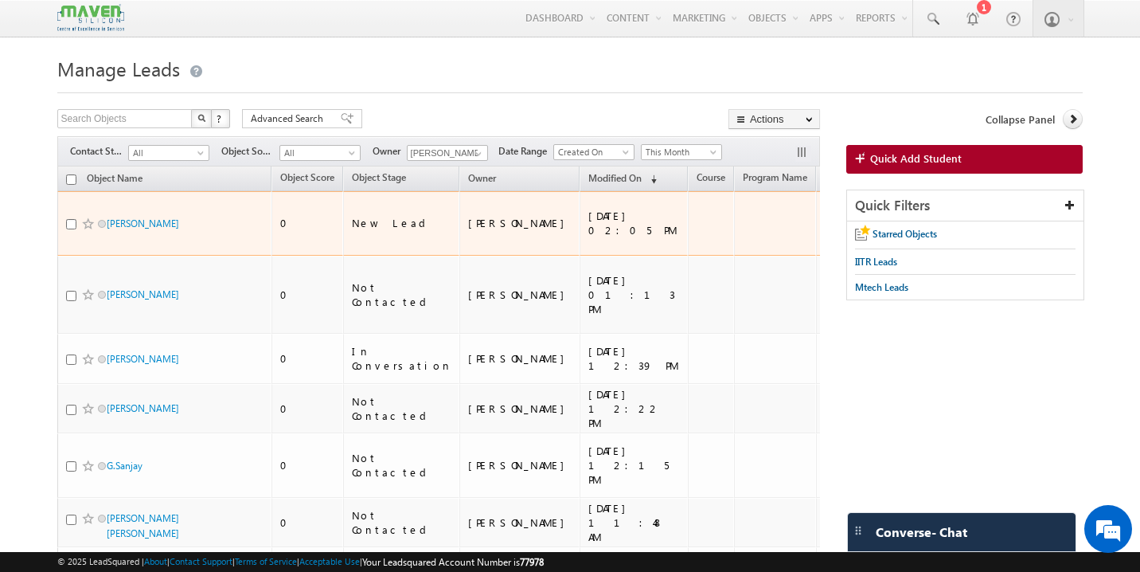
drag, startPoint x: 785, startPoint y: 232, endPoint x: 760, endPoint y: 208, distance: 34.9
click at [905, 208] on td "IIT-Roorkee-Executive-Asic" at bounding box center [955, 223] width 100 height 64
copy div "IIT-Roorkee-Executive-Asic"
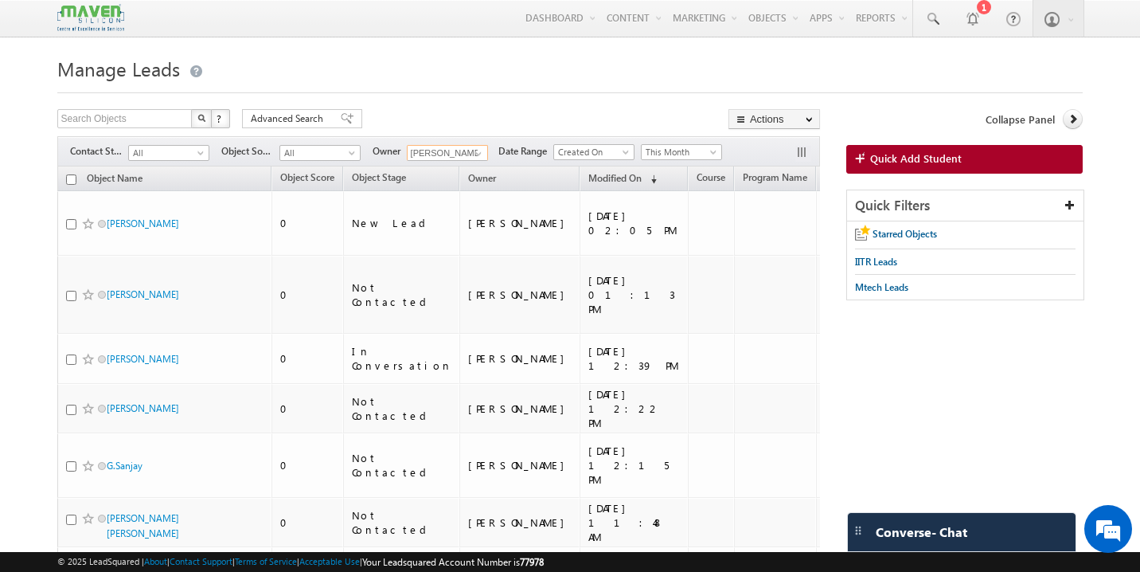
click at [456, 156] on input "[PERSON_NAME]" at bounding box center [447, 153] width 81 height 16
click at [455, 172] on link "Shubham lsq6@maven-silicon.com" at bounding box center [486, 176] width 159 height 30
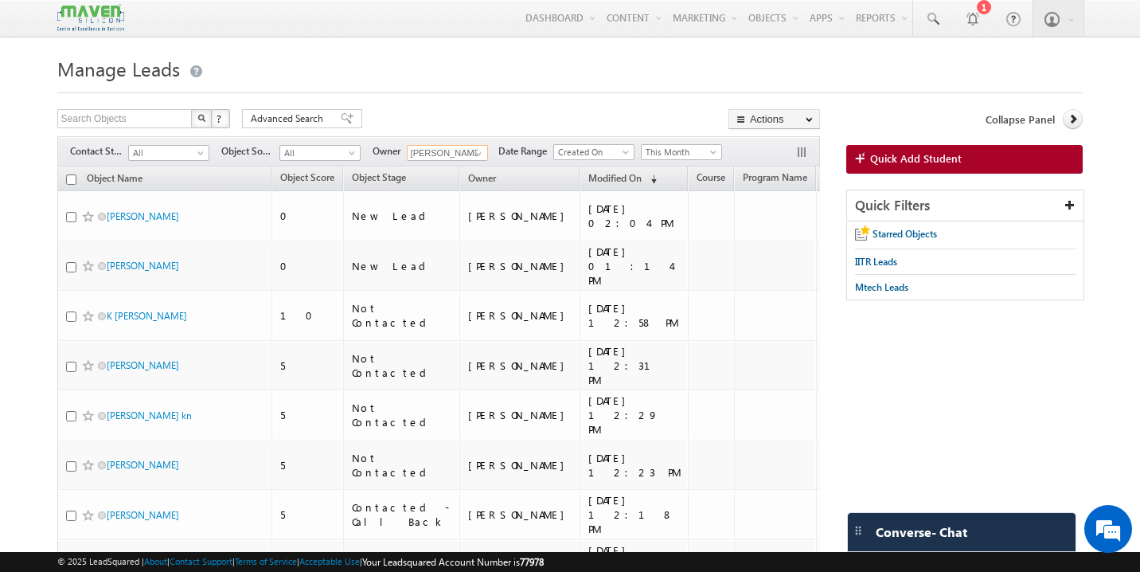
click at [455, 153] on input "[PERSON_NAME]" at bounding box center [447, 153] width 81 height 16
click at [457, 177] on span "lsq5@maven-silicon.com" at bounding box center [484, 182] width 143 height 12
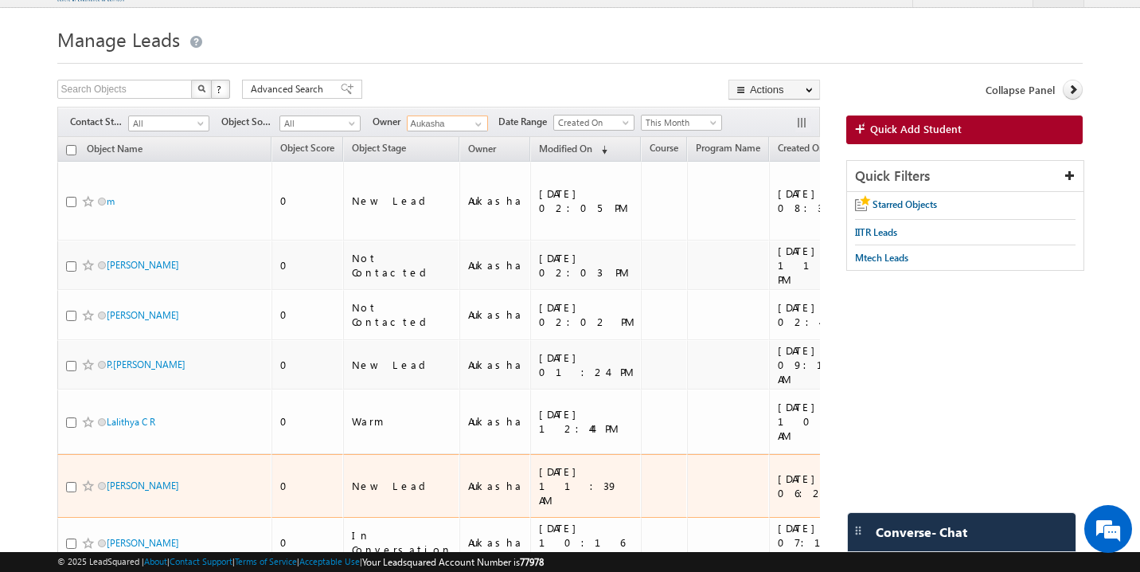
scroll to position [18, 0]
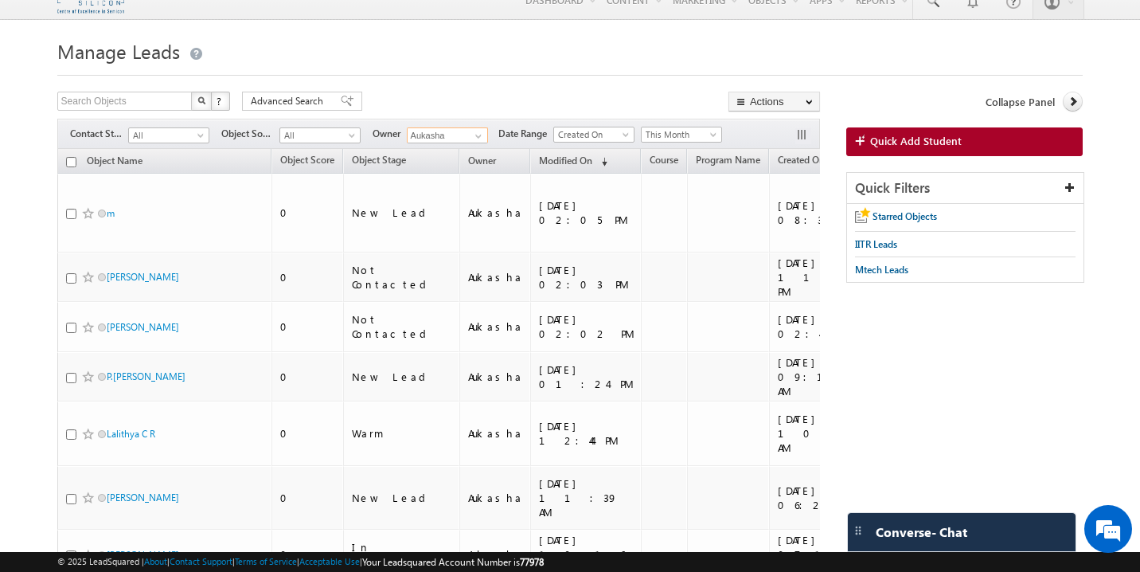
click at [447, 135] on input "Aukasha" at bounding box center [447, 135] width 81 height 16
click at [466, 162] on span "lsq3@maven-silicon.com" at bounding box center [484, 164] width 143 height 12
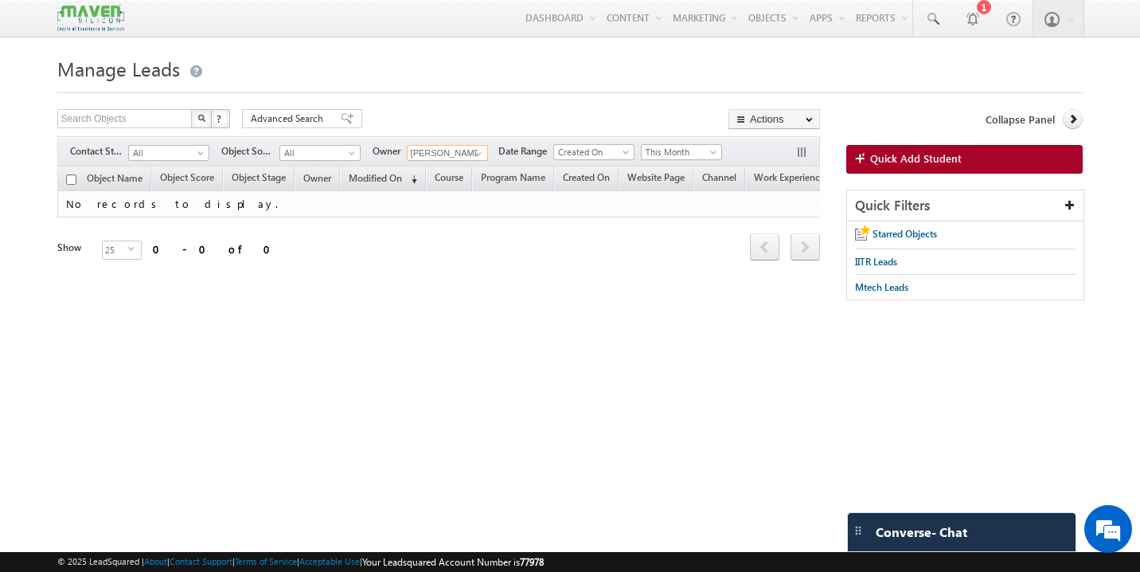
scroll to position [0, 0]
click at [477, 153] on span at bounding box center [478, 153] width 13 height 13
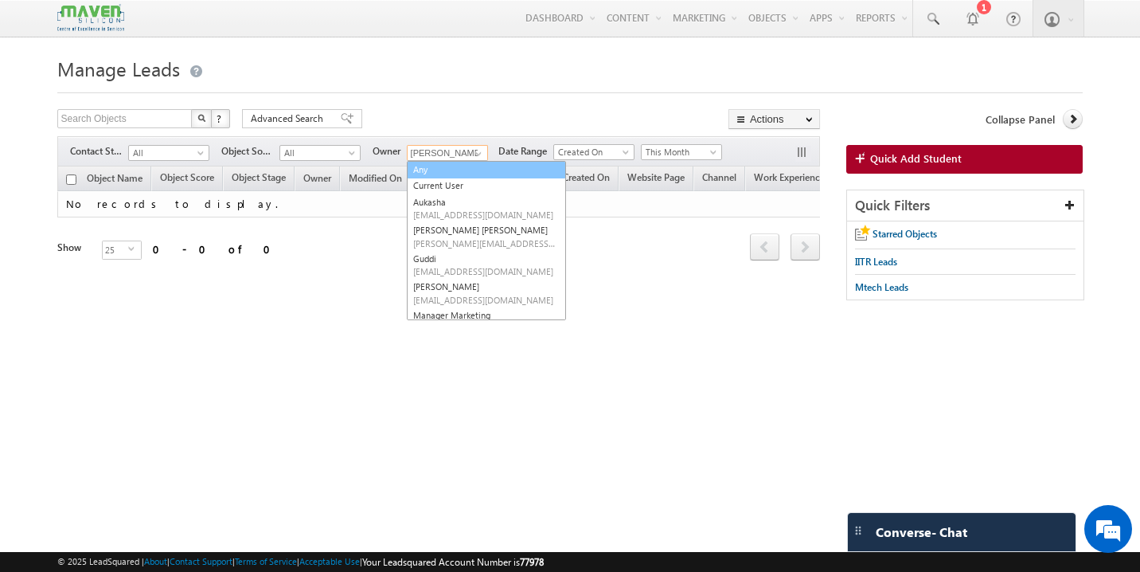
click at [449, 170] on link "Any" at bounding box center [486, 170] width 159 height 18
type input "Any"
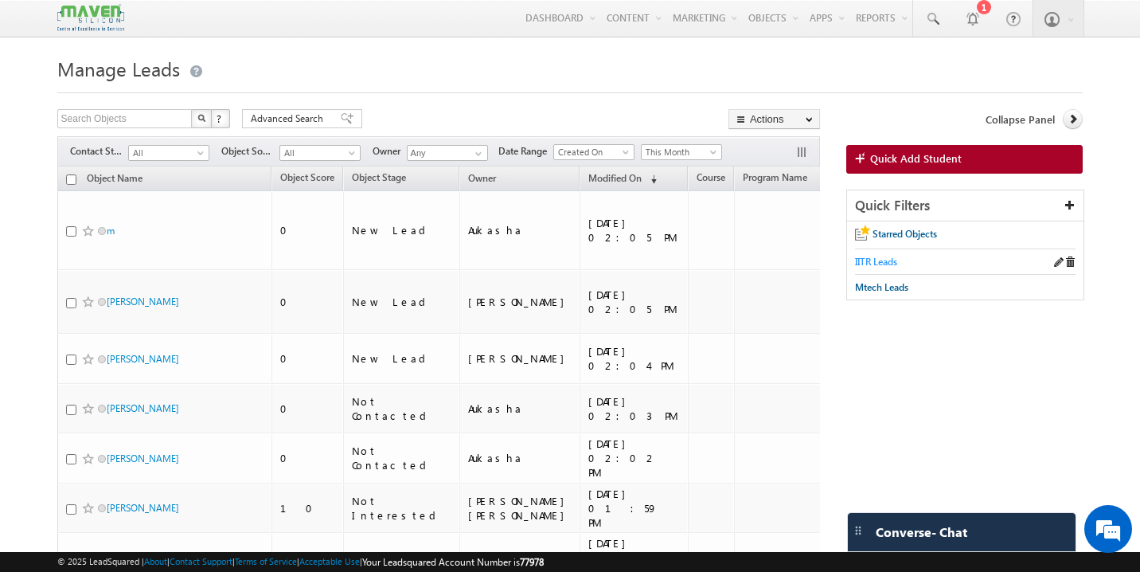
click at [861, 262] on span "IITR Leads" at bounding box center [876, 262] width 42 height 12
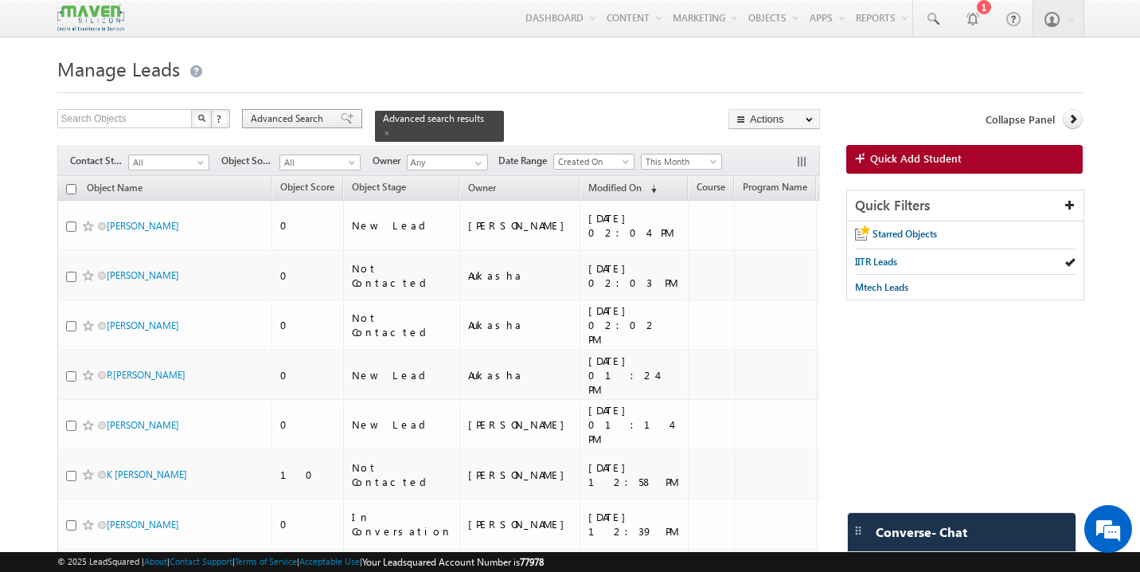
click at [341, 115] on span at bounding box center [347, 118] width 13 height 11
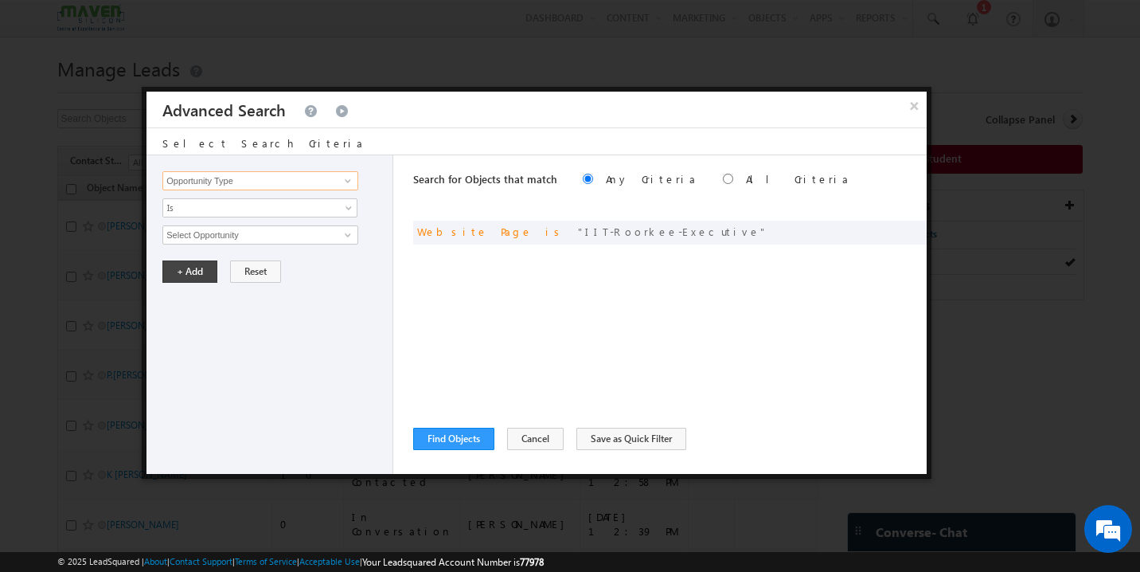
click at [254, 184] on input "Opportunity Type" at bounding box center [260, 180] width 196 height 19
click at [231, 231] on link "Website Page" at bounding box center [260, 230] width 196 height 18
type input "Website Page"
click at [223, 235] on input "text" at bounding box center [260, 234] width 196 height 19
paste input "IIT-Roorkee-Executive-Riscv-Design"
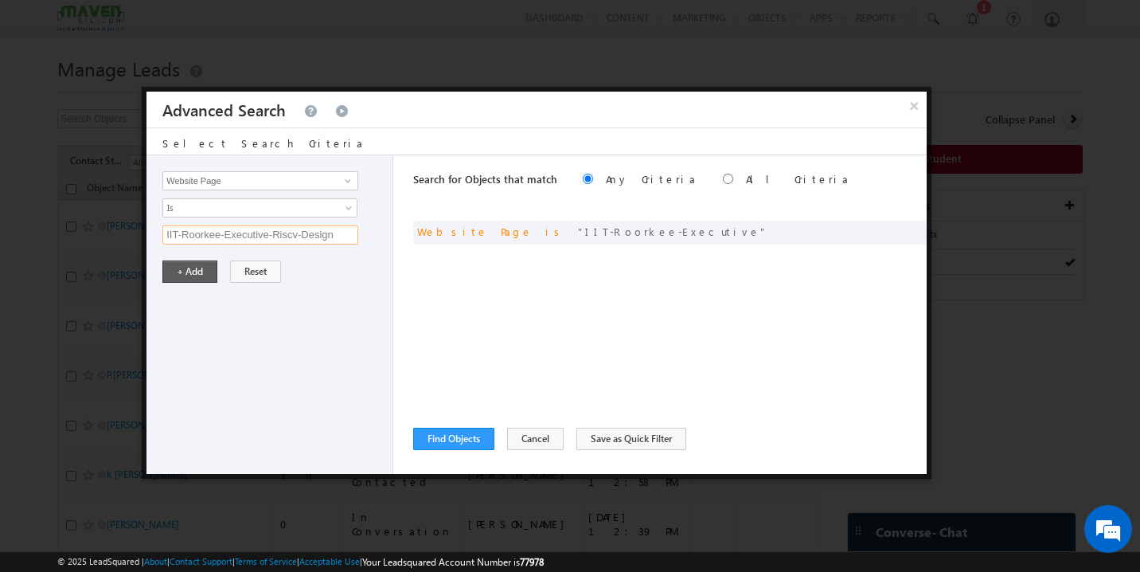
type input "IIT-Roorkee-Executive-Riscv-Design"
click at [200, 271] on button "+ Add" at bounding box center [189, 271] width 55 height 22
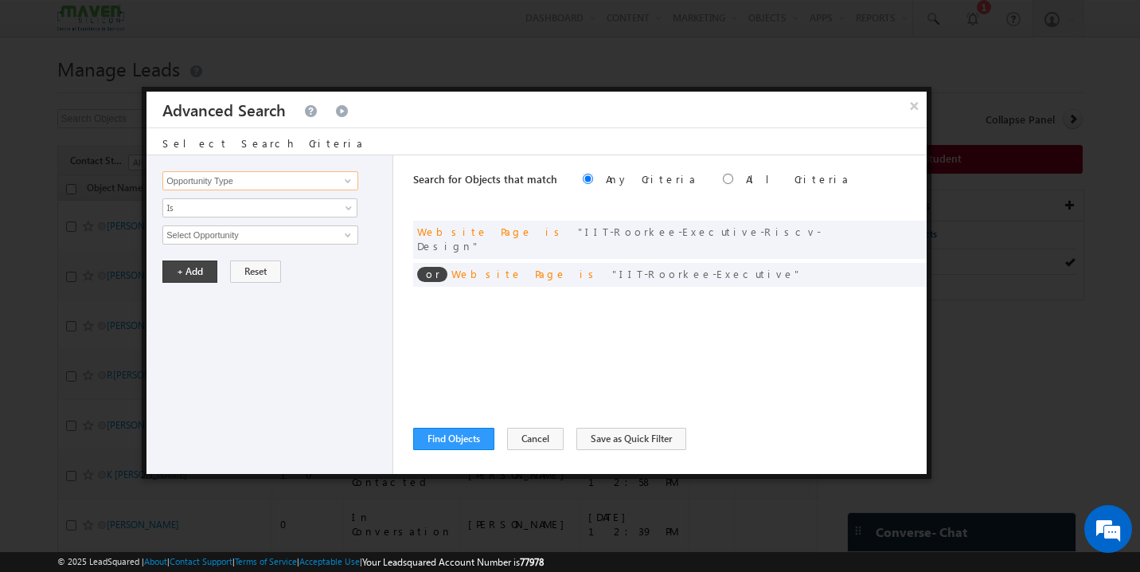
click at [246, 181] on input "Opportunity Type" at bounding box center [260, 180] width 196 height 19
click at [248, 231] on link "Website Page" at bounding box center [260, 230] width 196 height 18
type input "Website Page"
click at [221, 233] on input "text" at bounding box center [260, 234] width 196 height 19
paste input "IT-Roorkee-Executive-Asic"
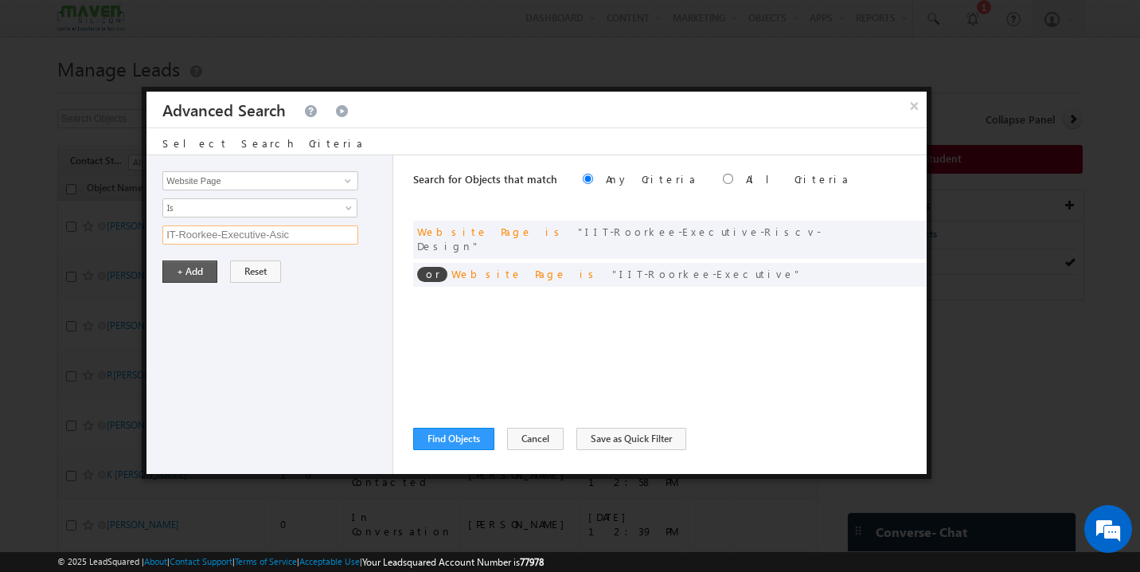
type input "IT-Roorkee-Executive-Asic"
click at [190, 268] on button "+ Add" at bounding box center [189, 271] width 55 height 22
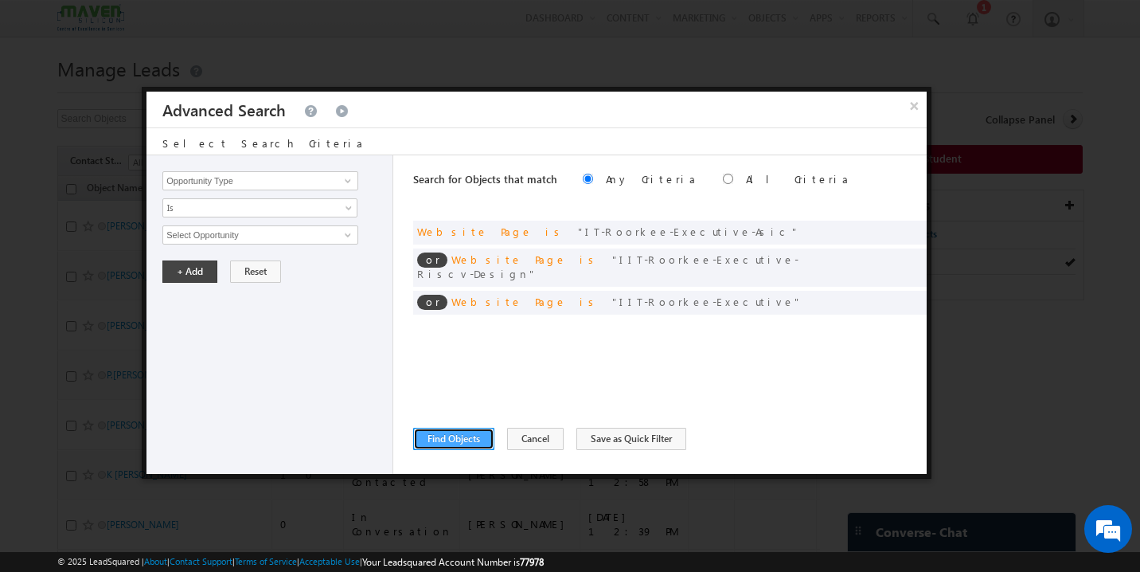
click at [457, 439] on button "Find Objects" at bounding box center [453, 439] width 81 height 22
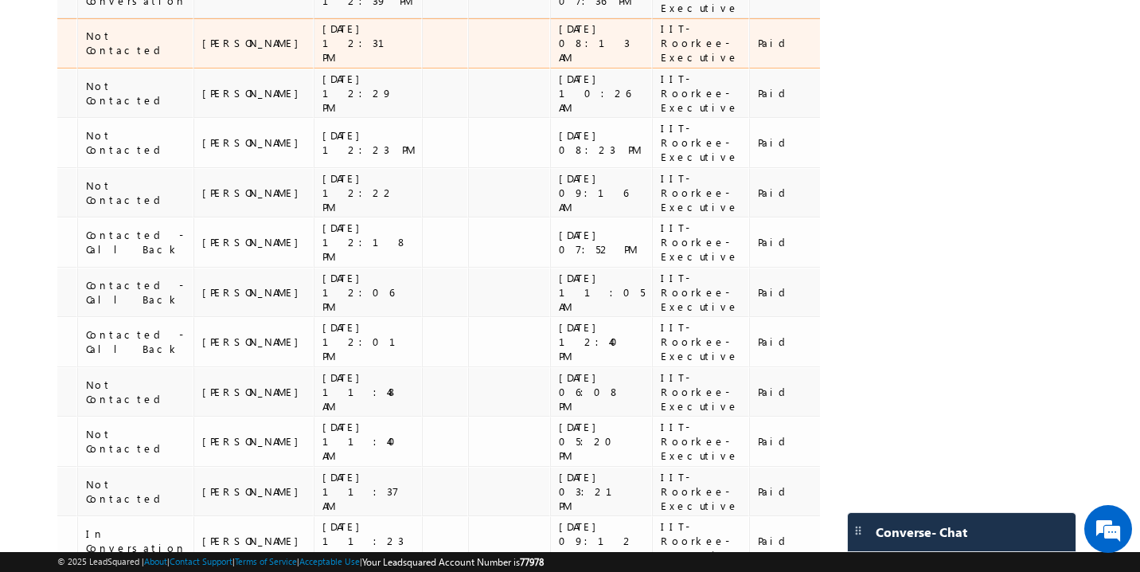
scroll to position [668, 0]
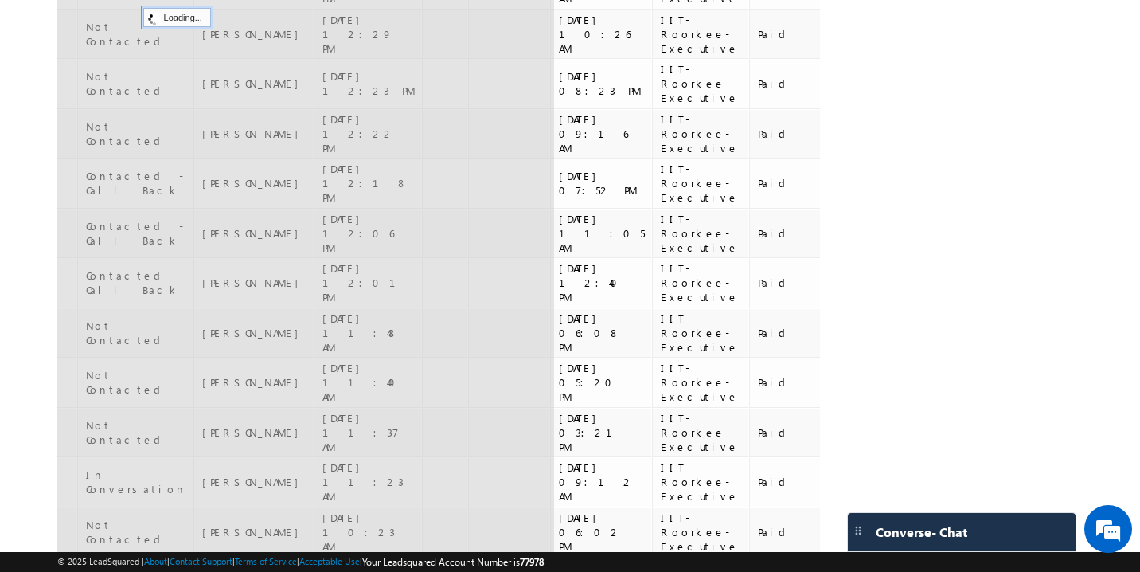
scroll to position [102, 0]
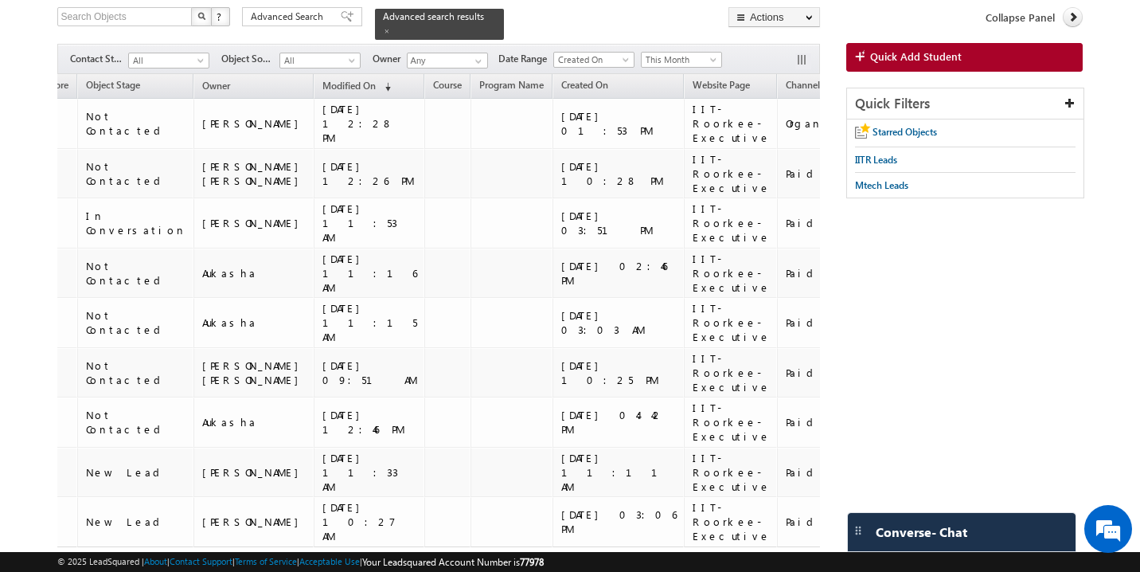
click at [474, 564] on link "1" at bounding box center [472, 577] width 29 height 27
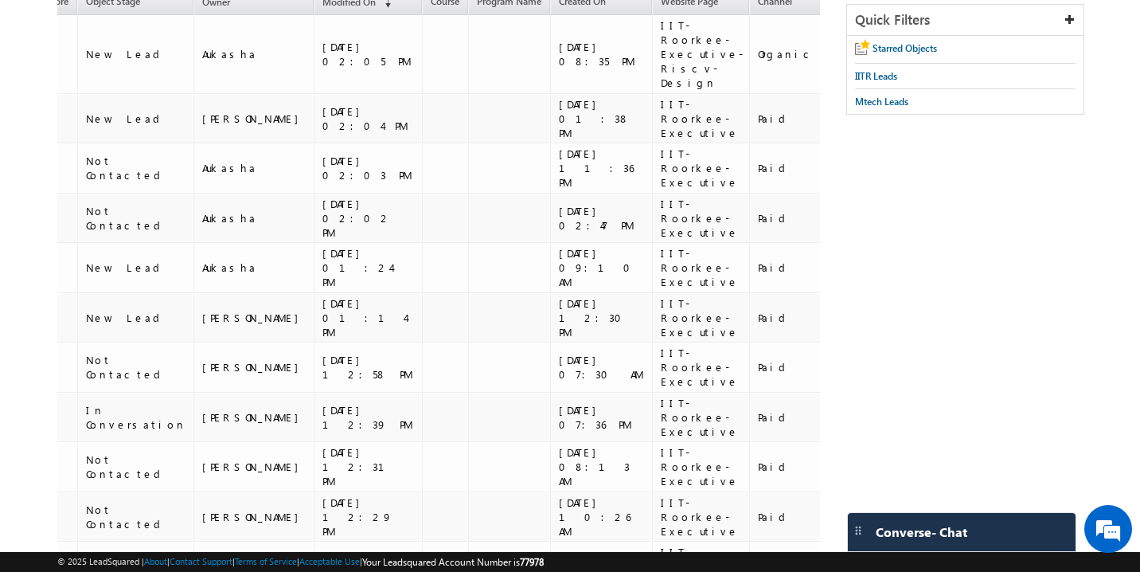
scroll to position [0, 0]
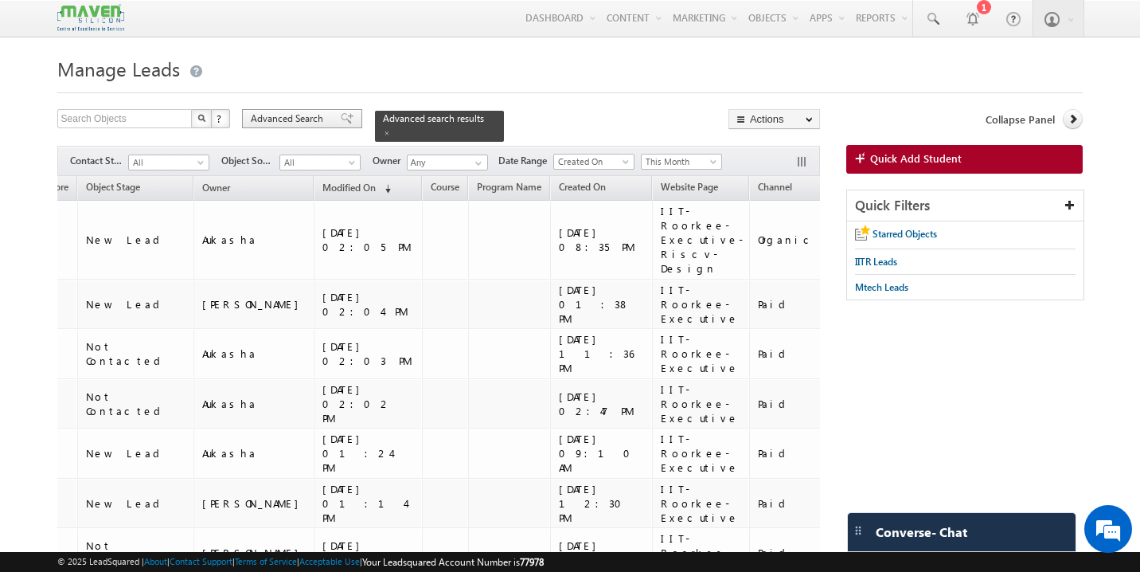
click at [341, 116] on span at bounding box center [347, 118] width 13 height 11
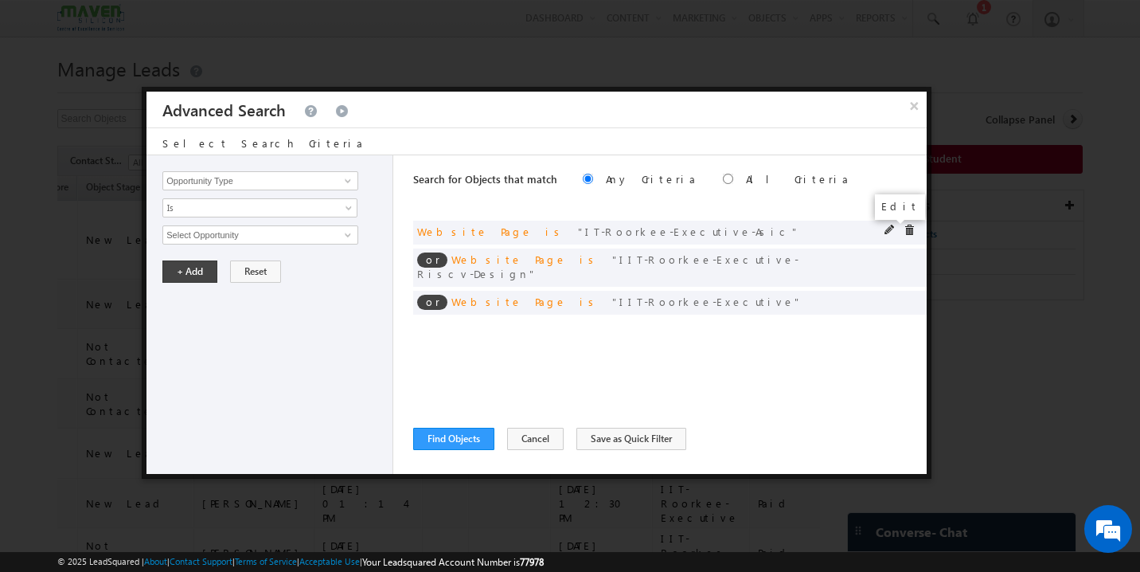
click at [890, 230] on span at bounding box center [890, 230] width 11 height 11
click at [169, 236] on input "IT-Roorkee-Executive-Asic" at bounding box center [260, 234] width 196 height 19
type input "IIT-Roorkee-Executive-Asic"
click at [188, 275] on button "+ Add" at bounding box center [189, 271] width 55 height 22
click at [470, 440] on button "Find Objects" at bounding box center [453, 439] width 81 height 22
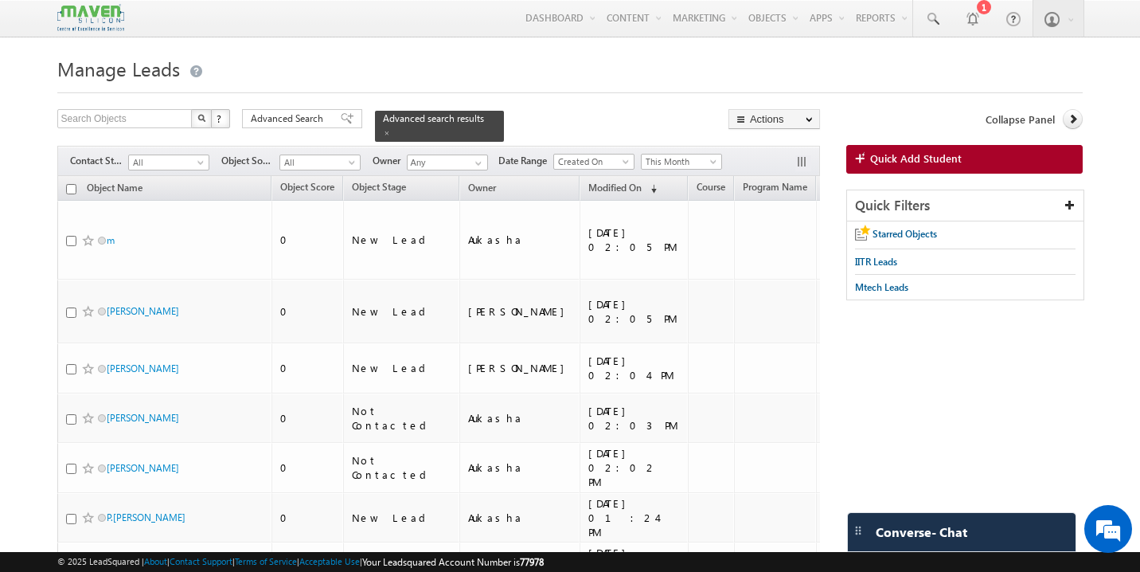
click at [889, 286] on span "Mtech Leads" at bounding box center [881, 287] width 53 height 12
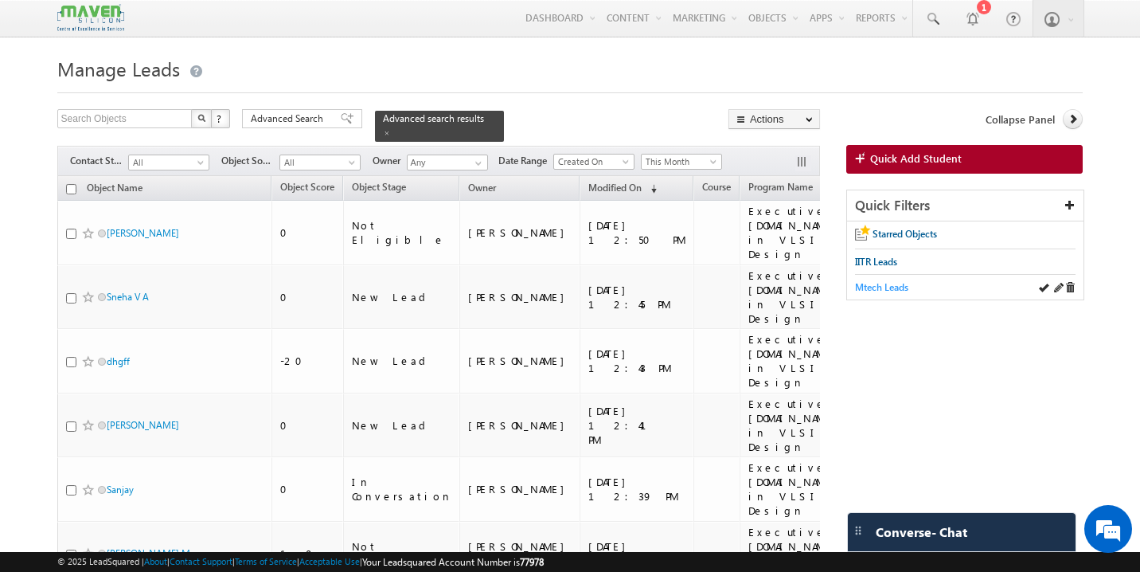
click at [897, 287] on span "Mtech Leads" at bounding box center [881, 287] width 53 height 12
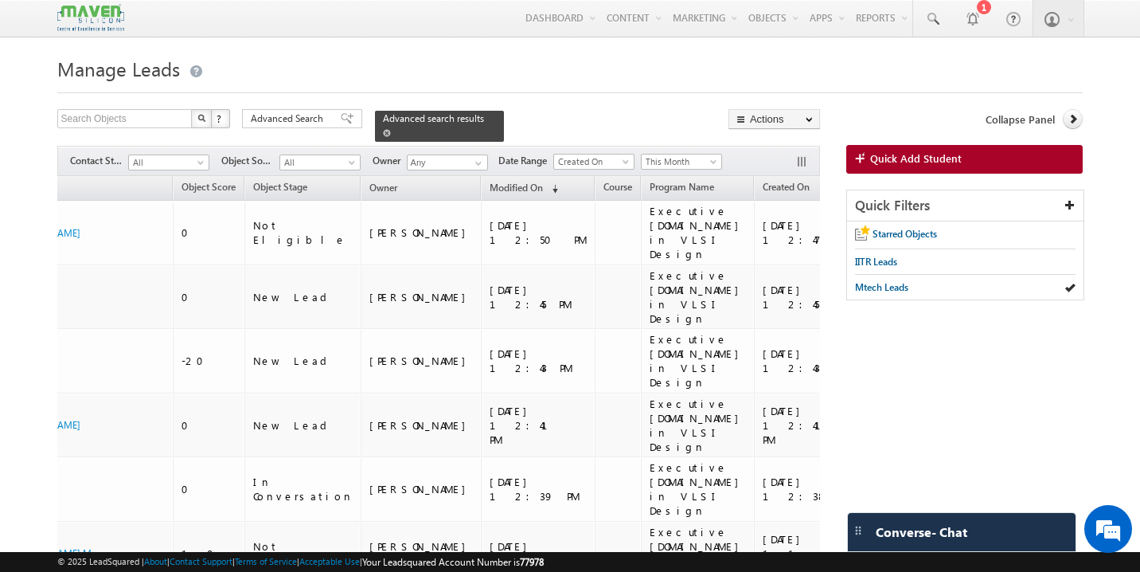
click at [391, 129] on span at bounding box center [387, 133] width 8 height 8
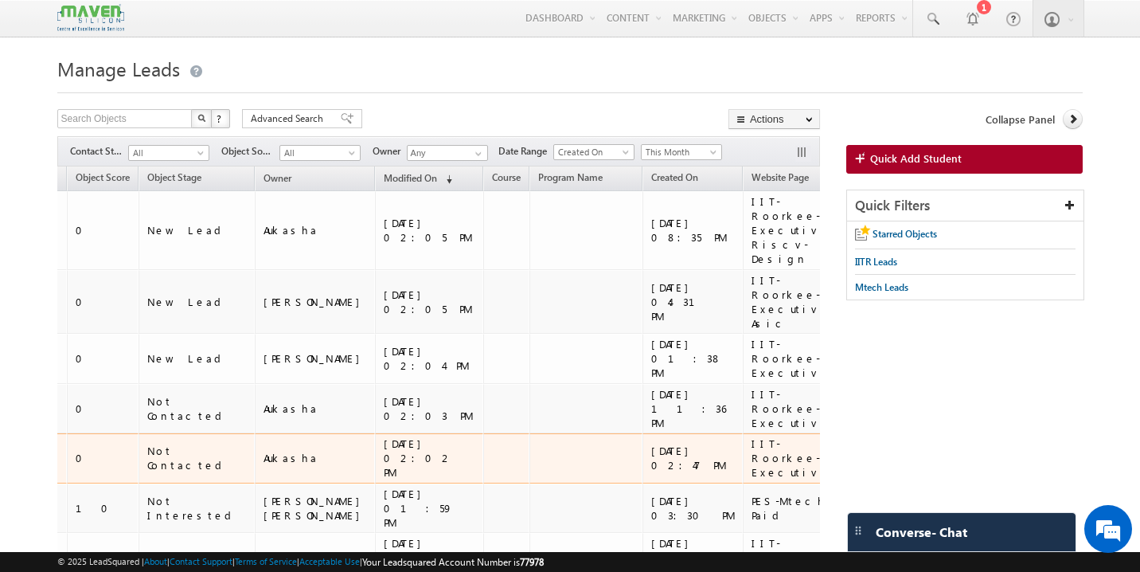
scroll to position [0, 239]
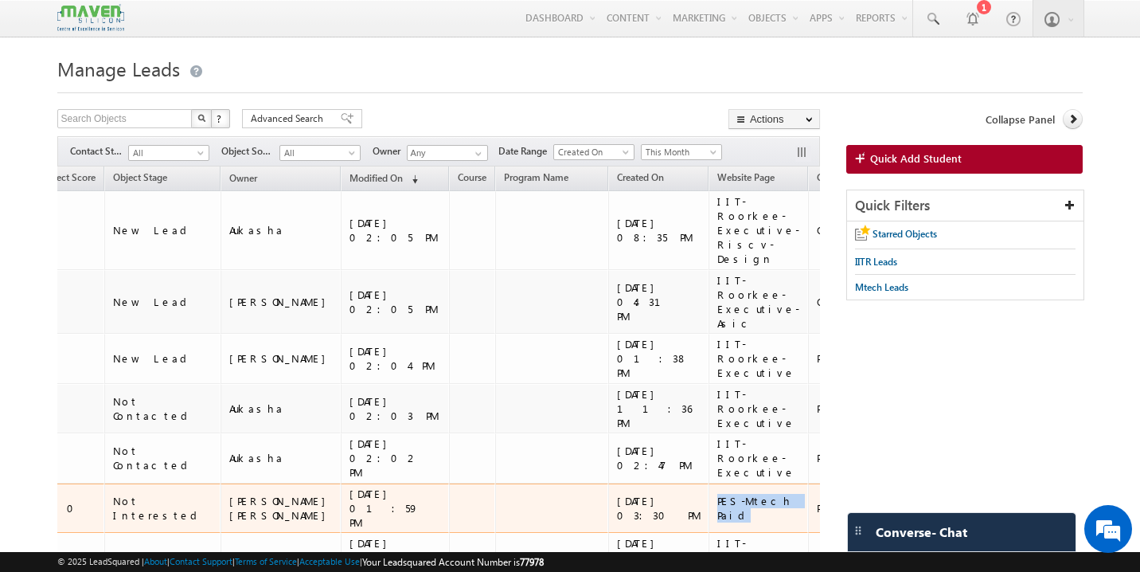
drag, startPoint x: 564, startPoint y: 433, endPoint x: 538, endPoint y: 420, distance: 28.9
click at [717, 494] on div "PES-Mtech Paid" at bounding box center [759, 508] width 84 height 29
copy div "PES-Mtech Paid"
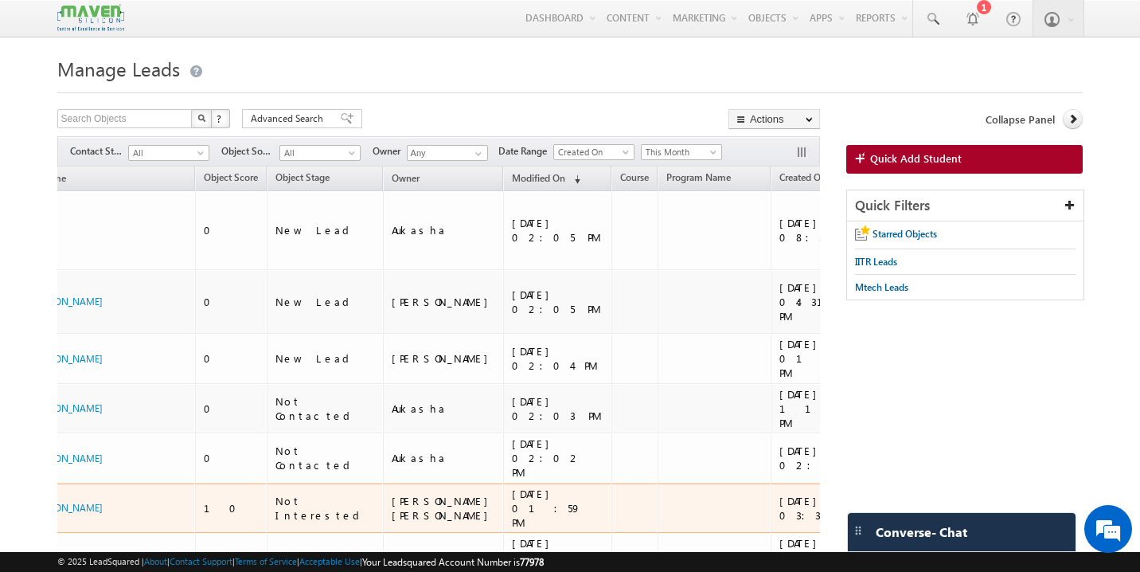
scroll to position [0, 0]
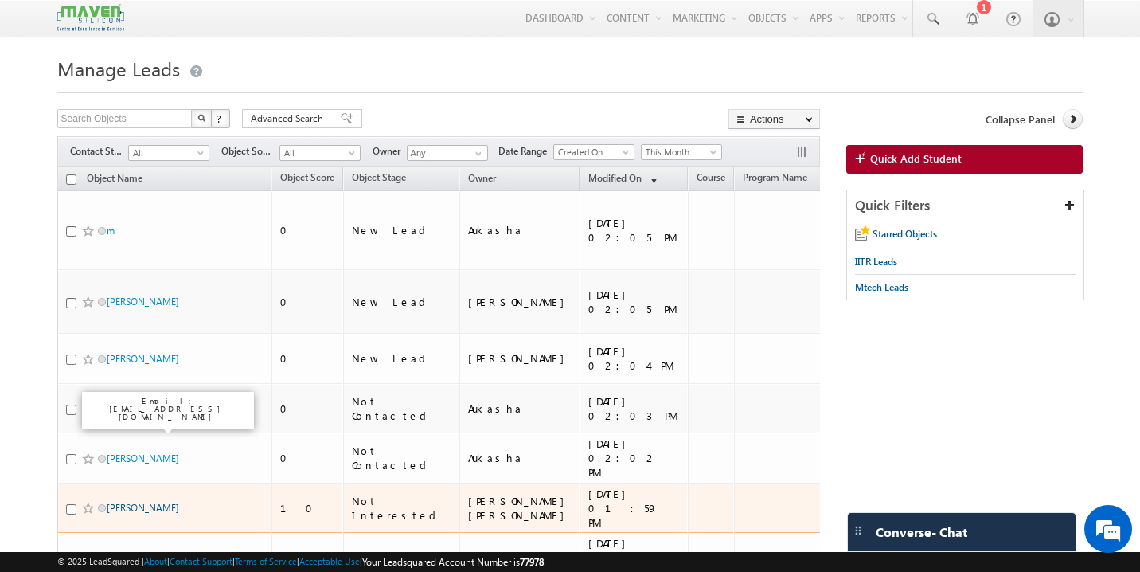
click at [179, 502] on link "[PERSON_NAME]" at bounding box center [143, 508] width 72 height 12
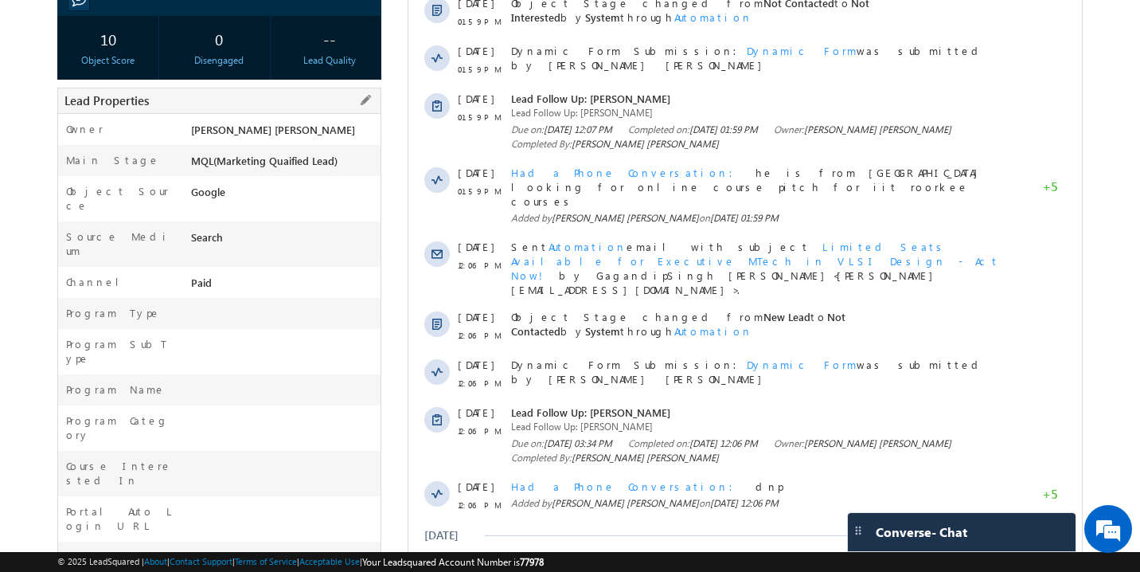
scroll to position [267, 0]
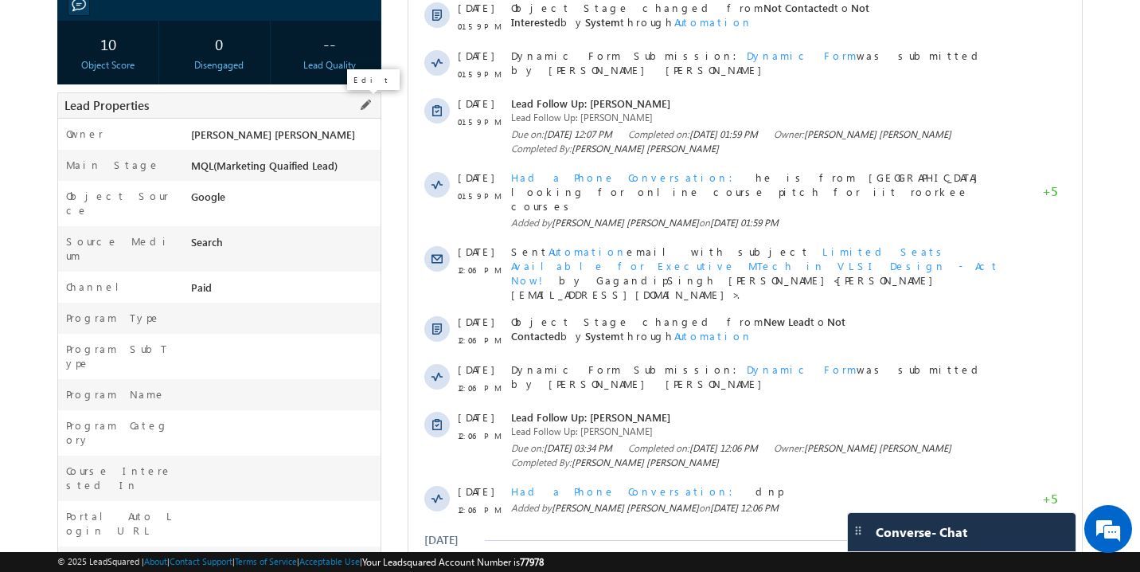
click at [368, 101] on span at bounding box center [366, 105] width 18 height 18
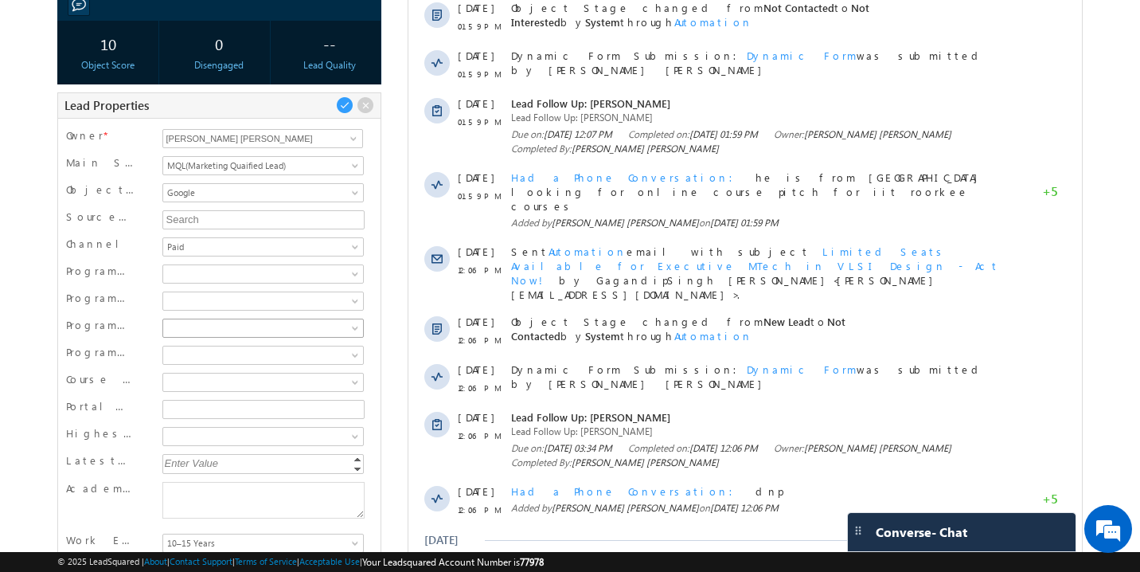
click at [191, 334] on span at bounding box center [261, 328] width 196 height 14
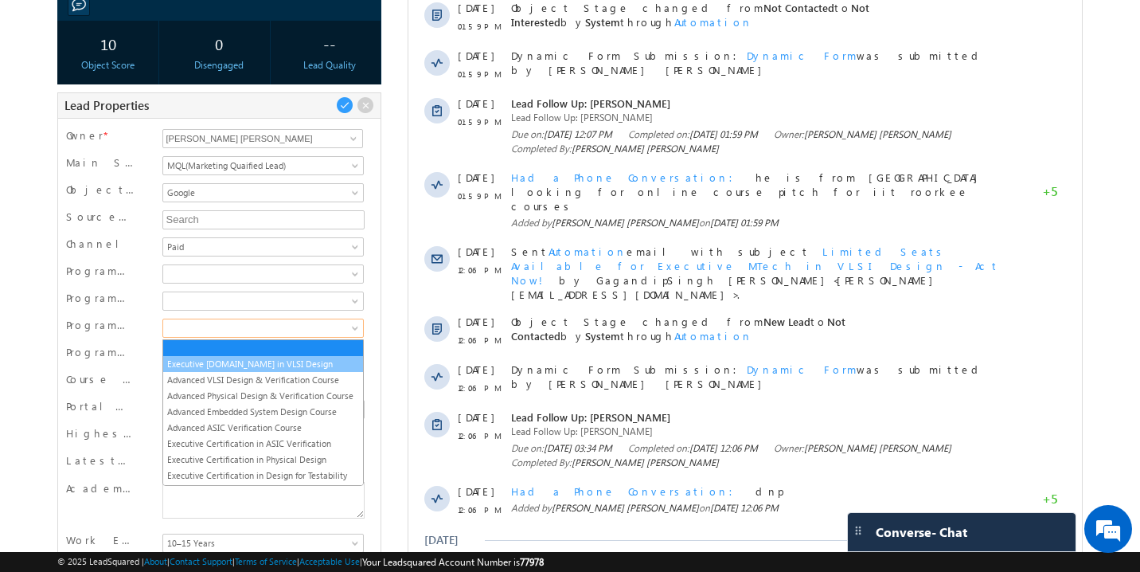
click at [214, 362] on link "Executive [DOMAIN_NAME] in VLSI Design" at bounding box center [263, 364] width 200 height 14
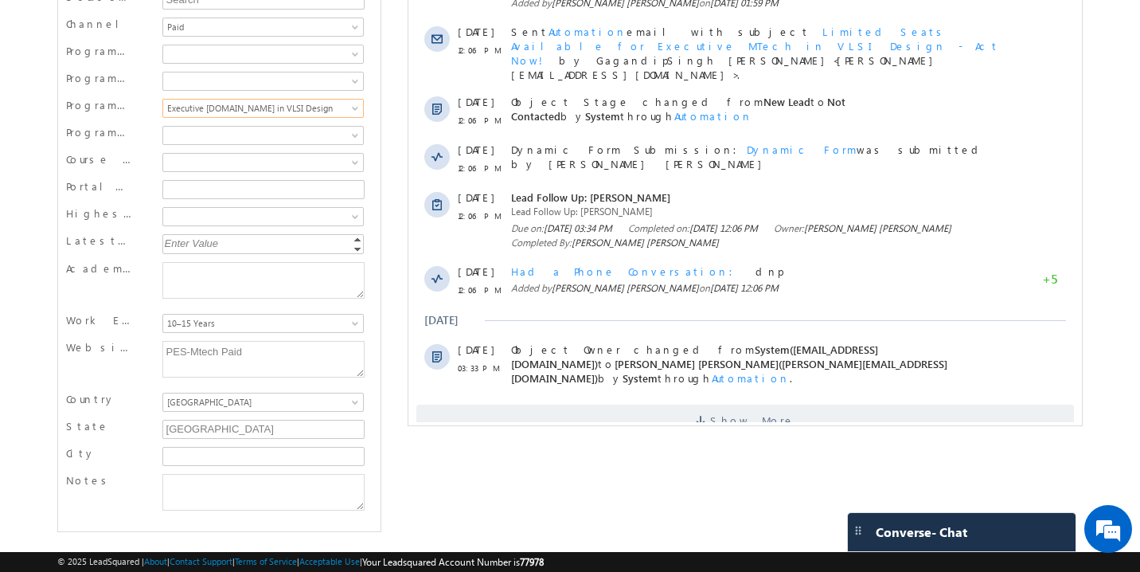
scroll to position [0, 0]
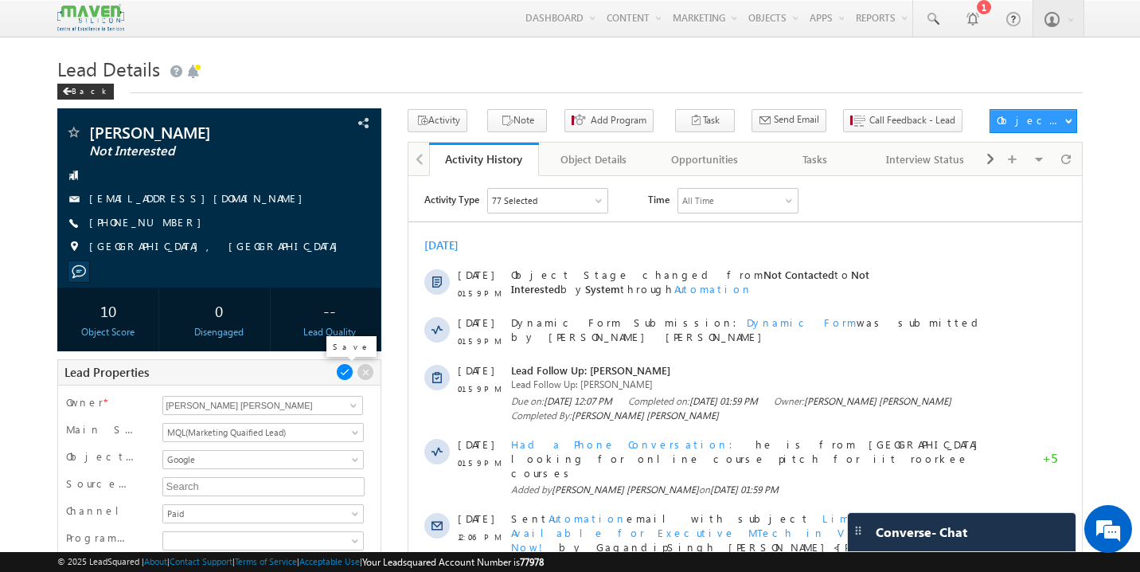
click at [345, 378] on span at bounding box center [345, 372] width 18 height 18
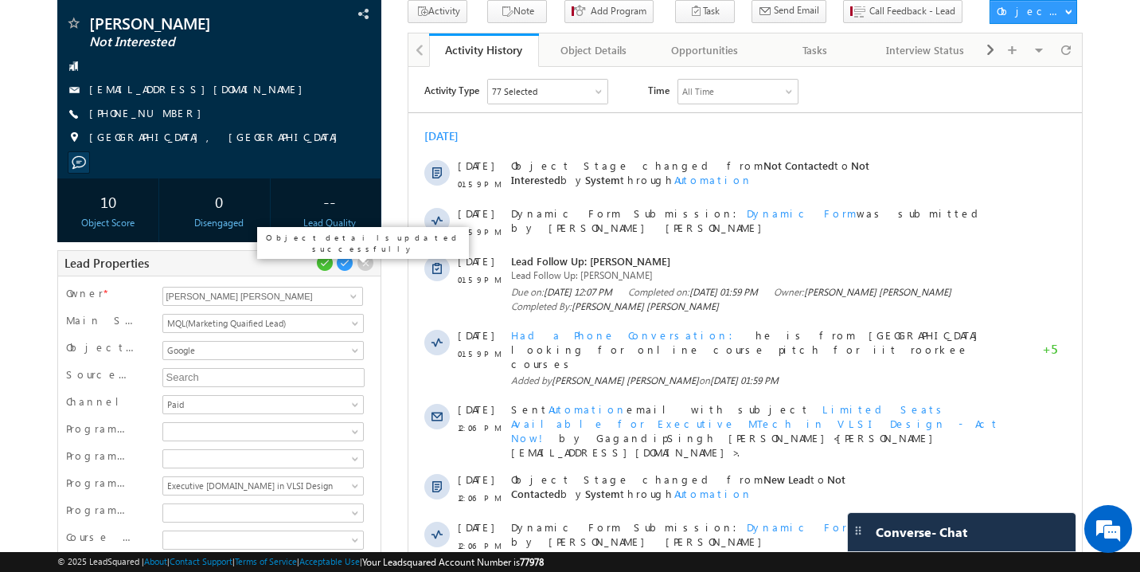
click at [321, 262] on span at bounding box center [325, 263] width 18 height 18
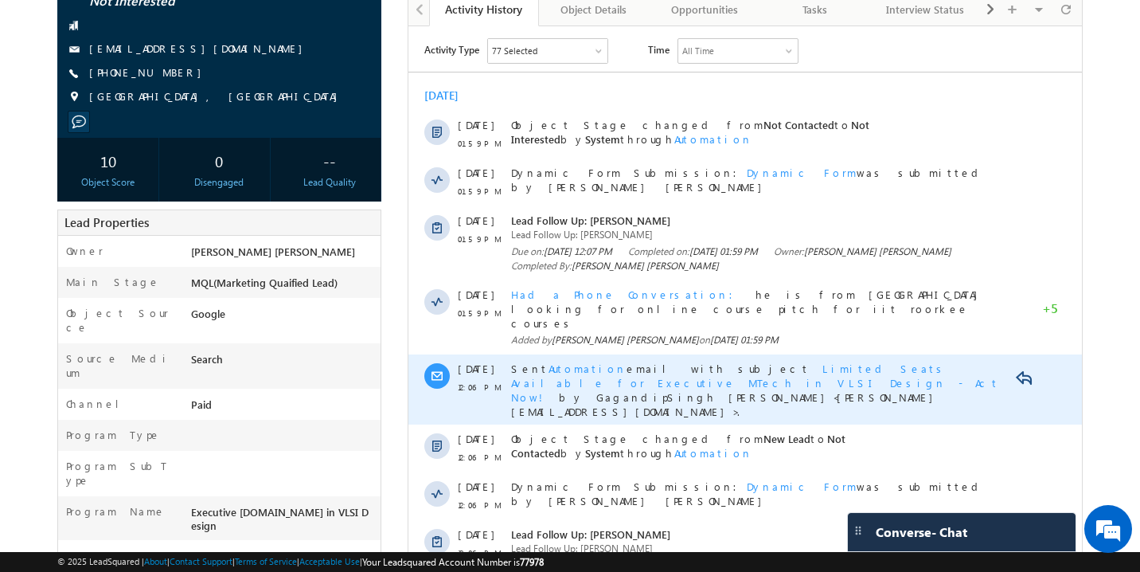
scroll to position [0, 0]
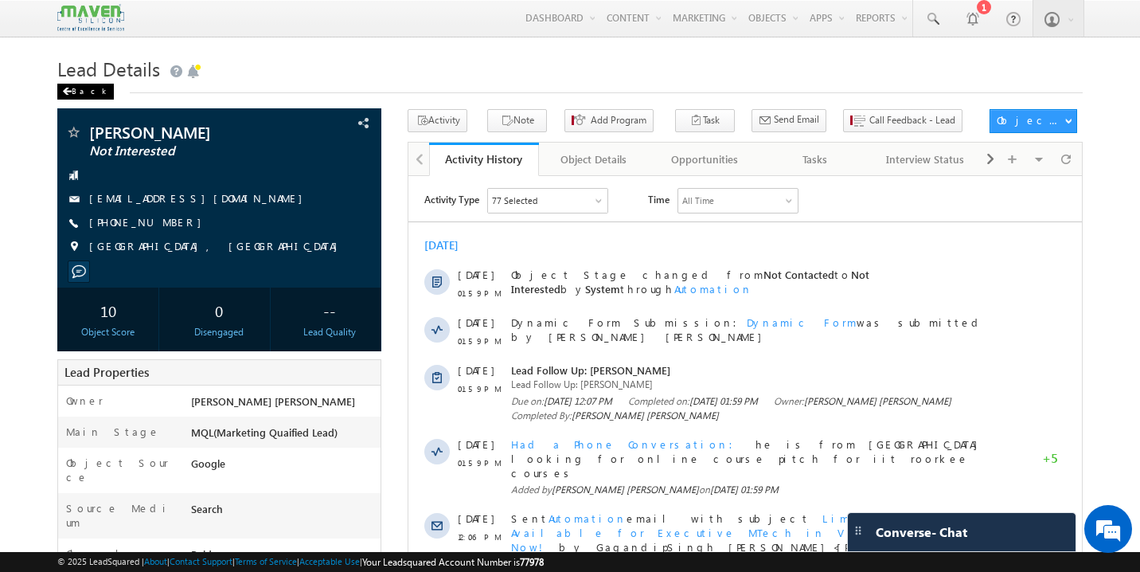
click at [76, 92] on div "Back" at bounding box center [85, 92] width 57 height 16
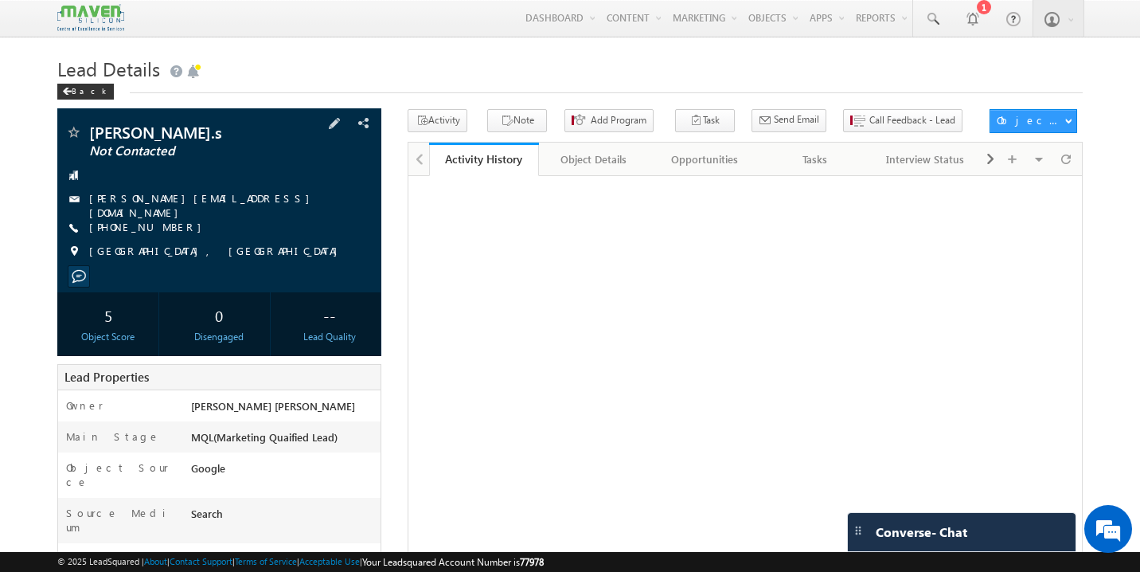
drag, startPoint x: 213, startPoint y: 202, endPoint x: 184, endPoint y: 206, distance: 28.9
click at [183, 206] on div "srividya.9821@gmail.com" at bounding box center [219, 199] width 309 height 16
drag, startPoint x: 184, startPoint y: 206, endPoint x: 201, endPoint y: 200, distance: 17.9
click at [201, 200] on link "srividya.9821@gmail.com" at bounding box center [203, 205] width 229 height 28
click at [220, 244] on div "Karnataka, India" at bounding box center [219, 252] width 309 height 16
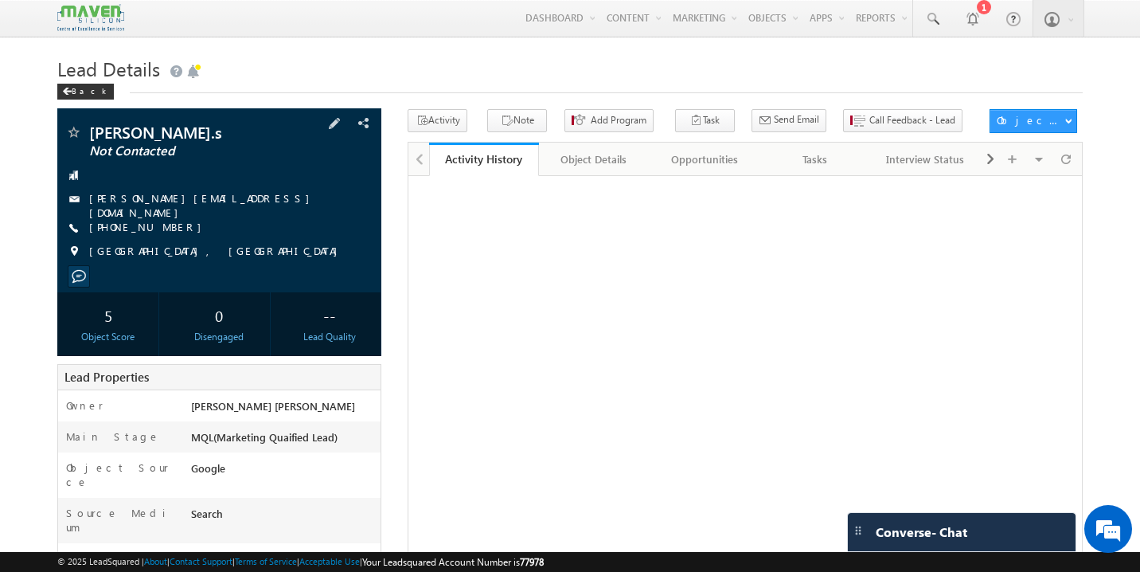
drag, startPoint x: 211, startPoint y: 205, endPoint x: 203, endPoint y: 204, distance: 8.0
click at [203, 204] on div "srividya.9821@gmail.com" at bounding box center [219, 199] width 309 height 16
copy div "srividya.9821@gmail.com"
click at [812, 162] on div "Tasks" at bounding box center [815, 159] width 84 height 19
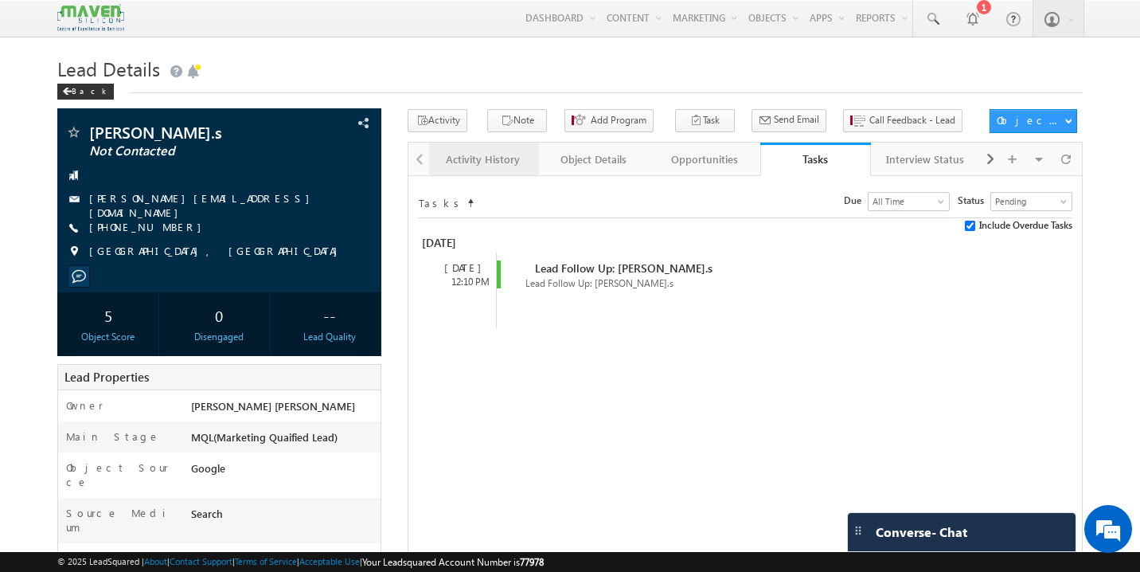
click at [496, 172] on link "Activity History" at bounding box center [484, 159] width 111 height 33
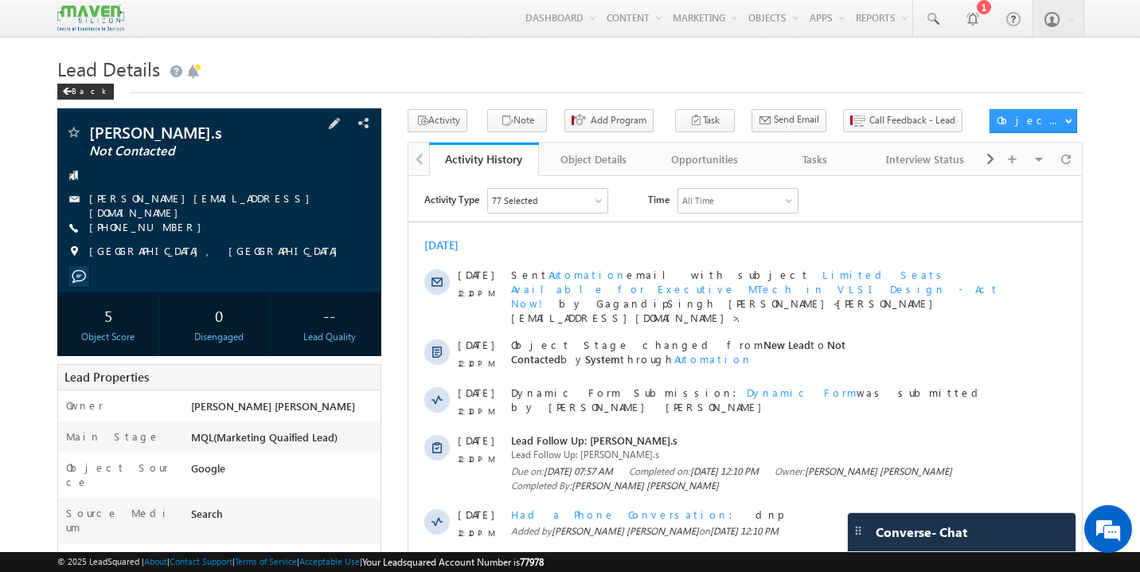
copy div "srividya.9821@gmail.com"
click at [73, 95] on div "Back" at bounding box center [85, 92] width 57 height 16
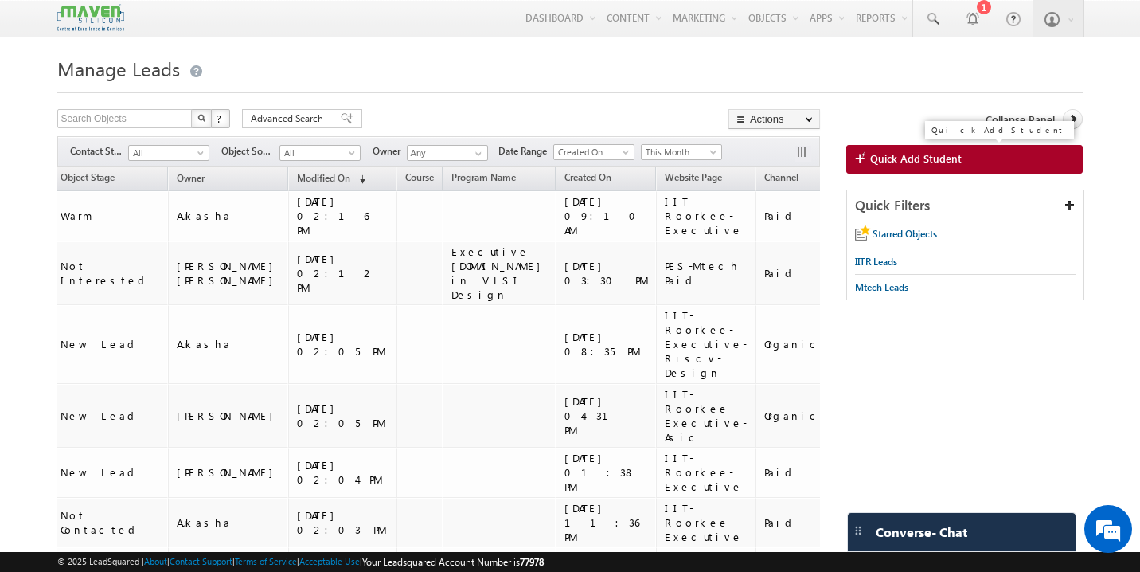
click at [877, 150] on link "Quick Add Student" at bounding box center [964, 159] width 236 height 29
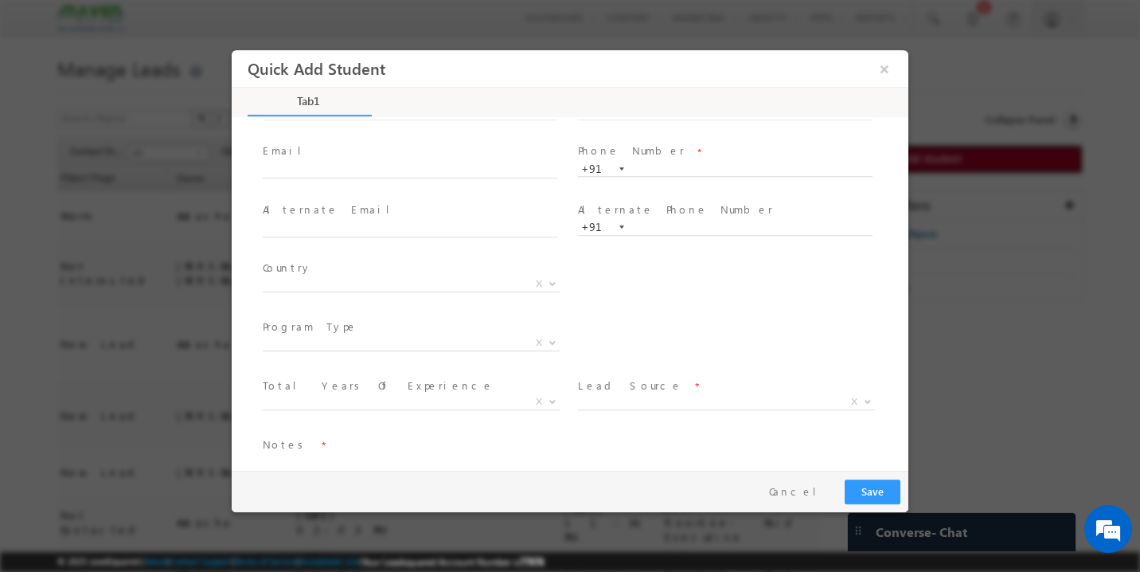
scroll to position [80, 0]
click at [459, 347] on span "X" at bounding box center [411, 346] width 297 height 16
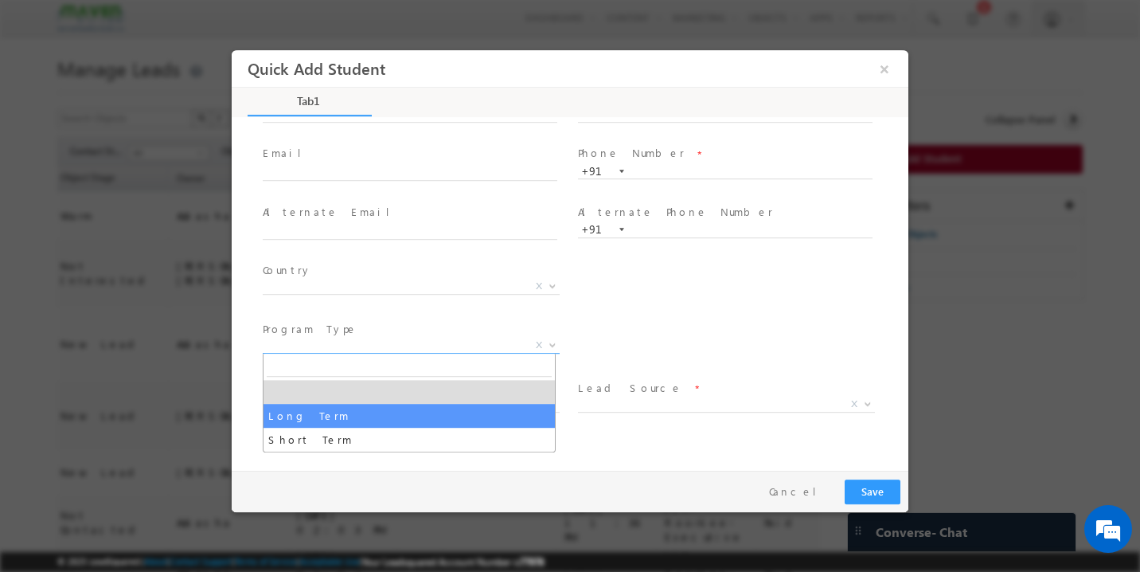
select select "Long Term"
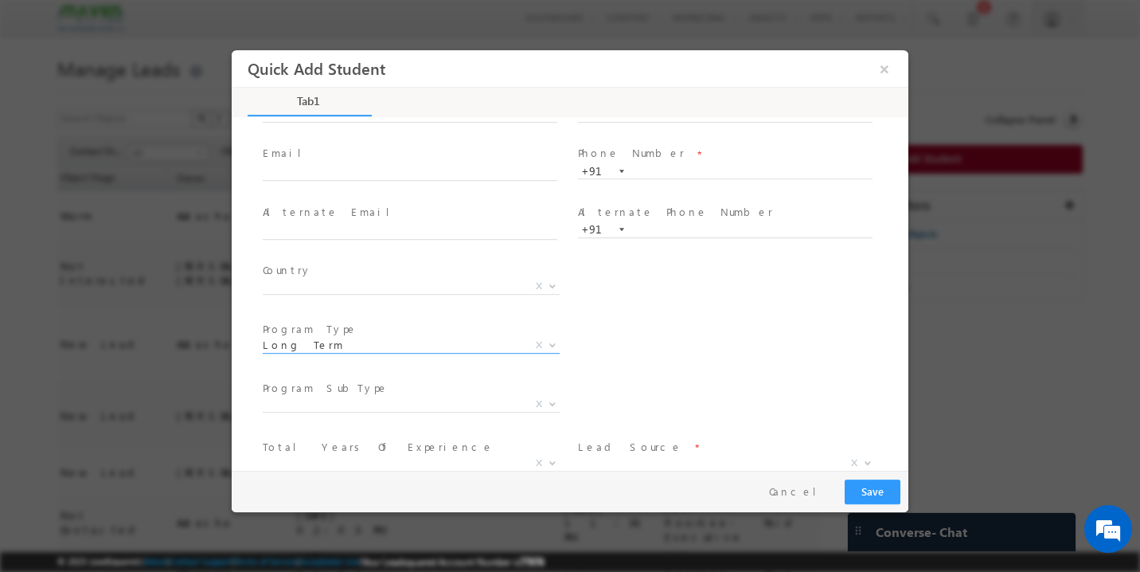
scroll to position [167, 0]
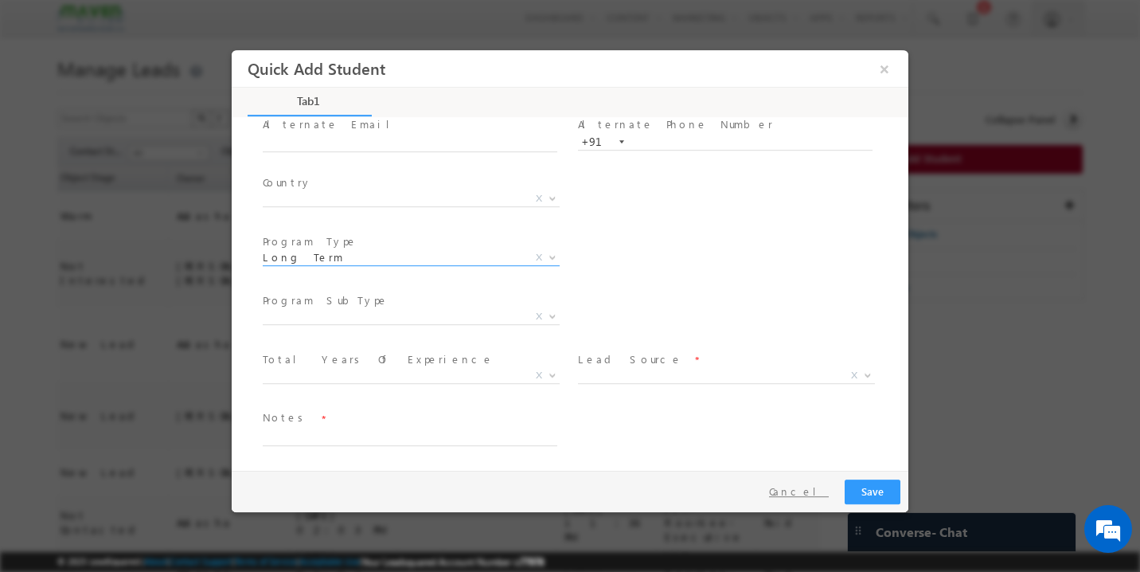
click at [821, 491] on button "Cancel" at bounding box center [799, 491] width 84 height 23
